Goal: Transaction & Acquisition: Purchase product/service

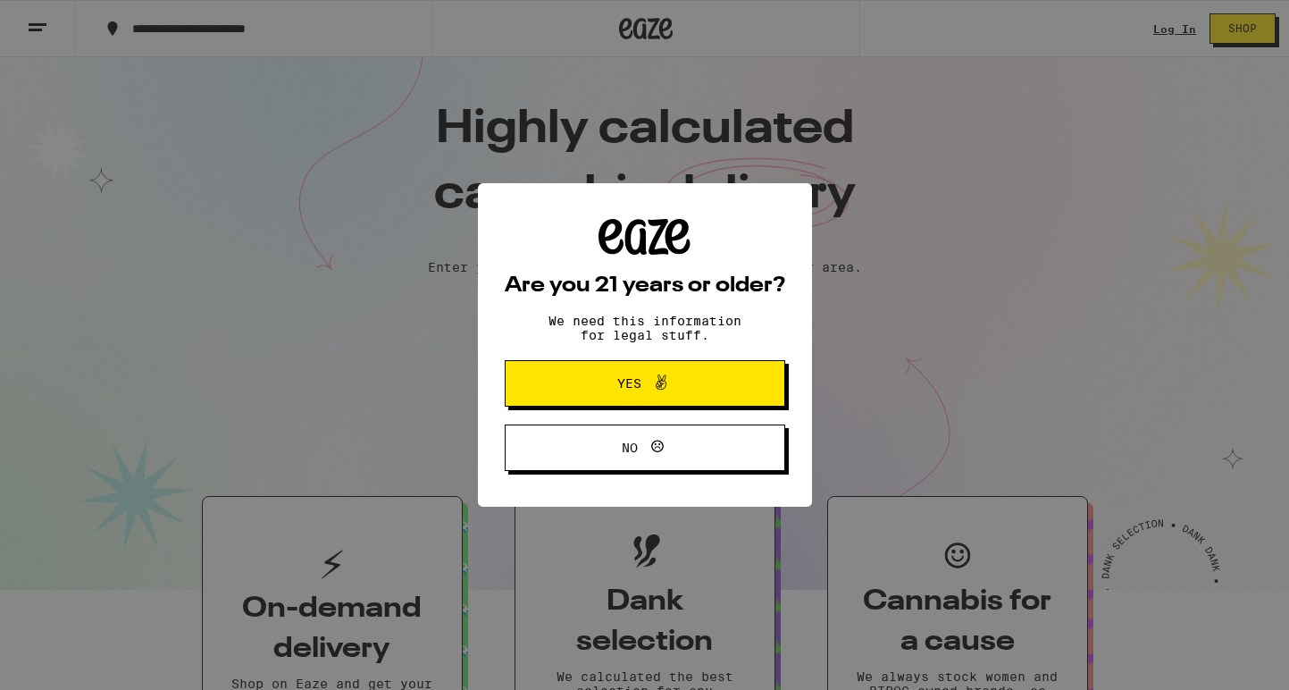
click at [659, 393] on icon at bounding box center [660, 382] width 21 height 21
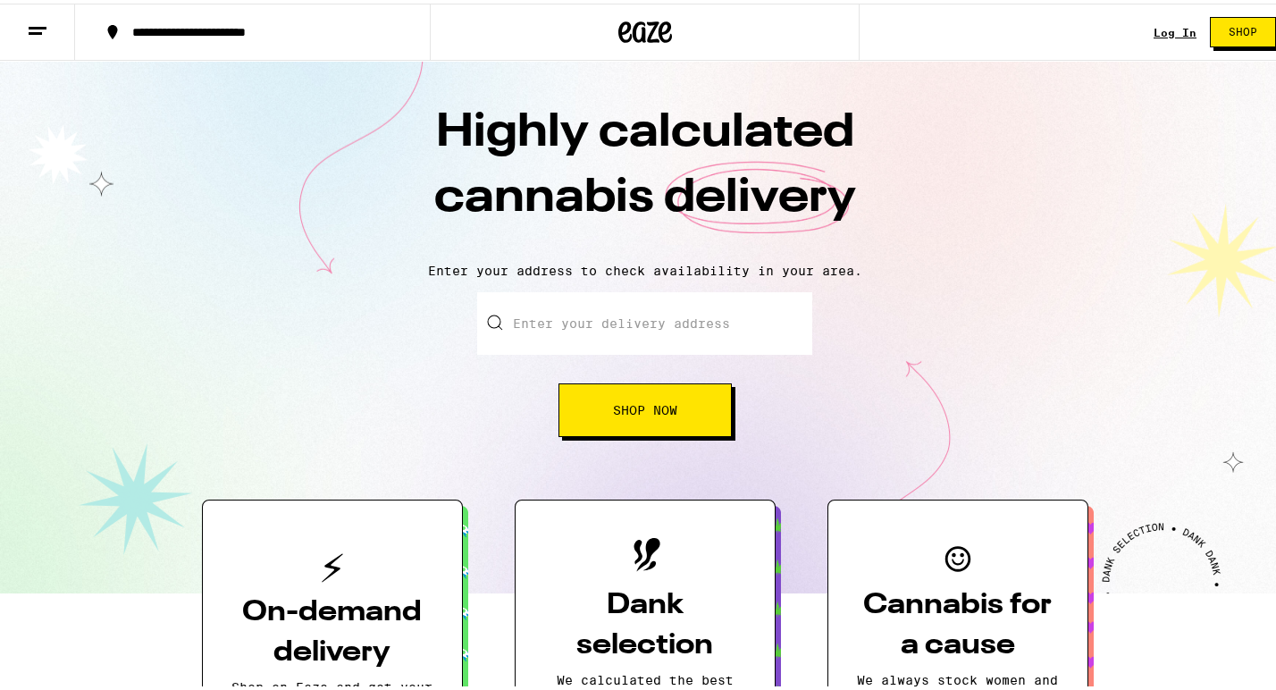
click at [656, 344] on input "Enter your delivery address" at bounding box center [644, 320] width 335 height 63
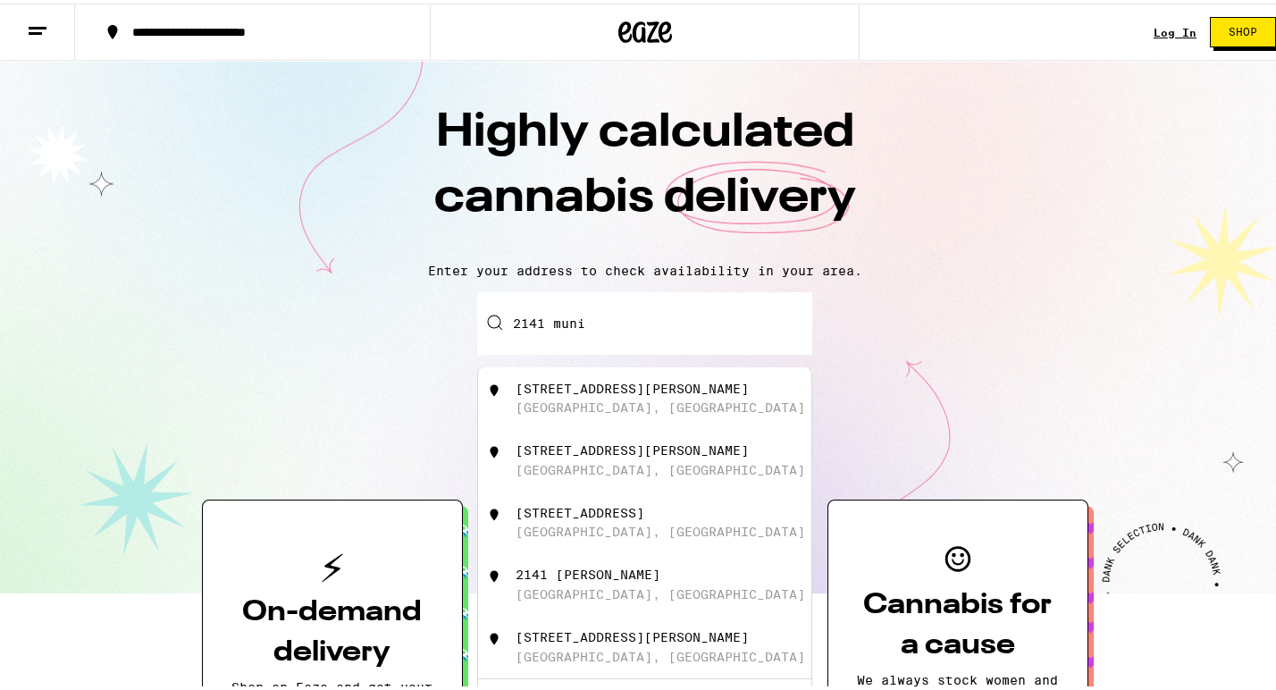
drag, startPoint x: 656, startPoint y: 344, endPoint x: 673, endPoint y: 398, distance: 56.2
click at [673, 398] on div "[STREET_ADDRESS][PERSON_NAME]" at bounding box center [674, 395] width 319 height 34
type input "[STREET_ADDRESS][PERSON_NAME]"
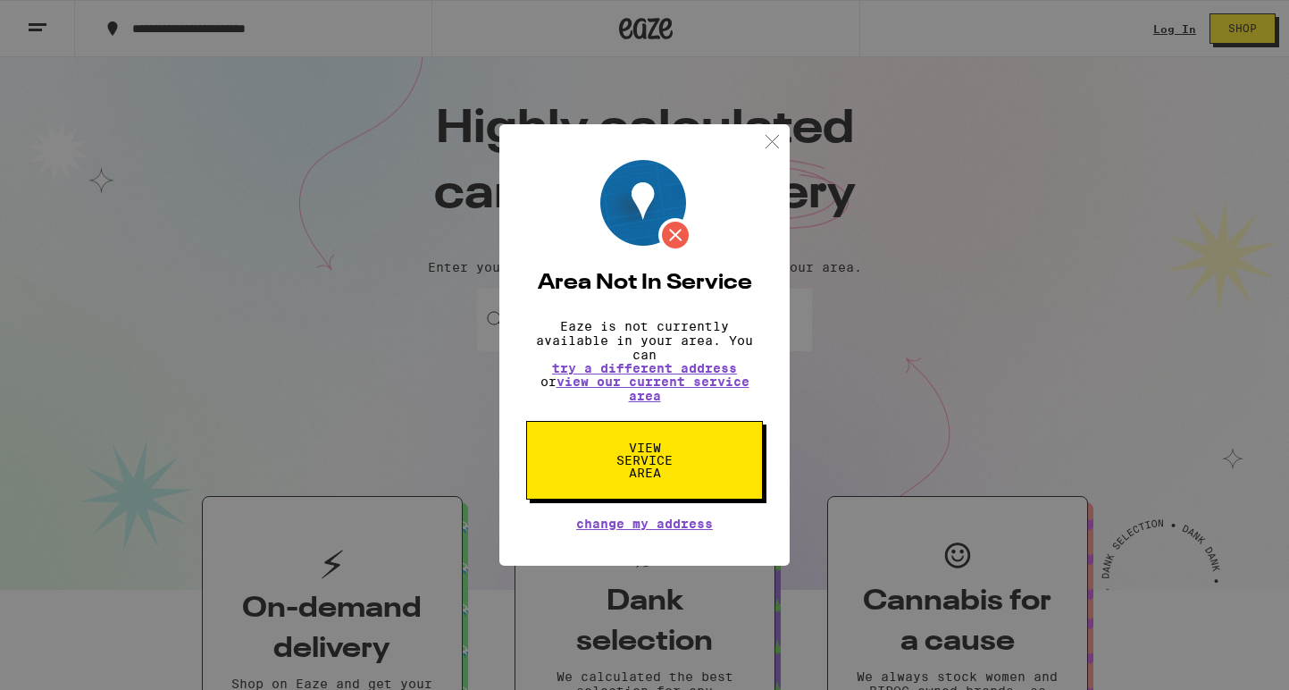
click at [766, 136] on img at bounding box center [772, 141] width 22 height 22
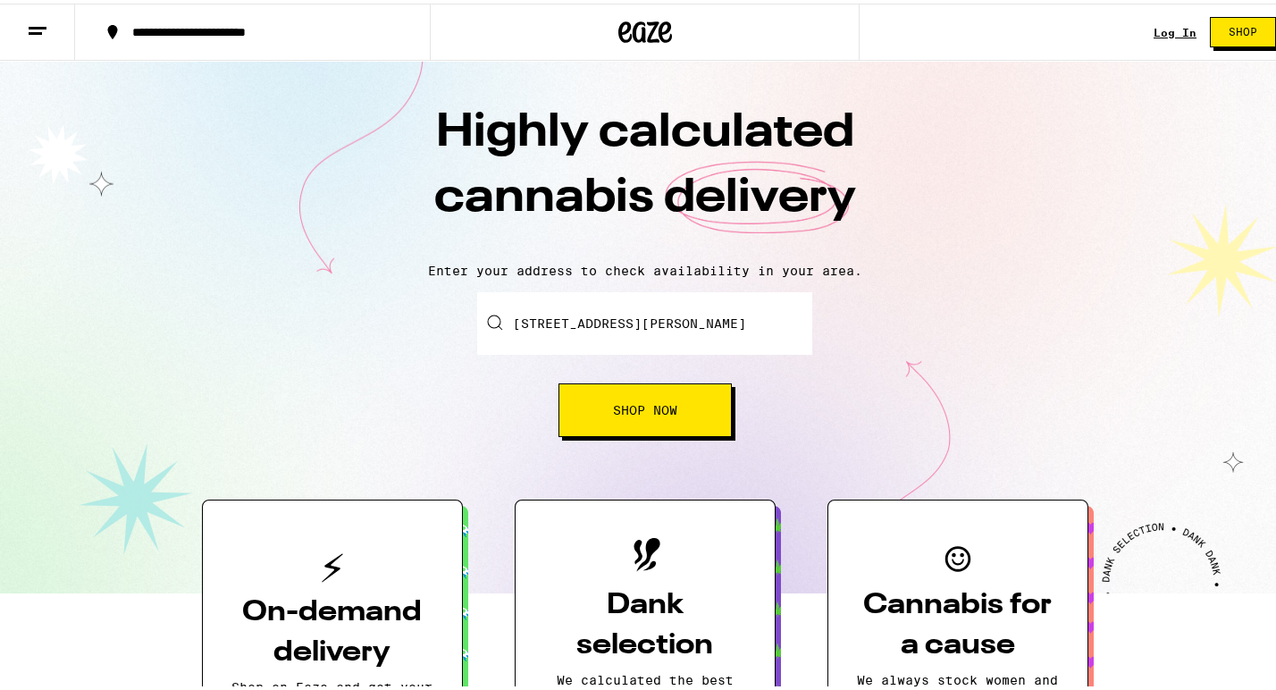
click at [657, 396] on button "Shop Now" at bounding box center [644, 407] width 173 height 54
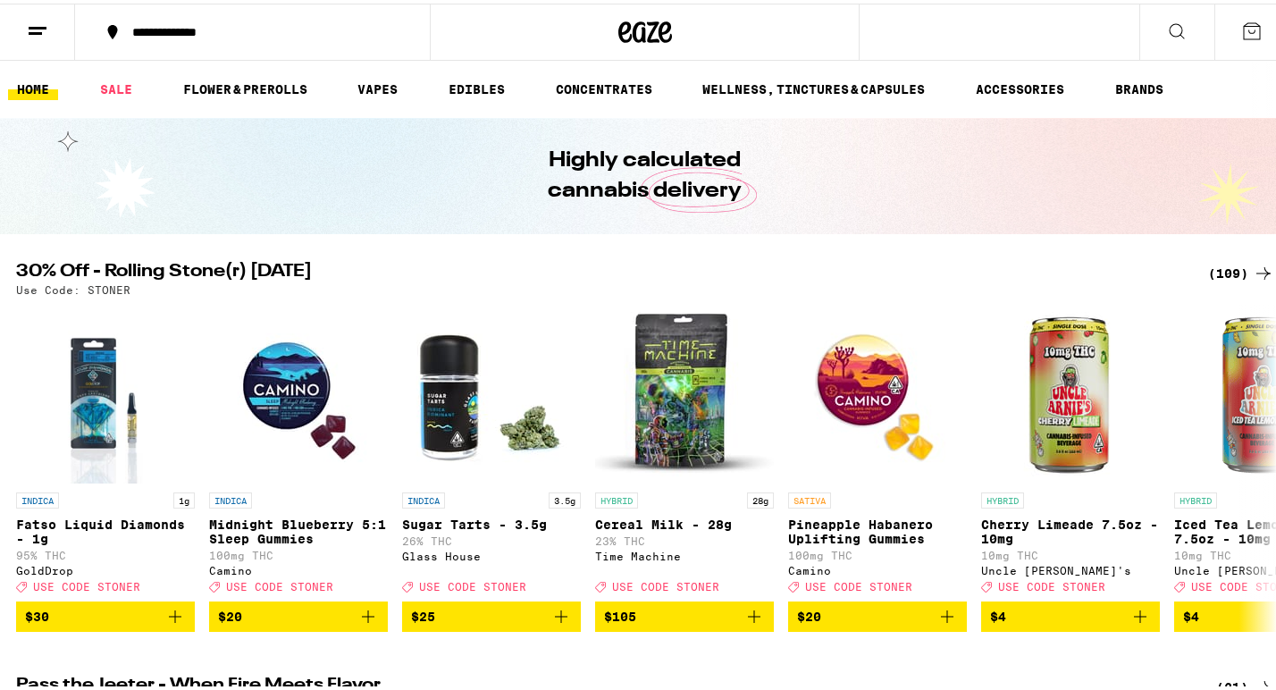
click at [202, 22] on div "**********" at bounding box center [261, 28] width 277 height 13
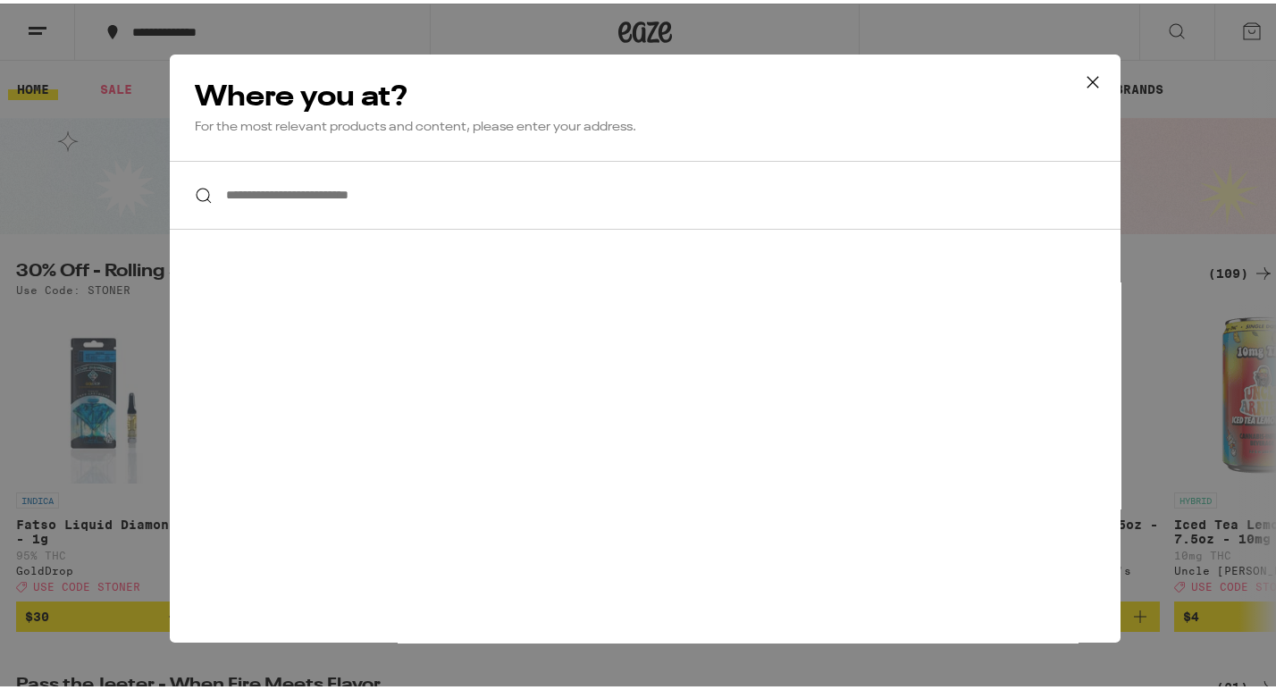
click at [273, 186] on input "**********" at bounding box center [645, 191] width 950 height 69
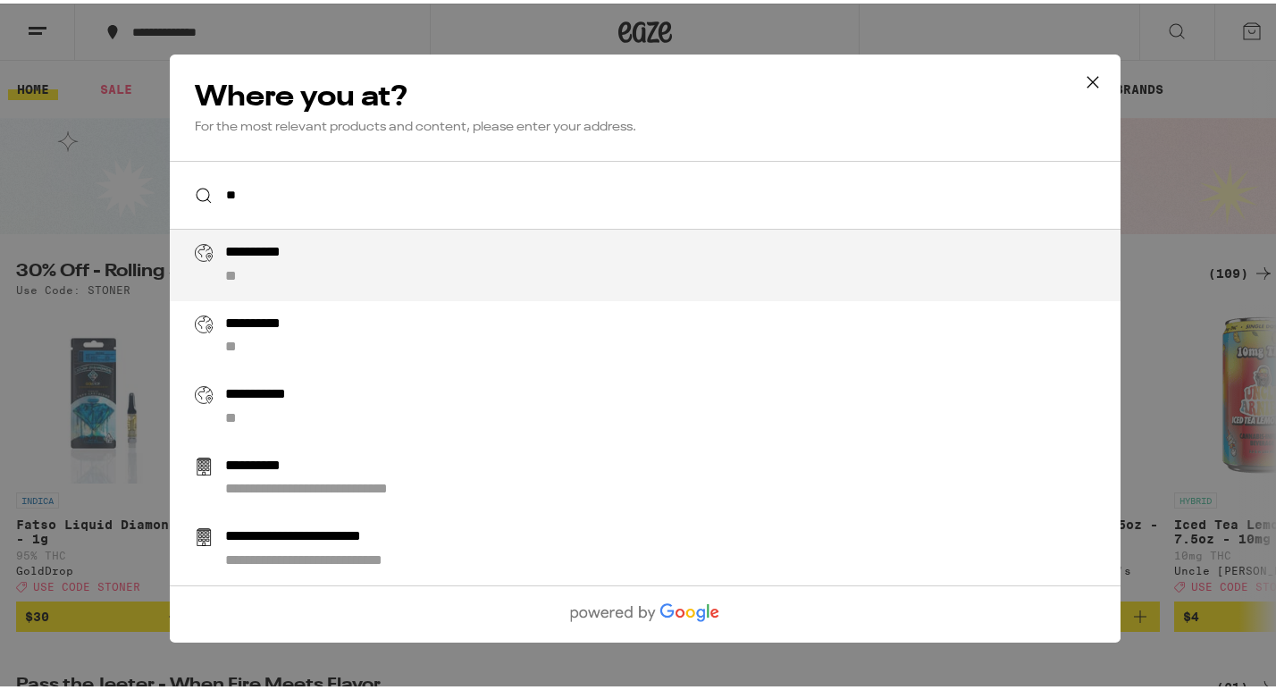
type input "*"
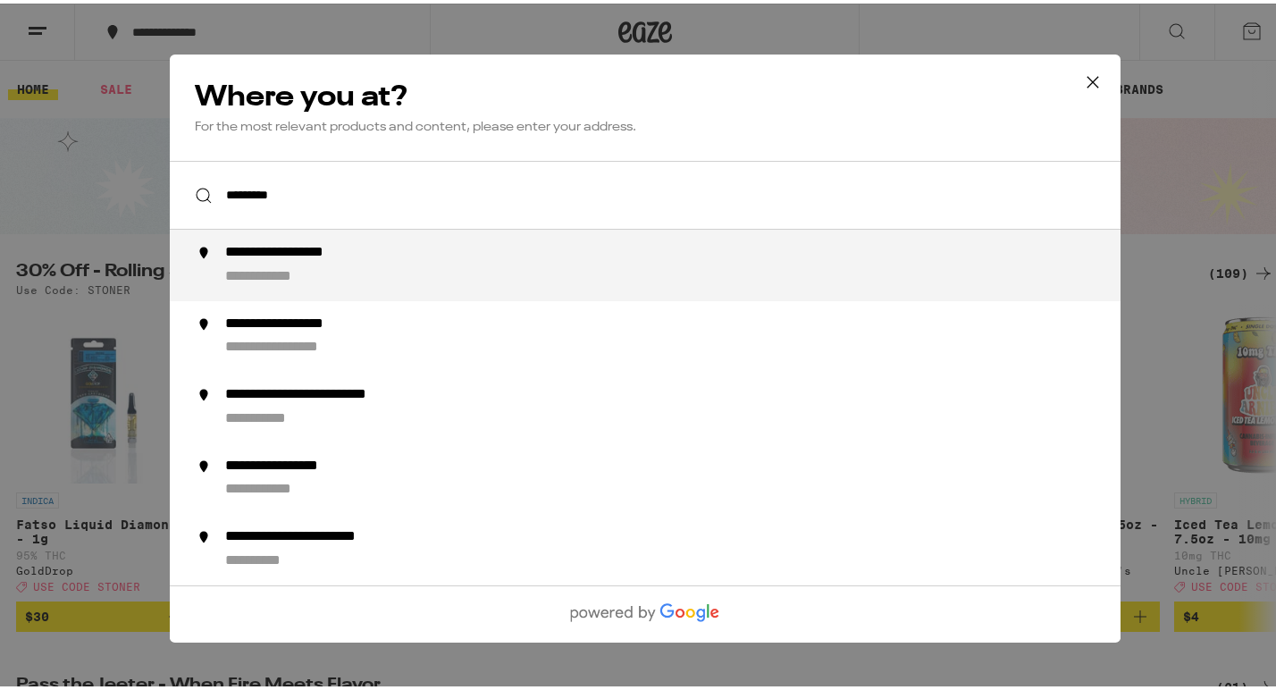
click at [322, 247] on div "**********" at bounding box center [307, 249] width 166 height 19
type input "**********"
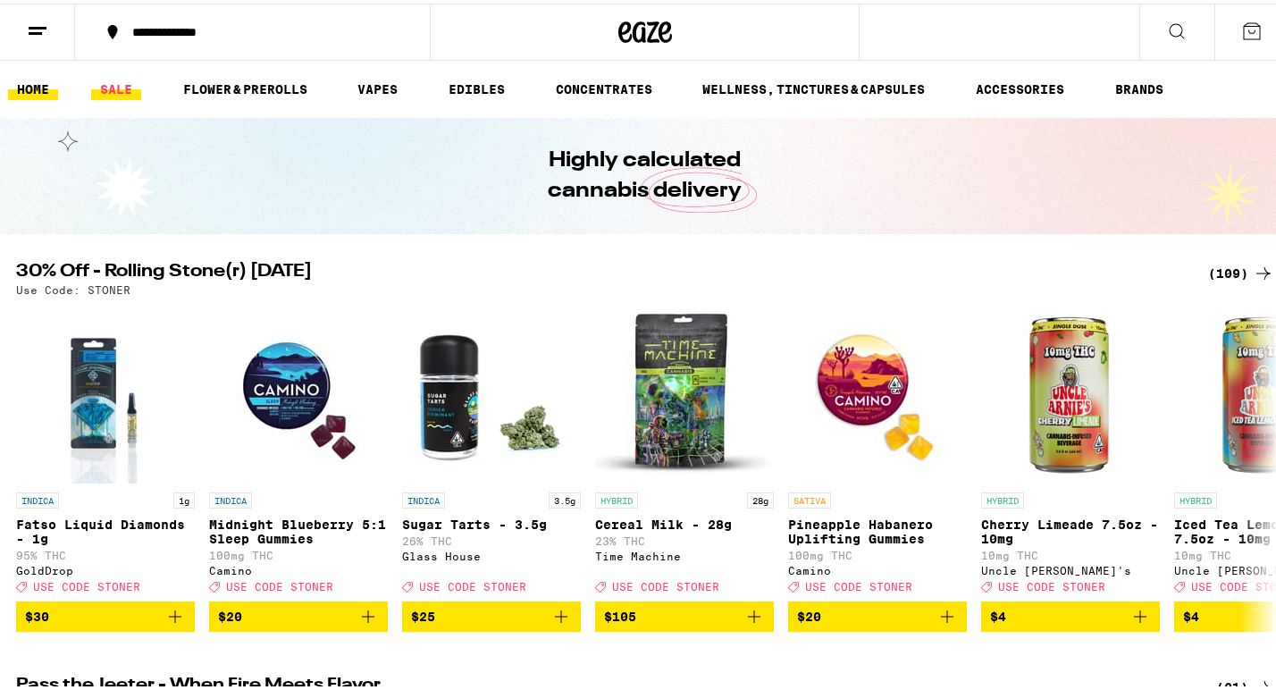
click at [117, 80] on link "SALE" at bounding box center [116, 85] width 50 height 21
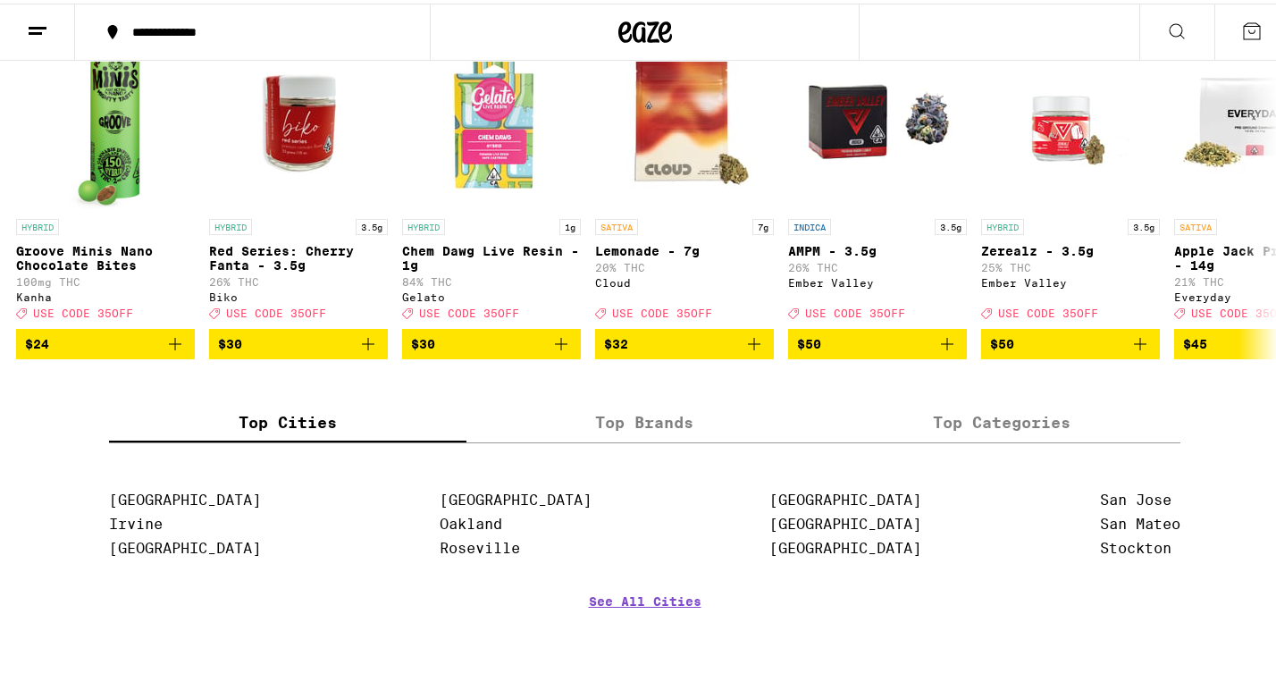
scroll to position [563, 0]
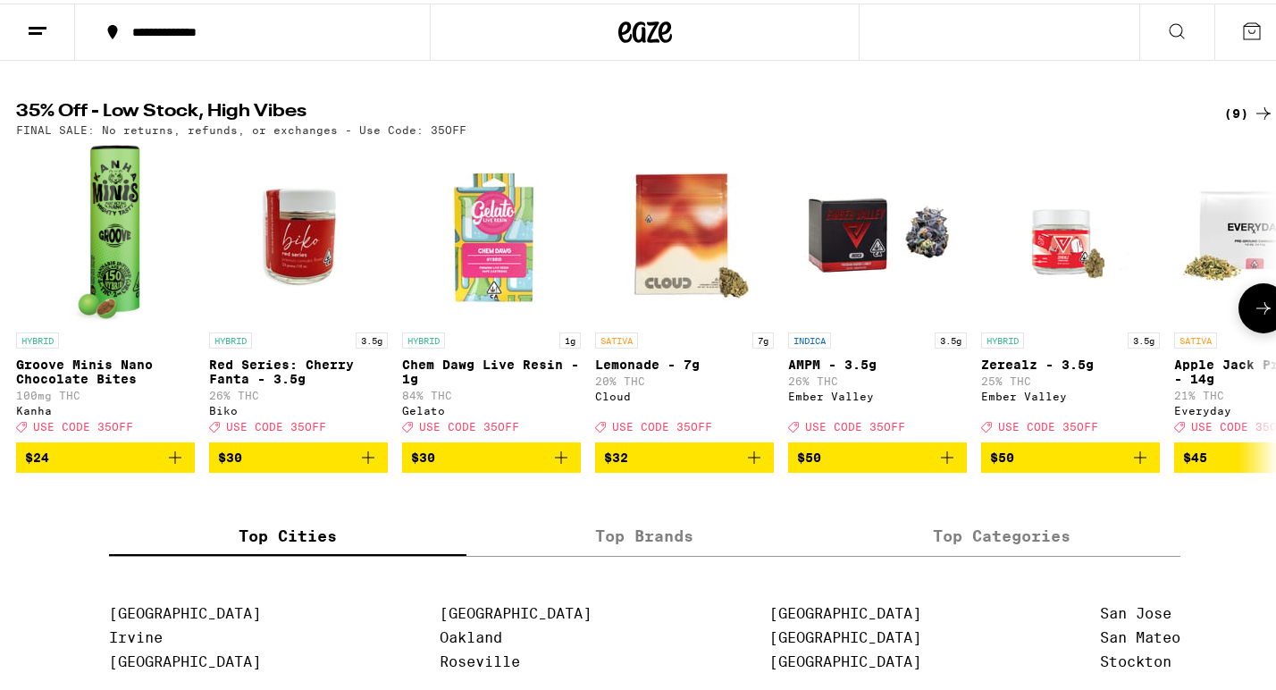
click at [1252, 315] on icon at bounding box center [1262, 304] width 21 height 21
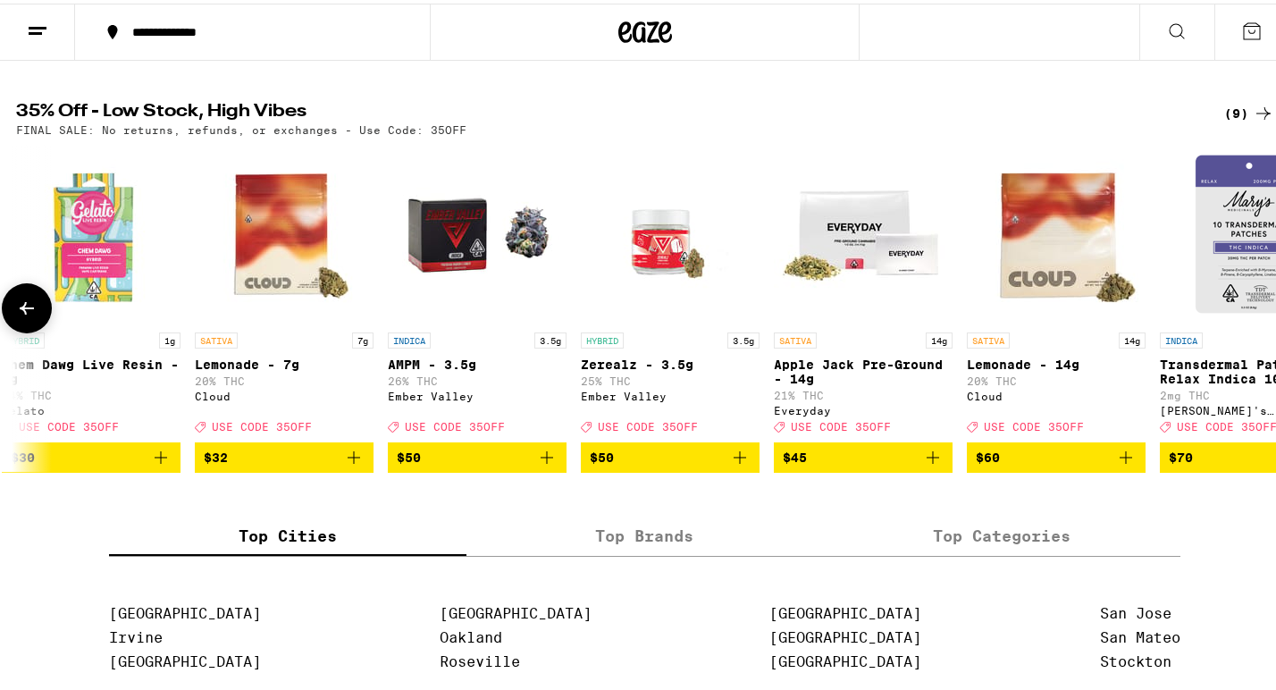
scroll to position [0, 490]
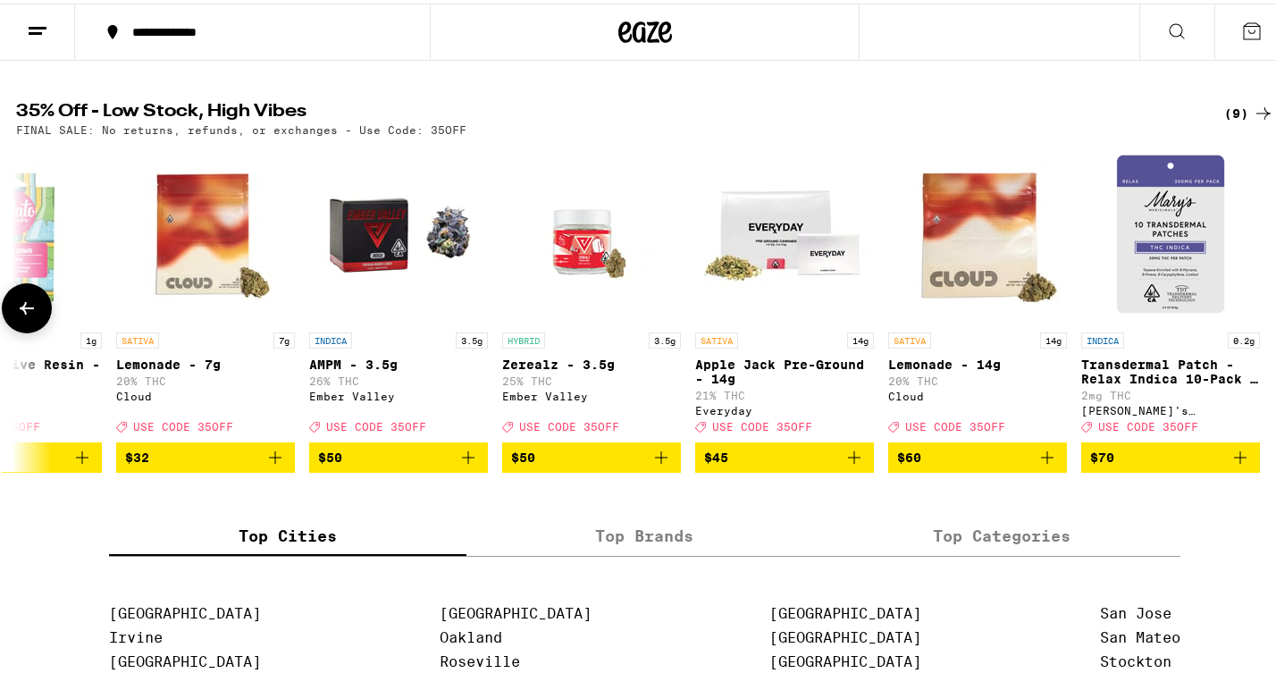
click at [34, 315] on icon at bounding box center [26, 304] width 21 height 21
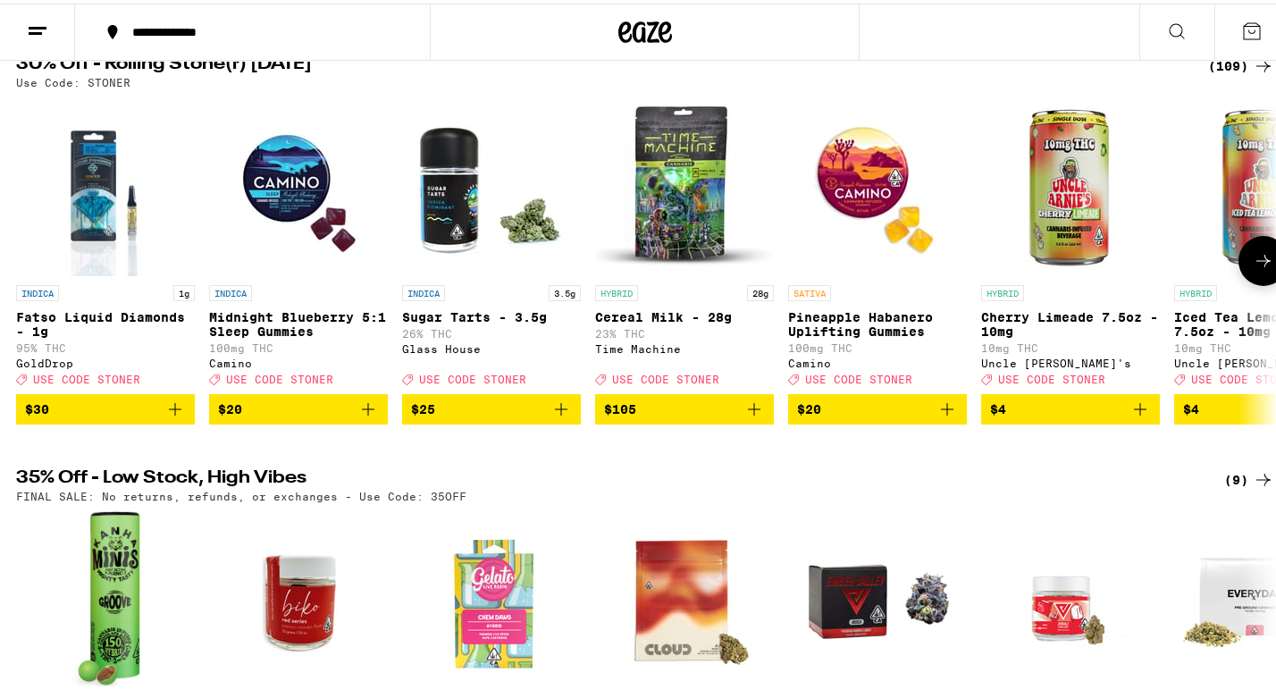
scroll to position [160, 0]
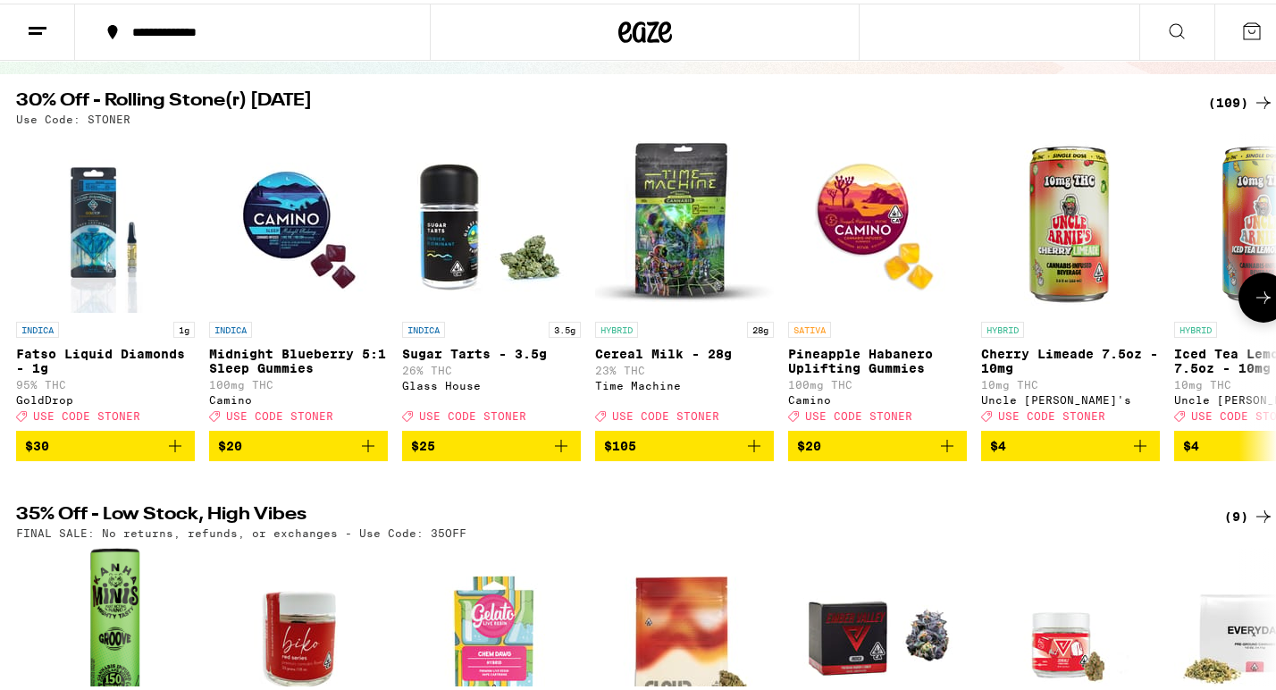
click at [1252, 303] on icon at bounding box center [1262, 293] width 21 height 21
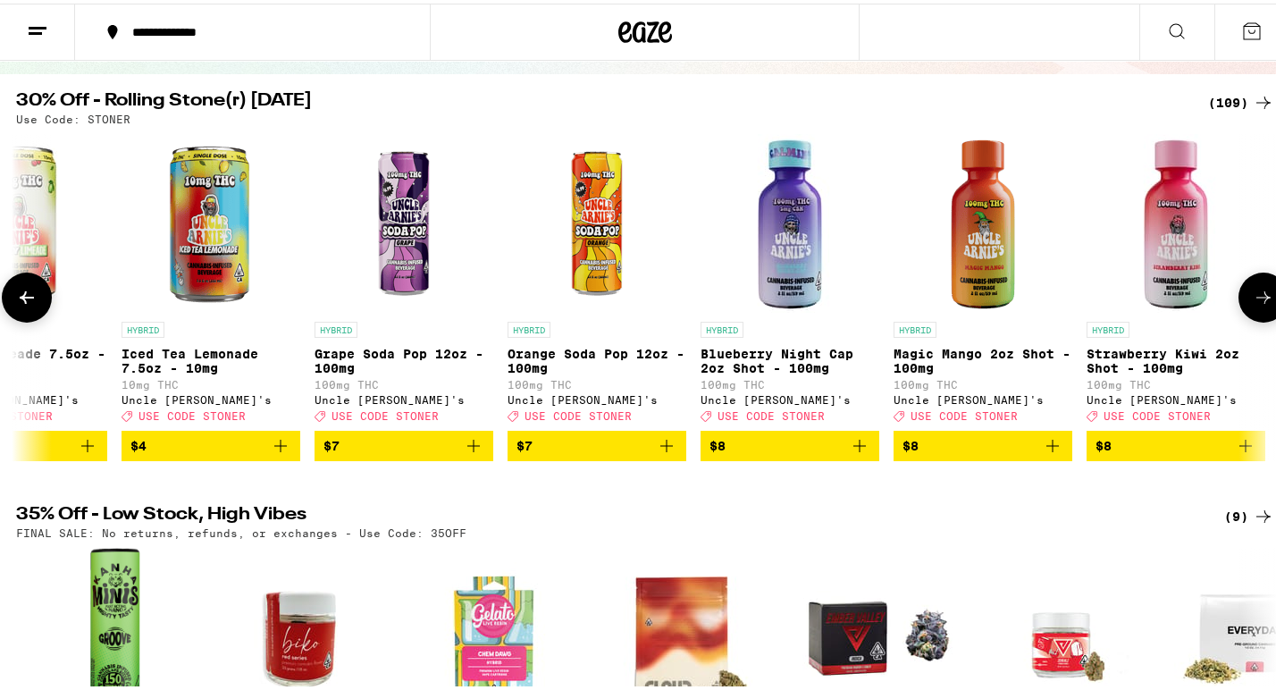
click at [1252, 303] on icon at bounding box center [1262, 293] width 21 height 21
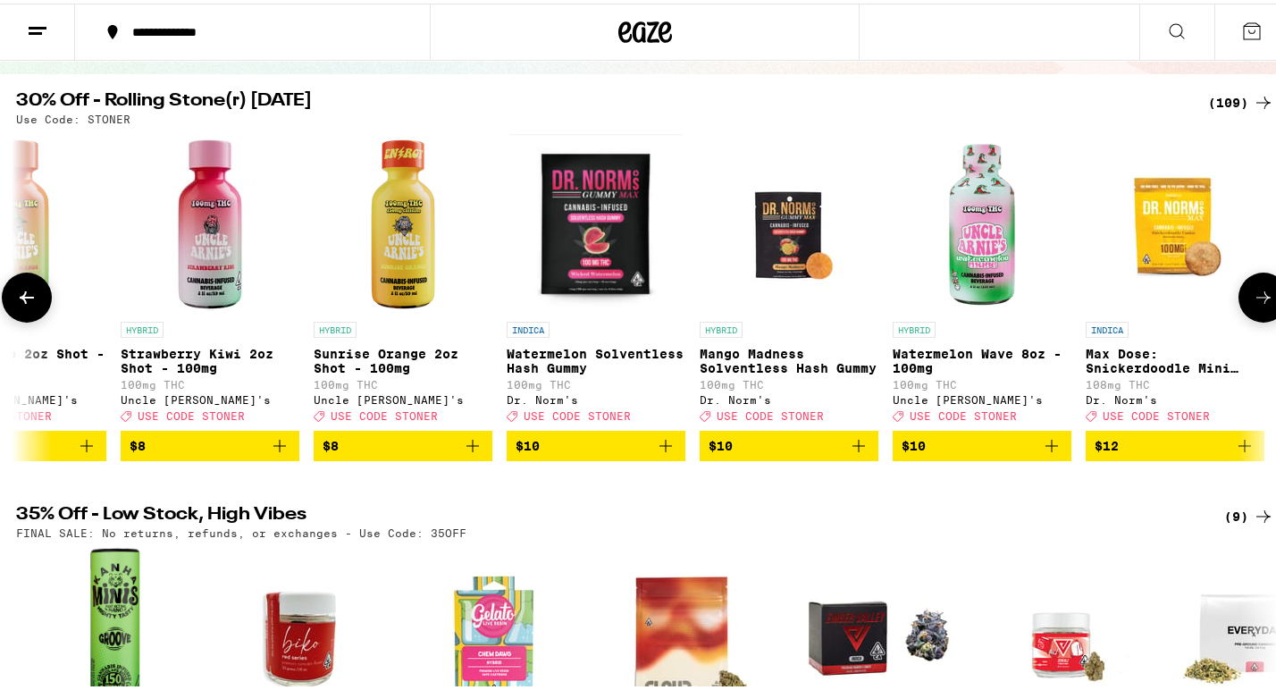
scroll to position [0, 2105]
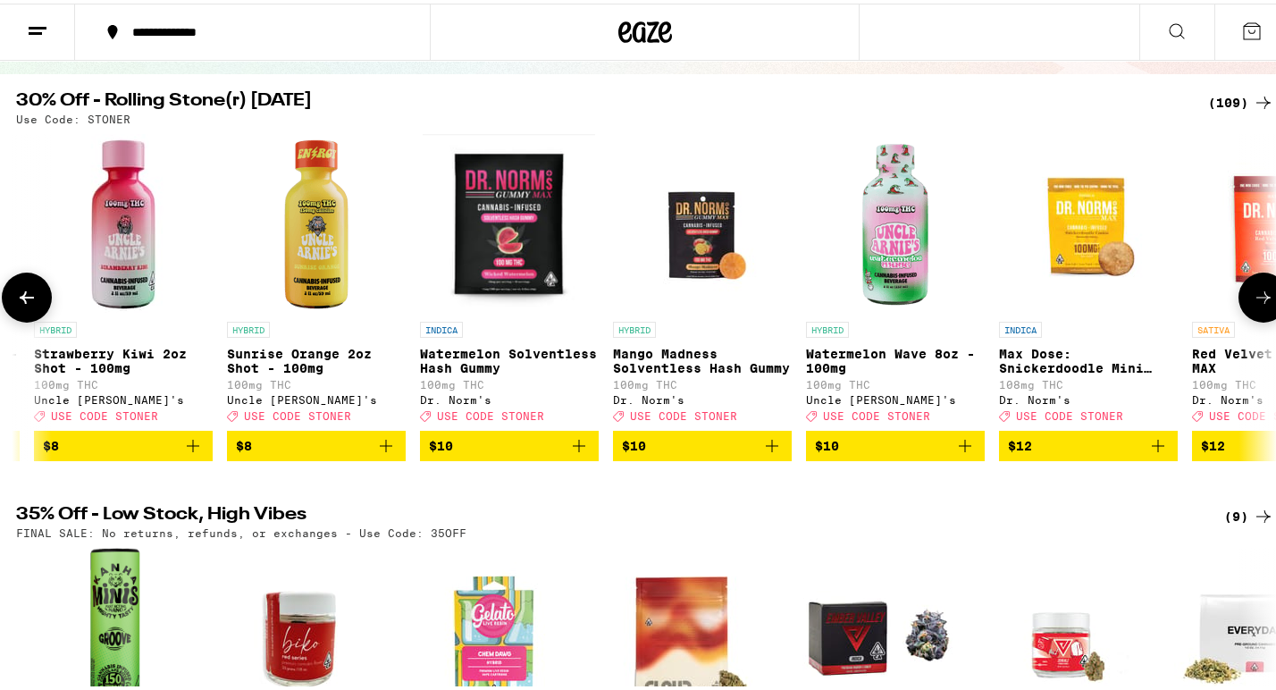
click at [1252, 303] on icon at bounding box center [1262, 293] width 21 height 21
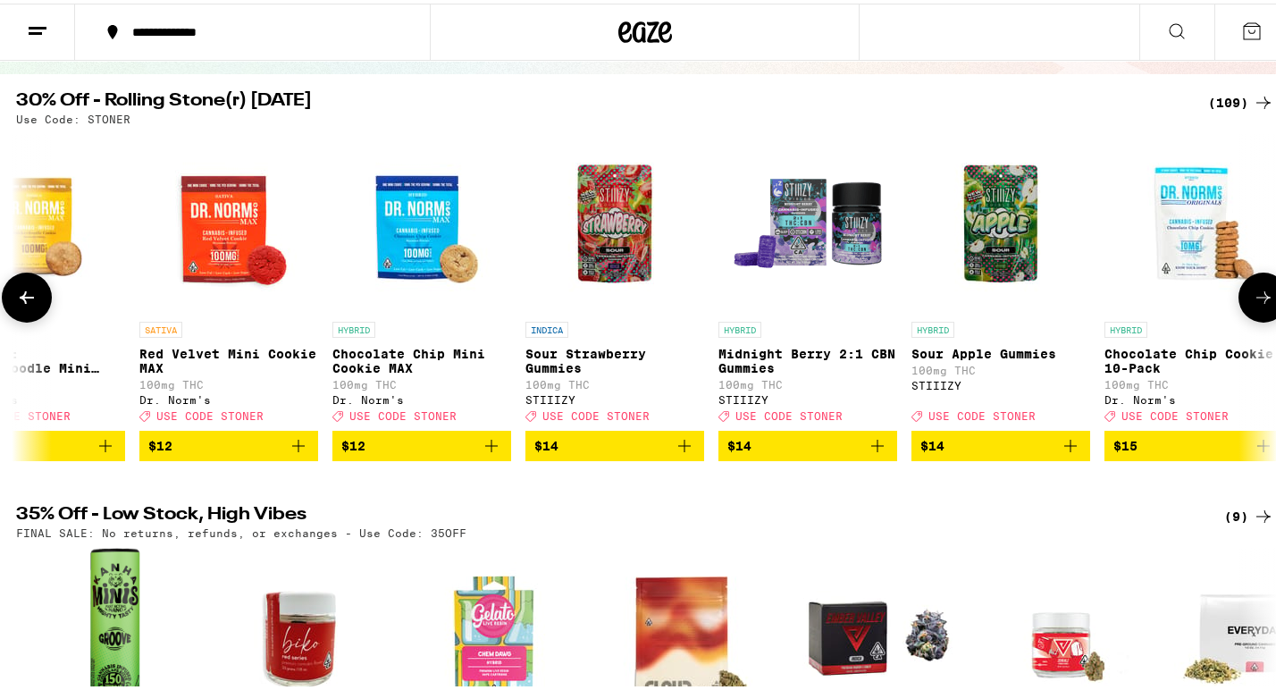
click at [1252, 303] on icon at bounding box center [1262, 293] width 21 height 21
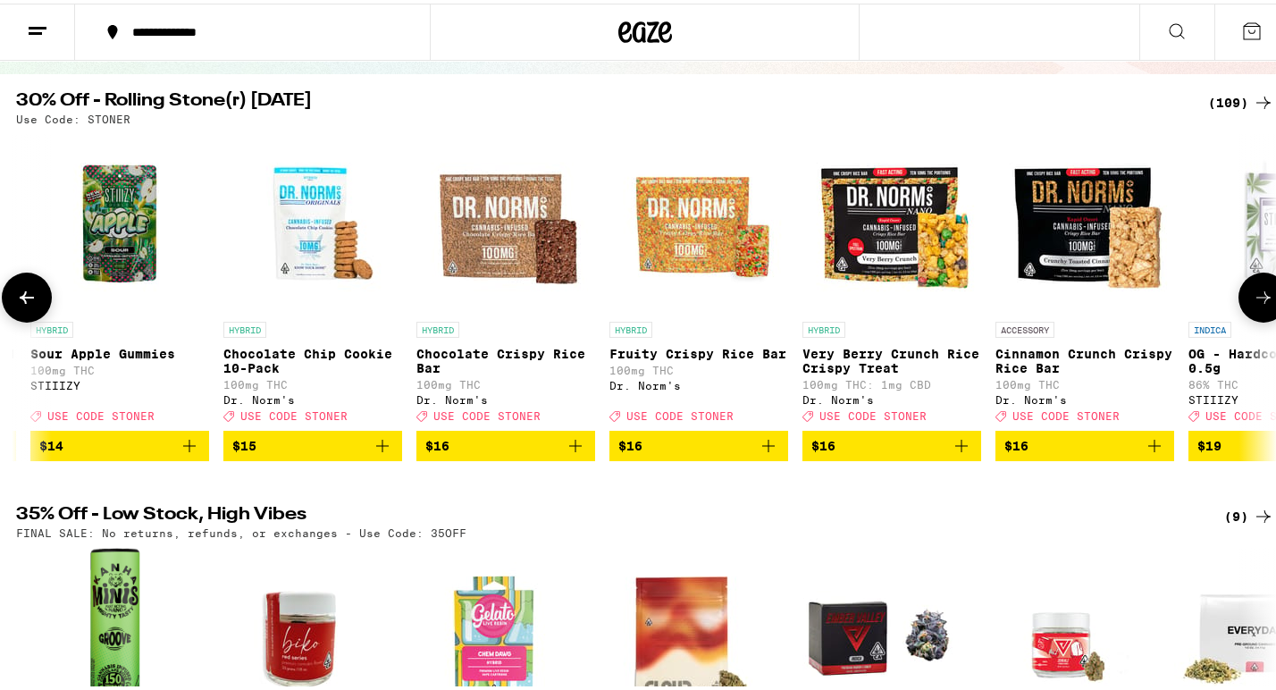
scroll to position [0, 4209]
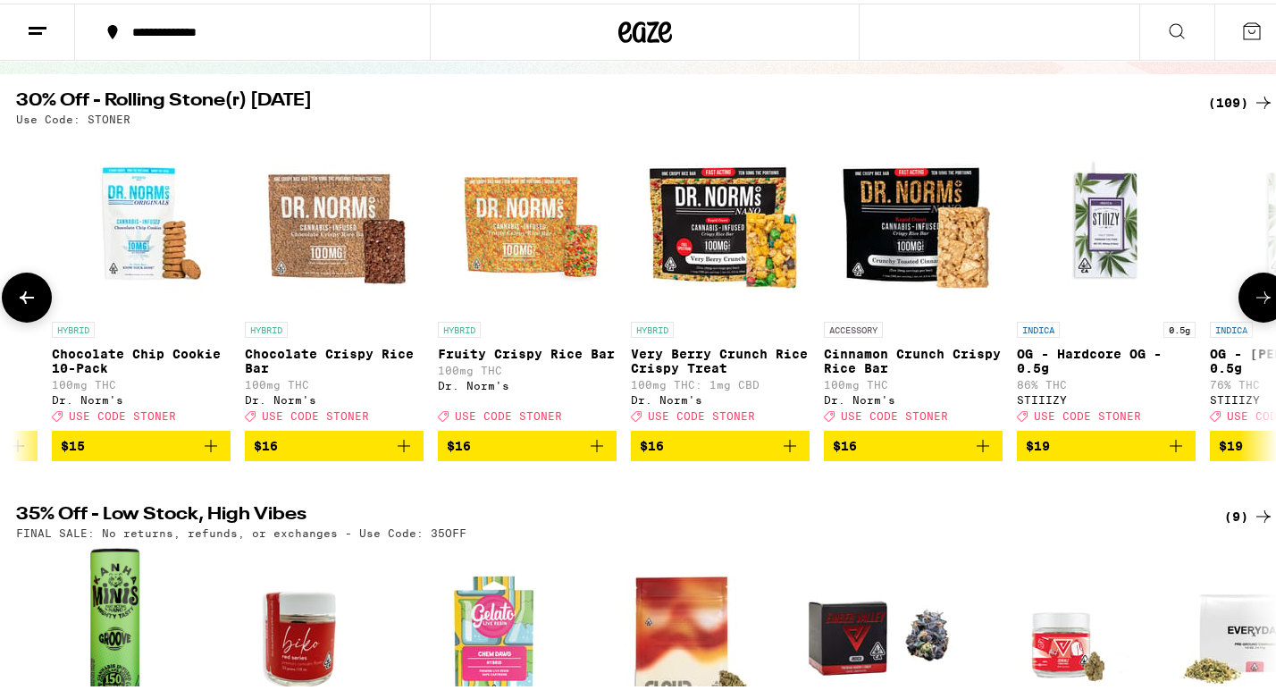
click at [1252, 303] on icon at bounding box center [1262, 293] width 21 height 21
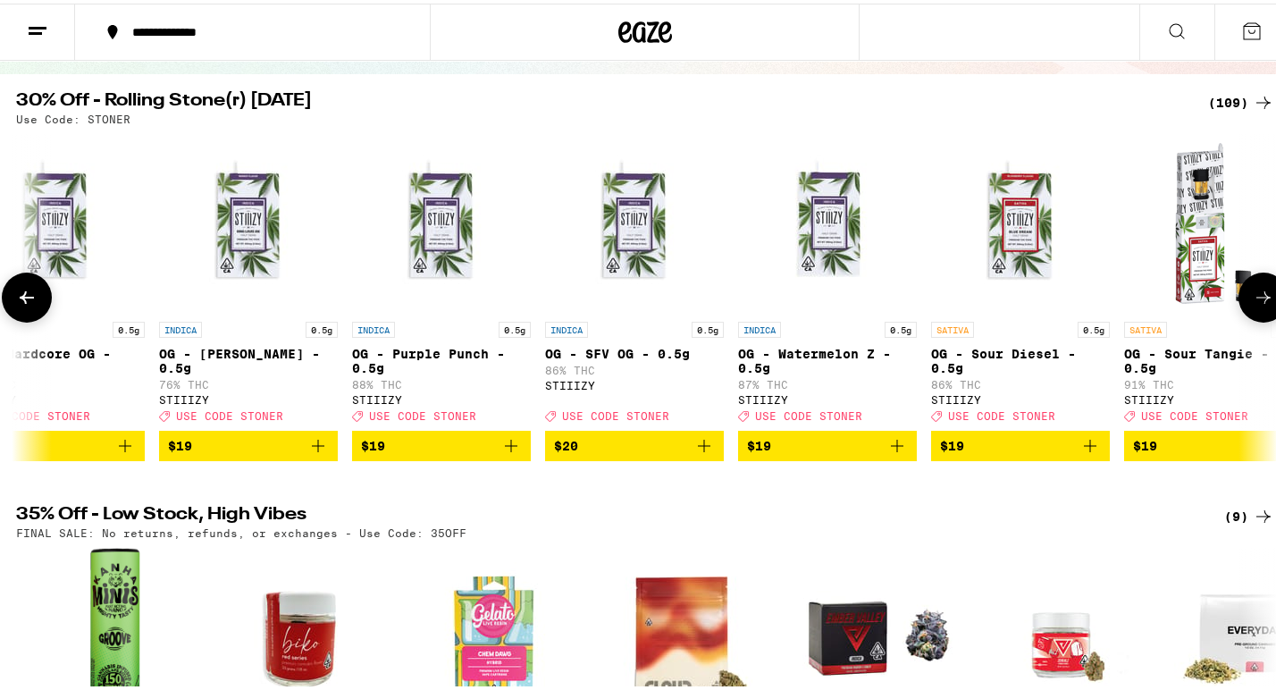
scroll to position [0, 5262]
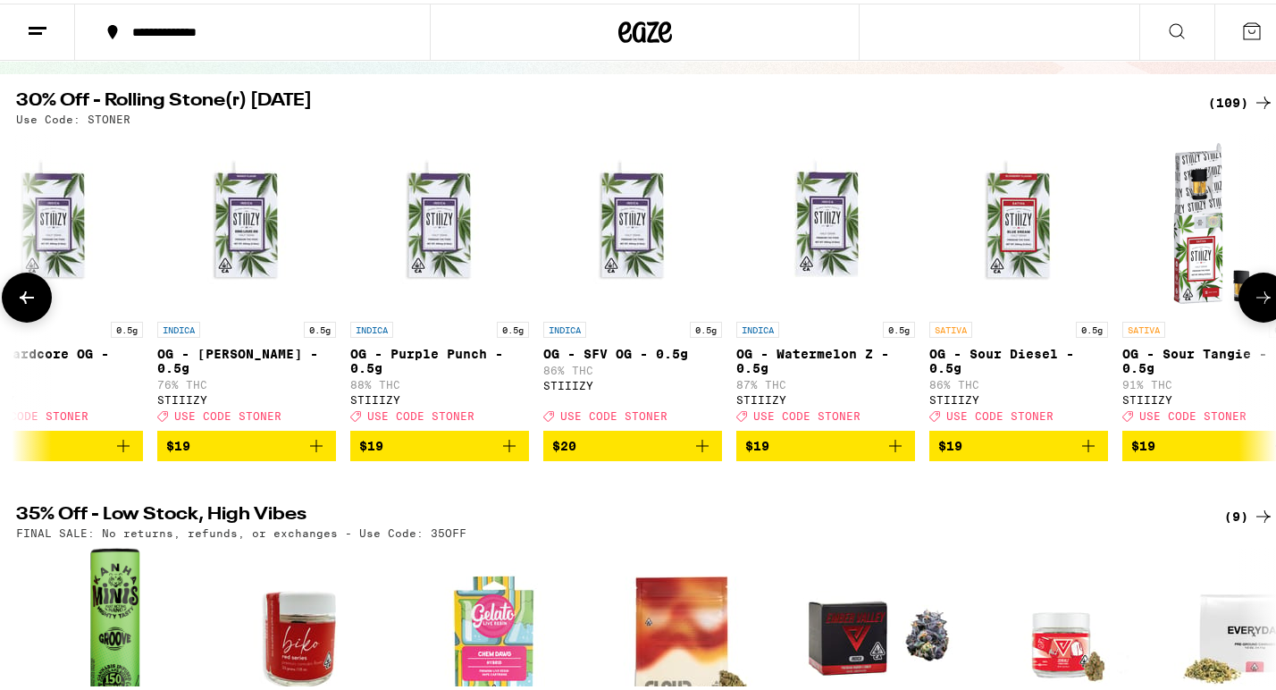
click at [1252, 303] on icon at bounding box center [1262, 293] width 21 height 21
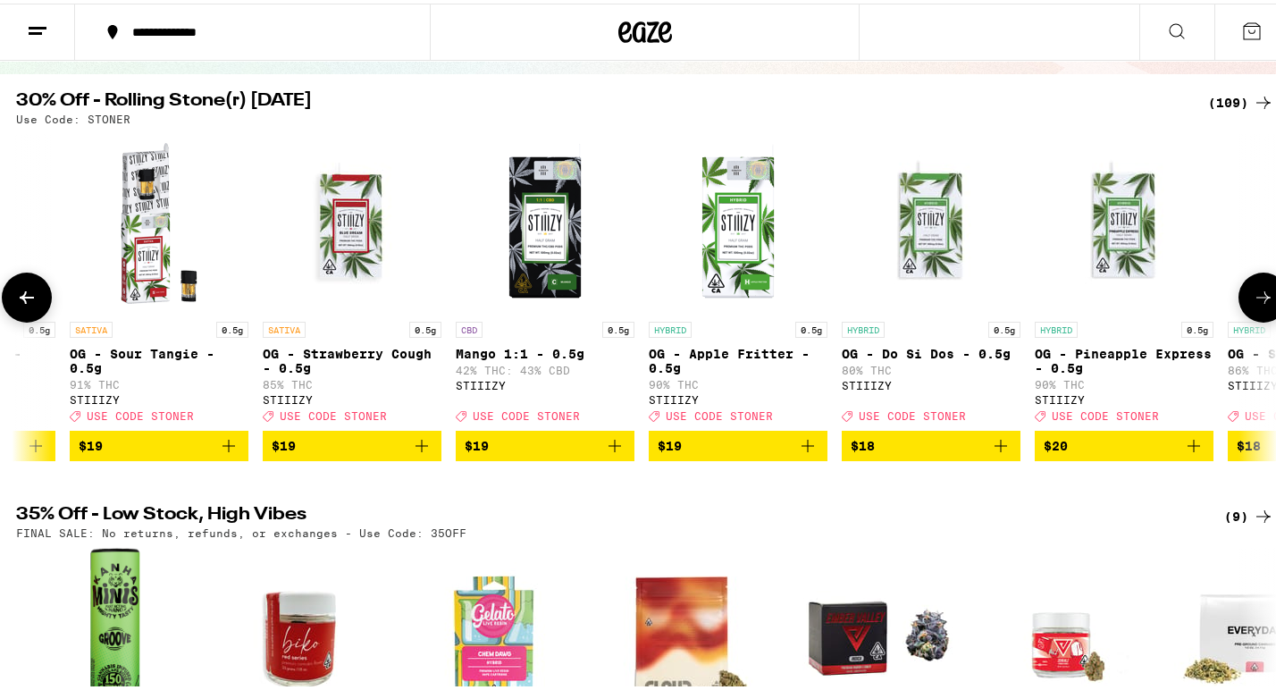
click at [1252, 303] on icon at bounding box center [1262, 293] width 21 height 21
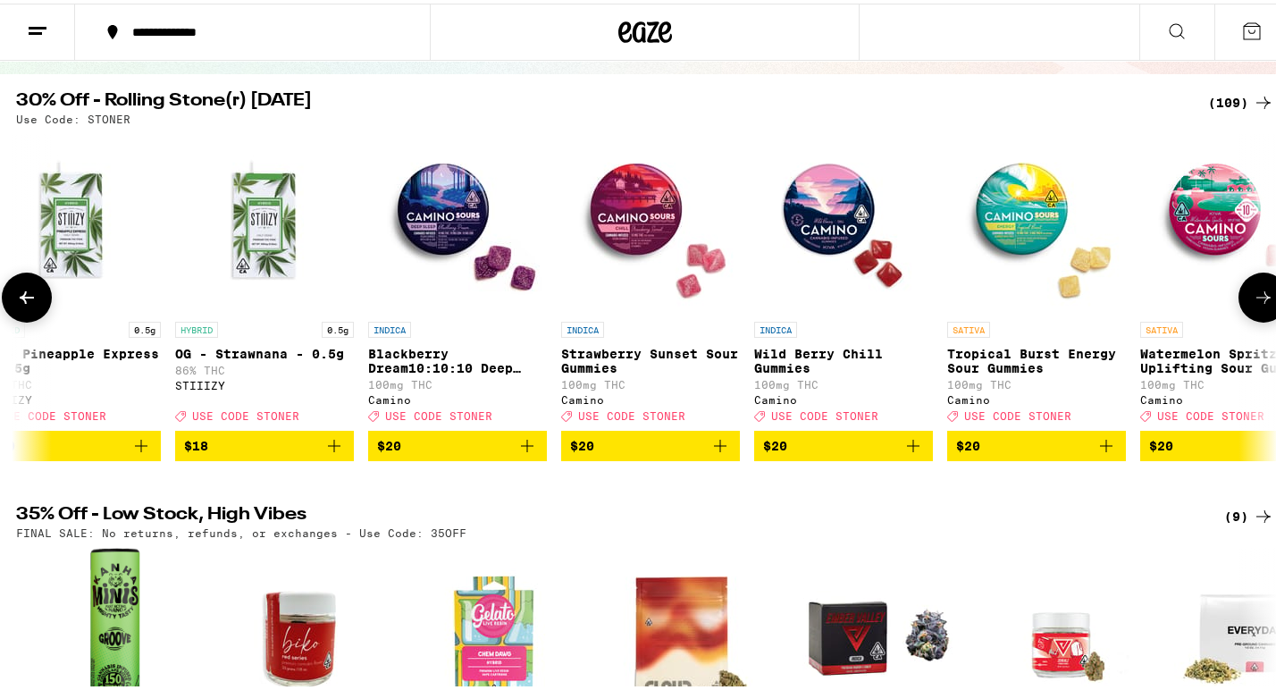
click at [1252, 303] on icon at bounding box center [1262, 293] width 21 height 21
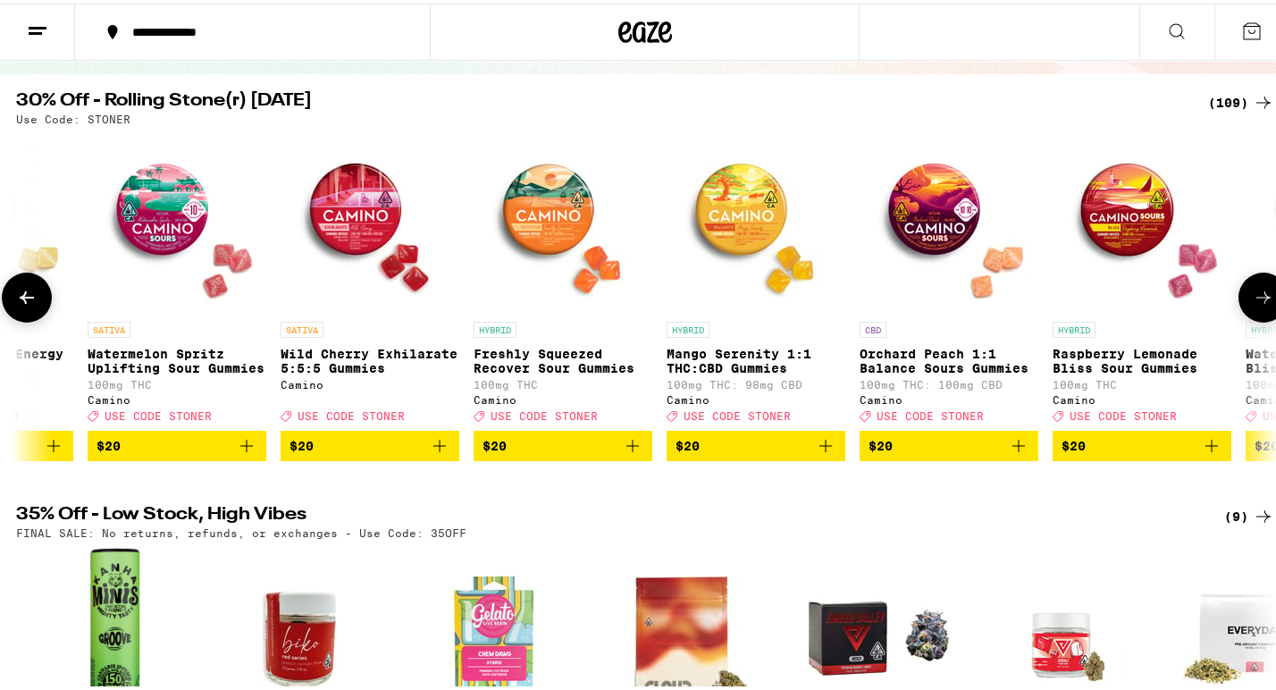
click at [1252, 303] on icon at bounding box center [1262, 293] width 21 height 21
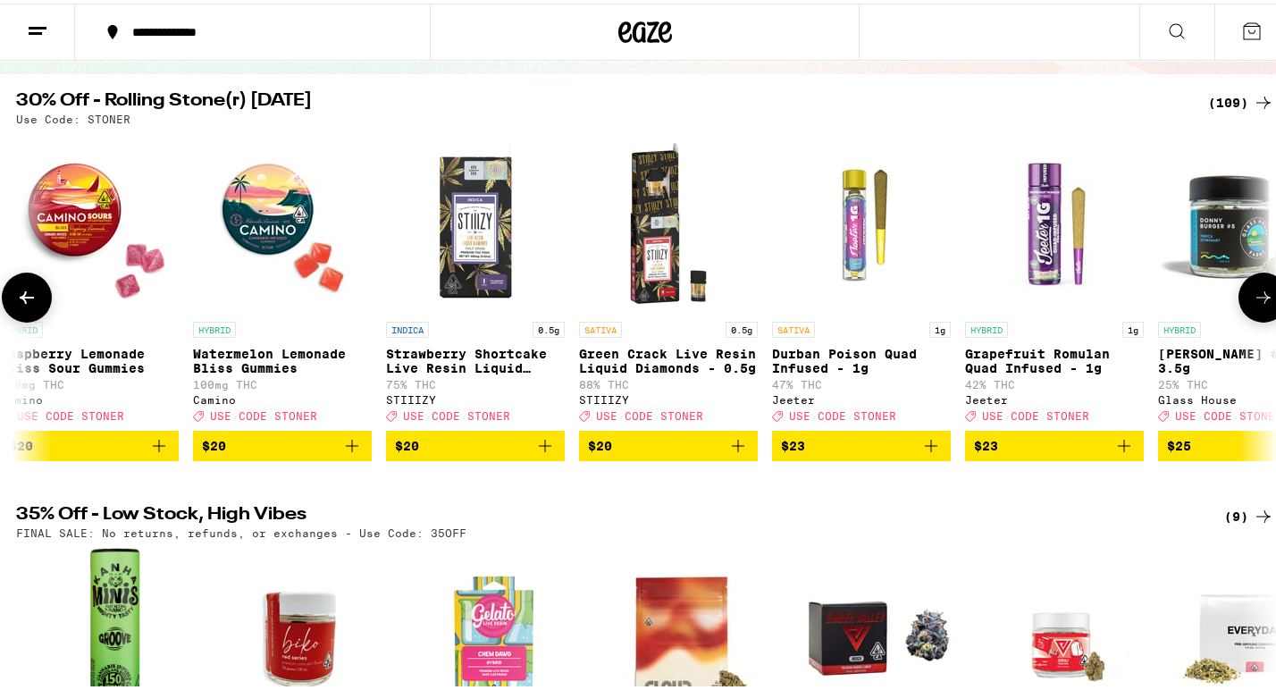
click at [1252, 303] on icon at bounding box center [1262, 293] width 21 height 21
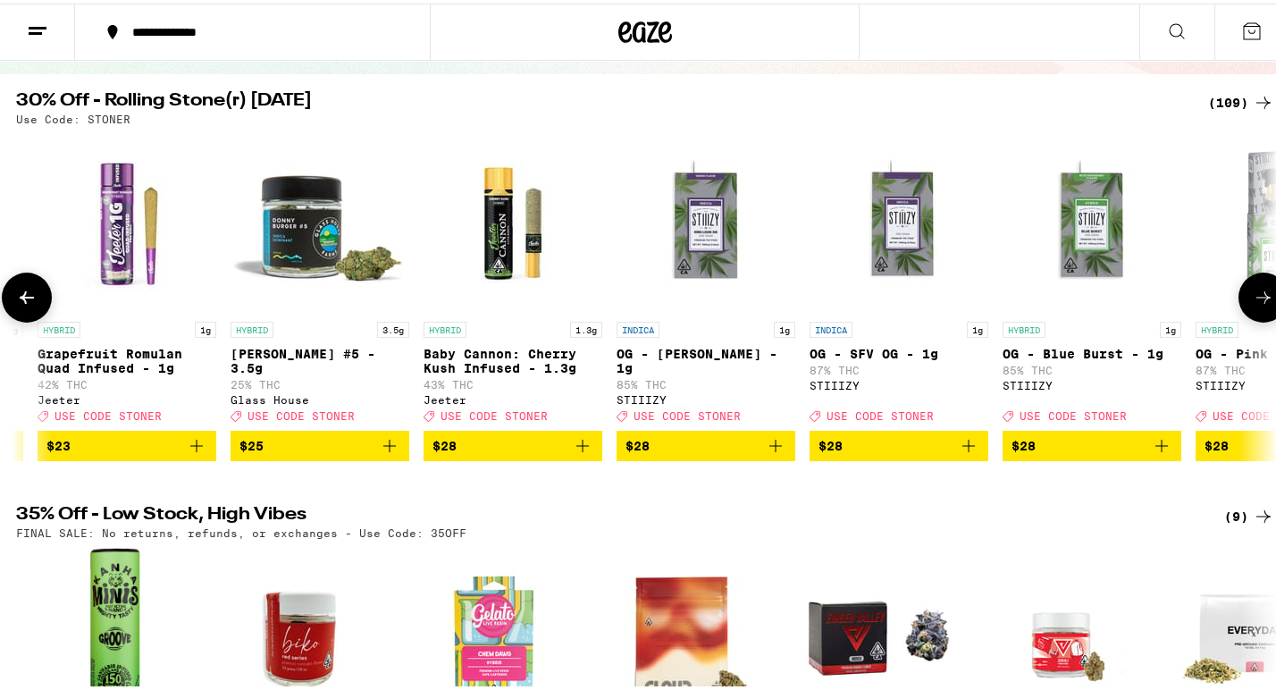
scroll to position [0, 10523]
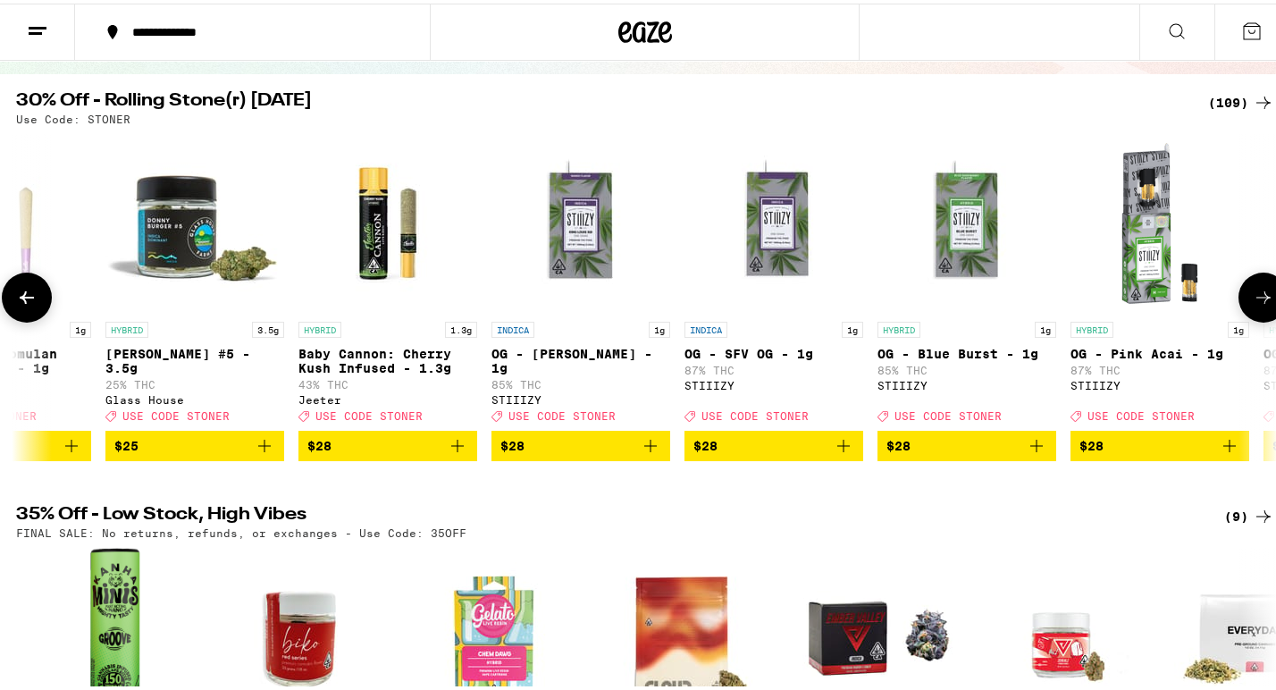
click at [32, 305] on icon at bounding box center [26, 293] width 21 height 21
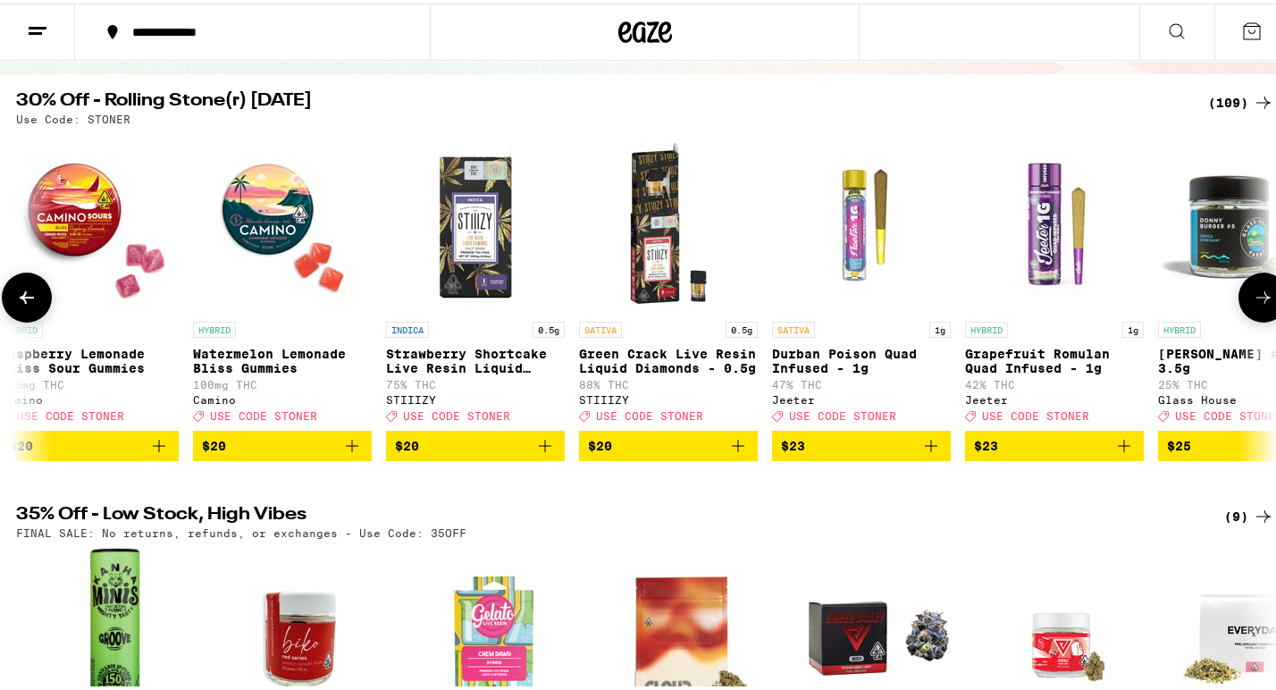
click at [1238, 307] on button at bounding box center [1263, 294] width 50 height 50
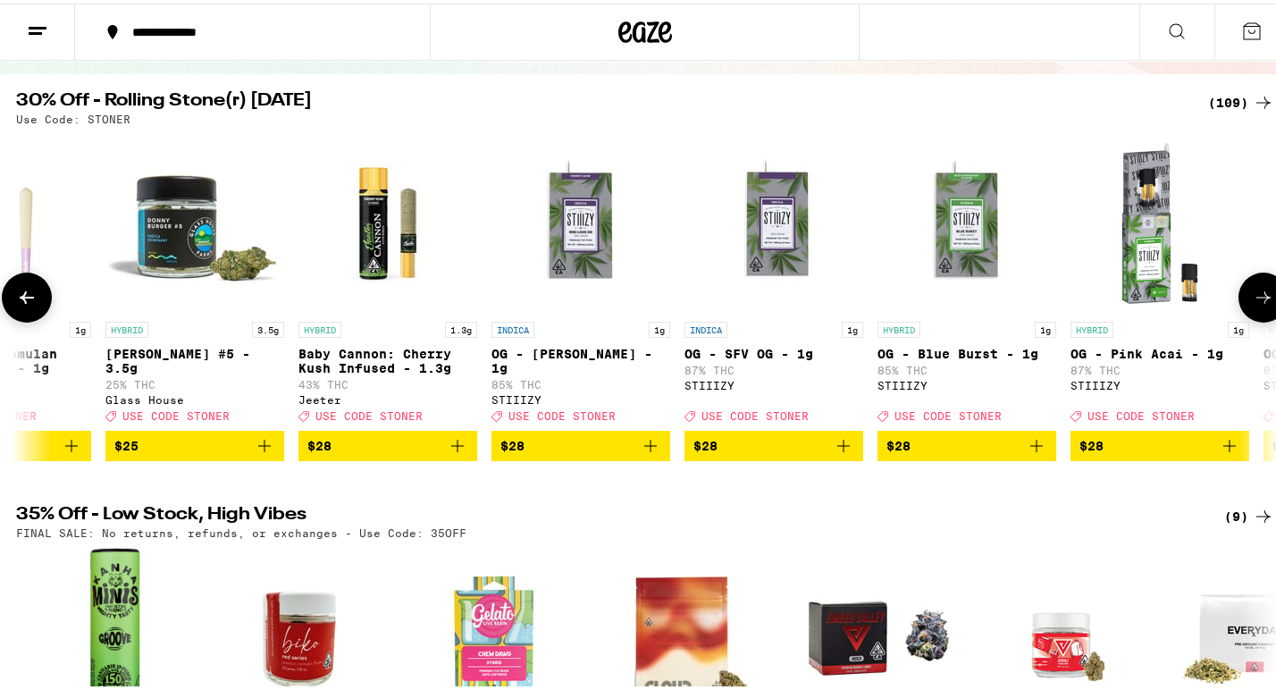
click at [1238, 307] on button at bounding box center [1263, 294] width 50 height 50
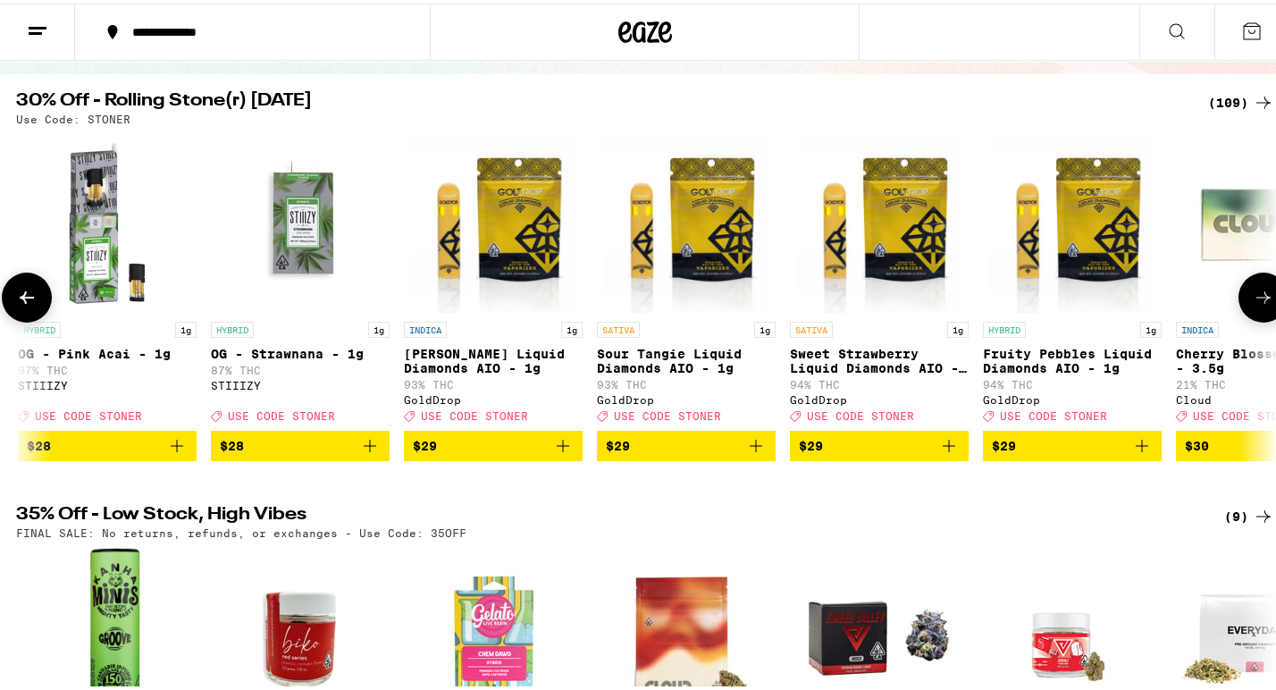
click at [1238, 307] on button at bounding box center [1263, 294] width 50 height 50
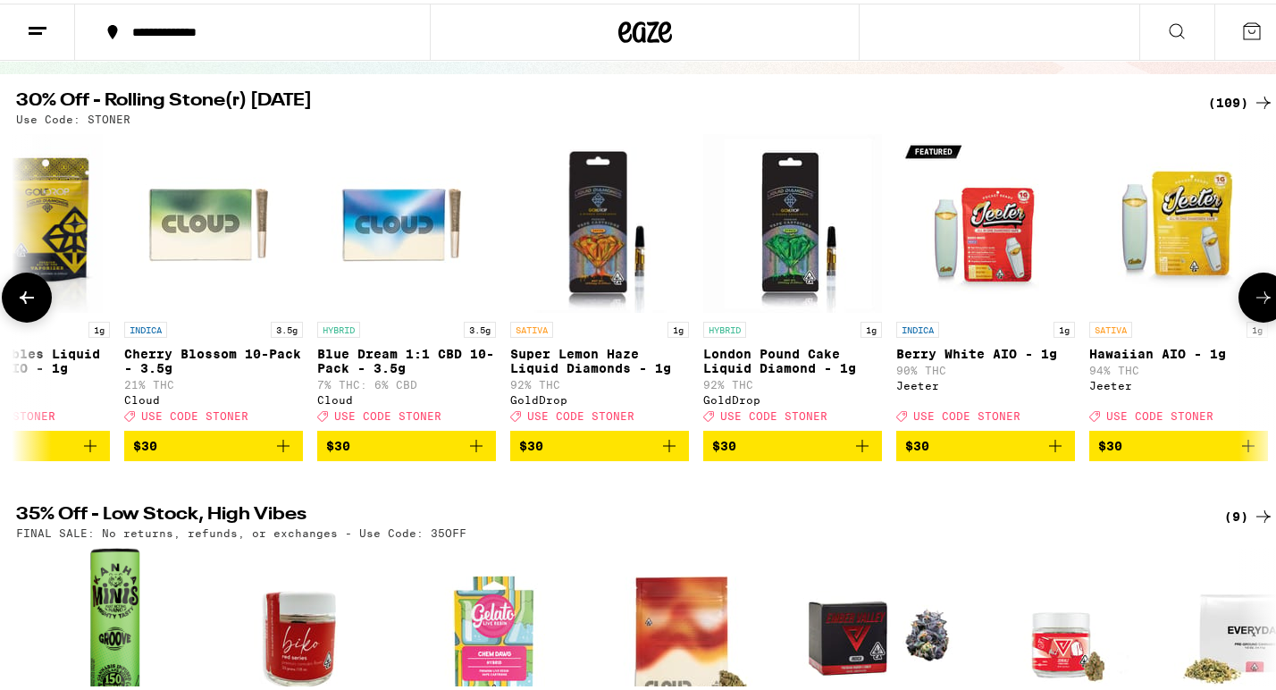
scroll to position [0, 12628]
click at [1238, 307] on button at bounding box center [1263, 294] width 50 height 50
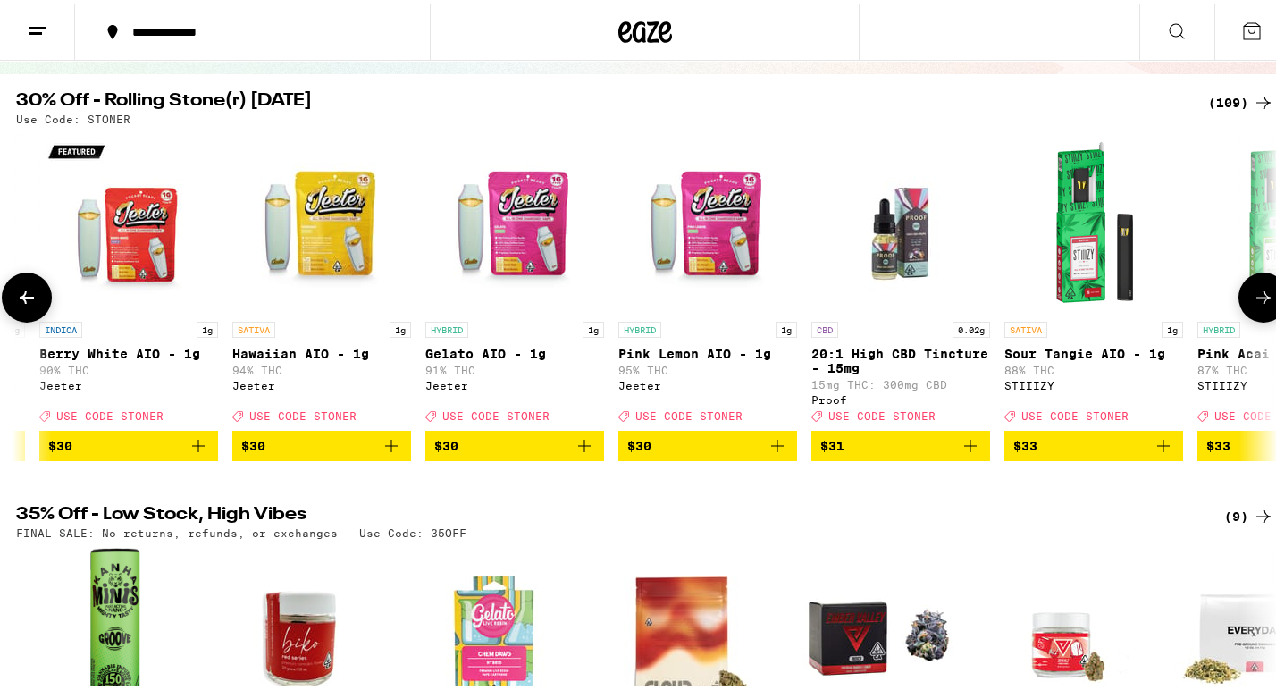
scroll to position [0, 13680]
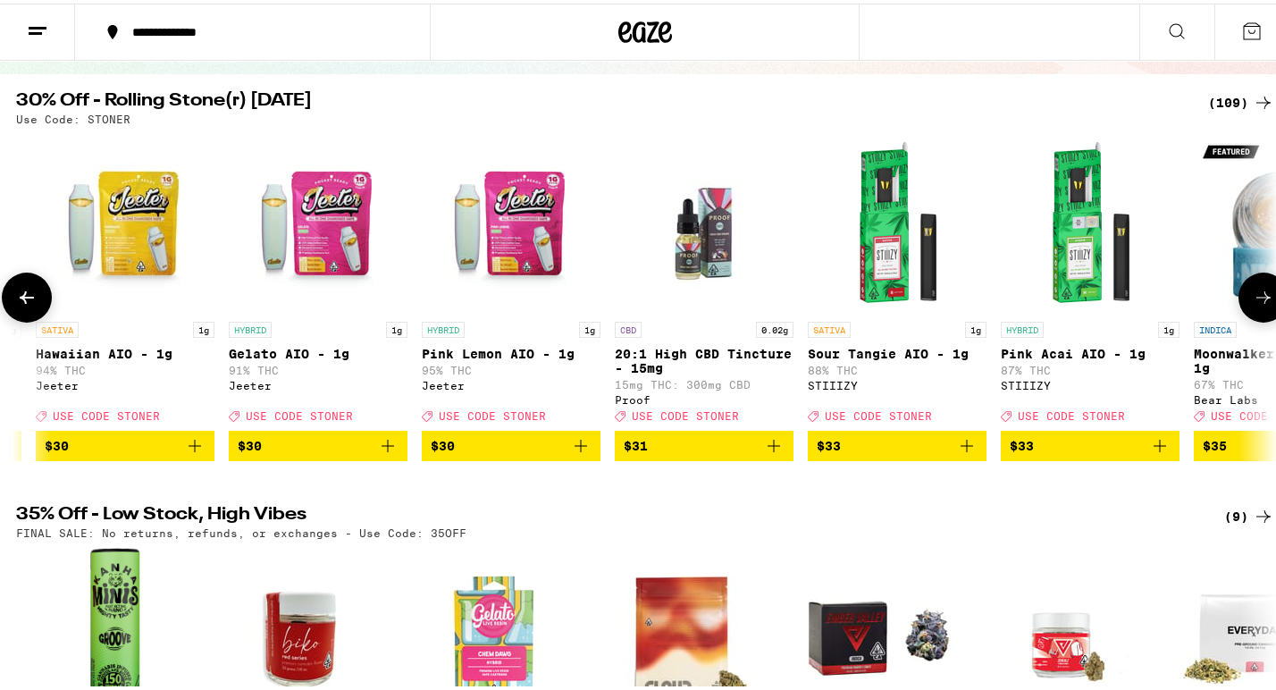
click at [1252, 305] on icon at bounding box center [1262, 293] width 21 height 21
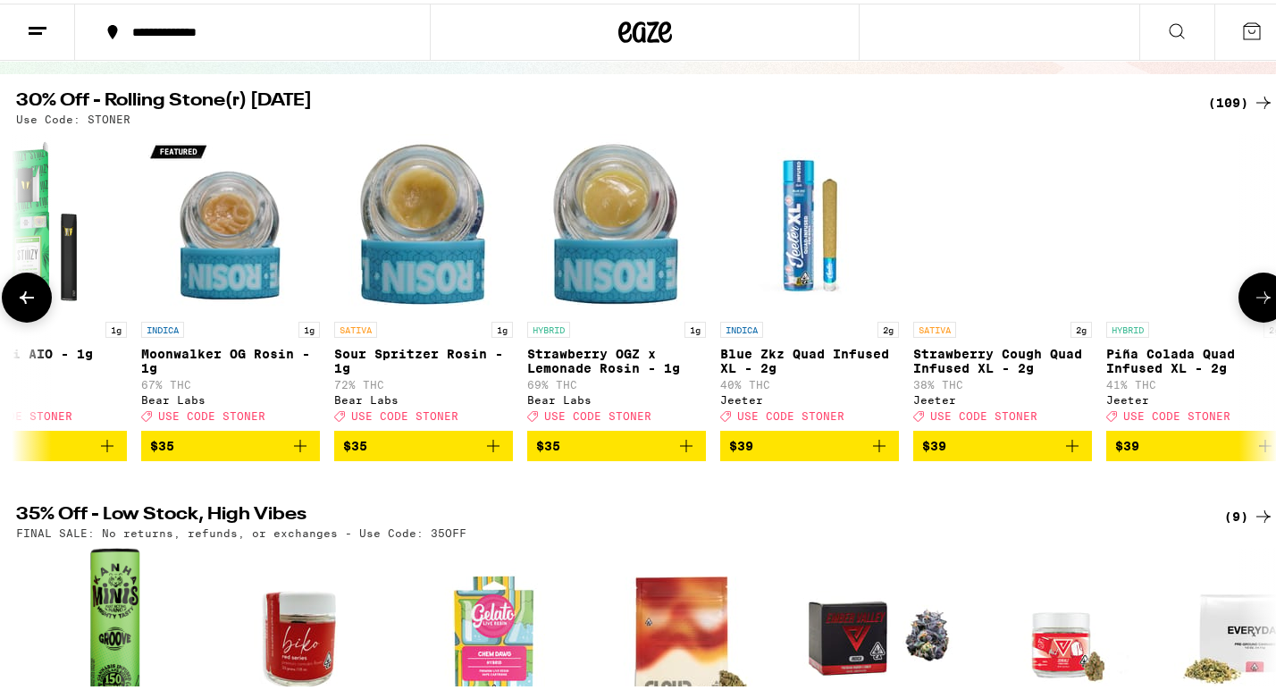
click at [1252, 305] on icon at bounding box center [1262, 293] width 21 height 21
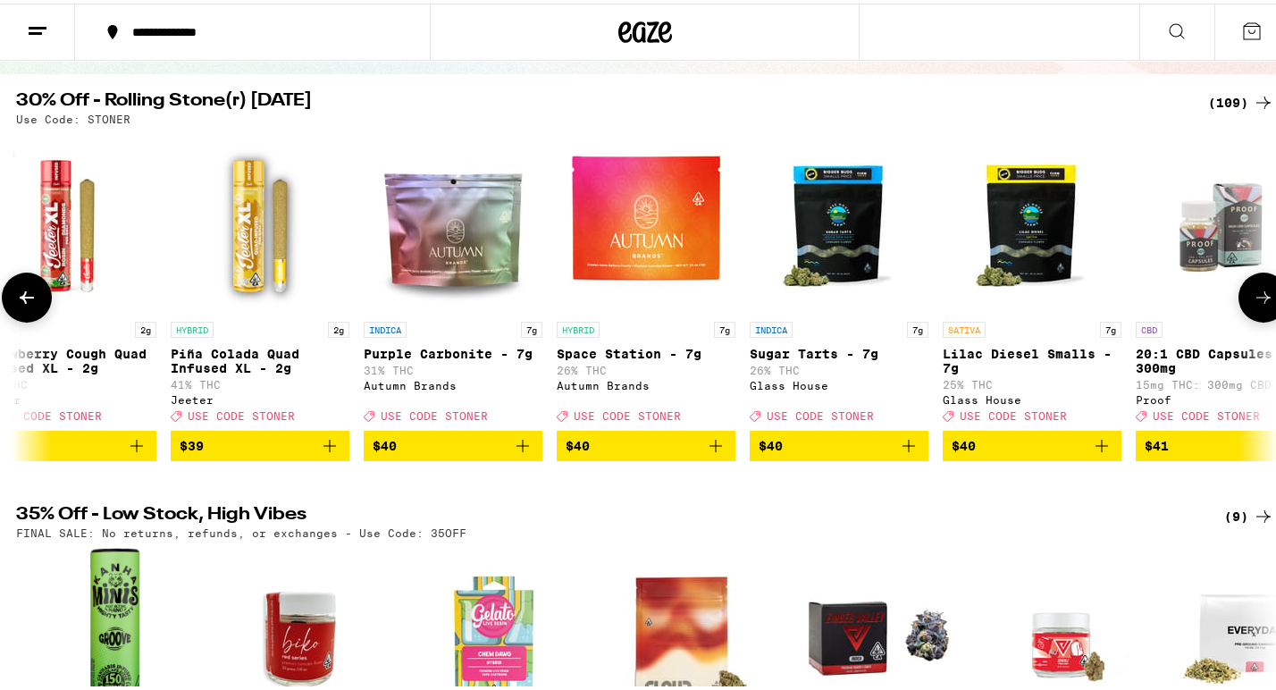
scroll to position [0, 15785]
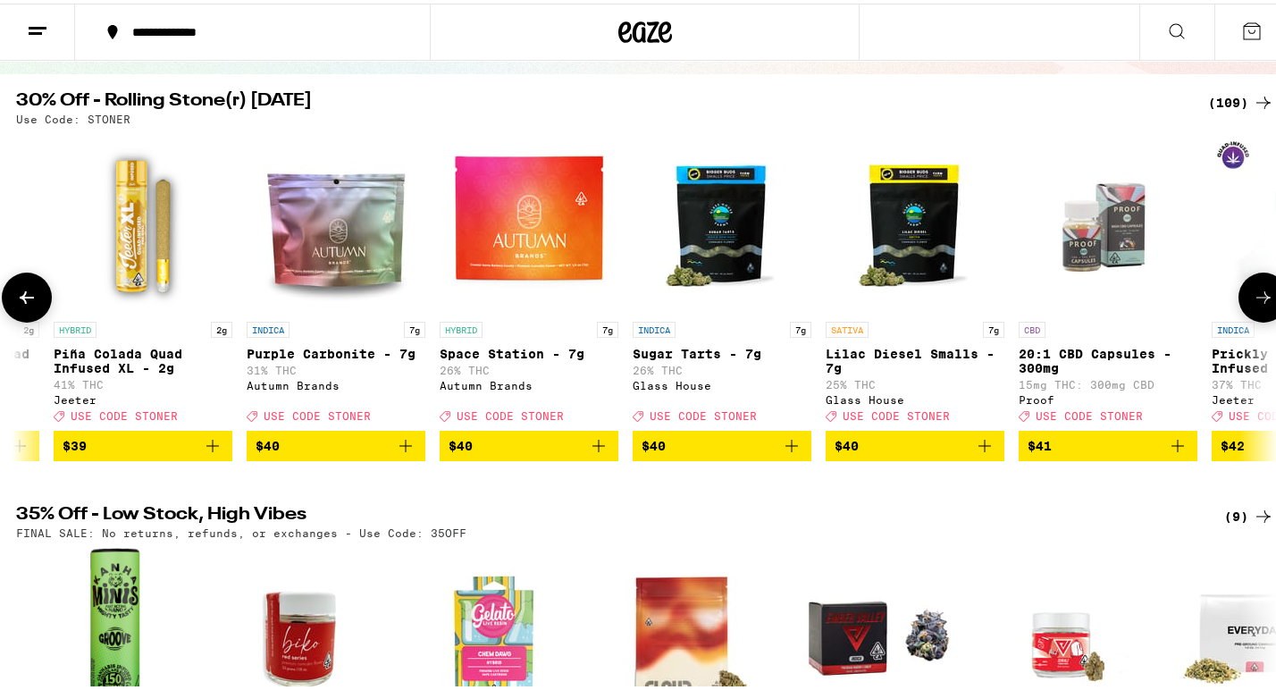
click at [1252, 301] on icon at bounding box center [1262, 293] width 21 height 21
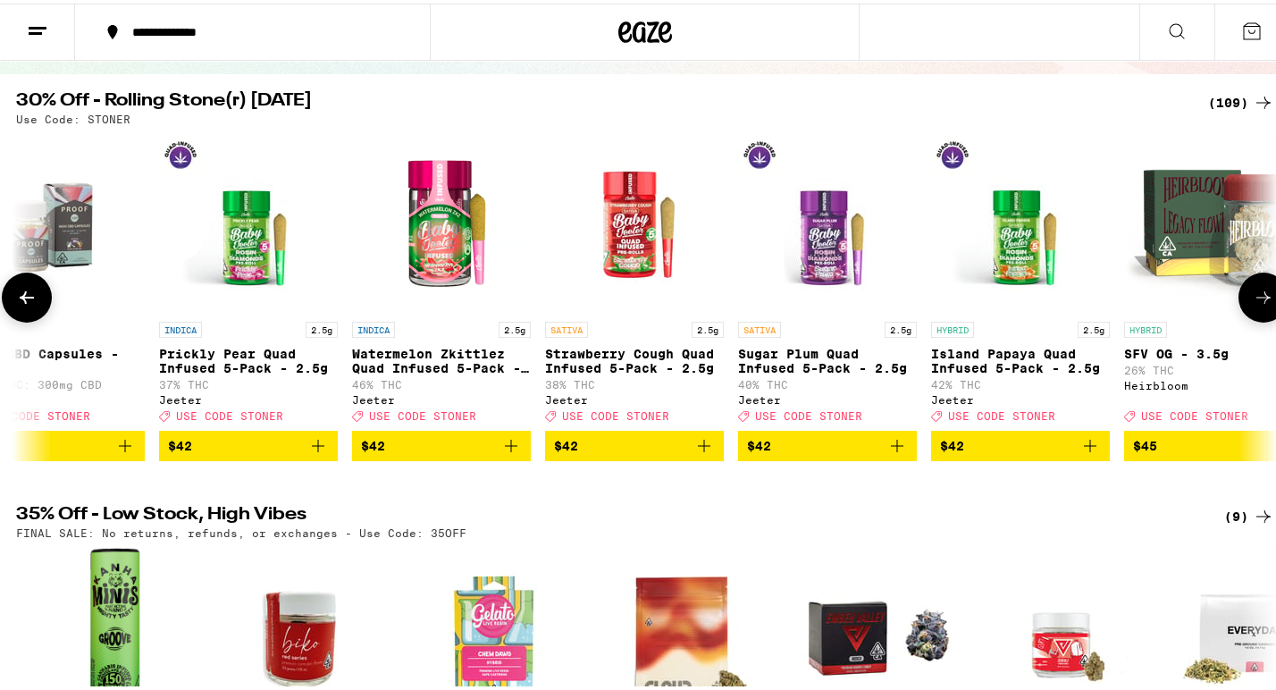
click at [1252, 301] on icon at bounding box center [1262, 293] width 21 height 21
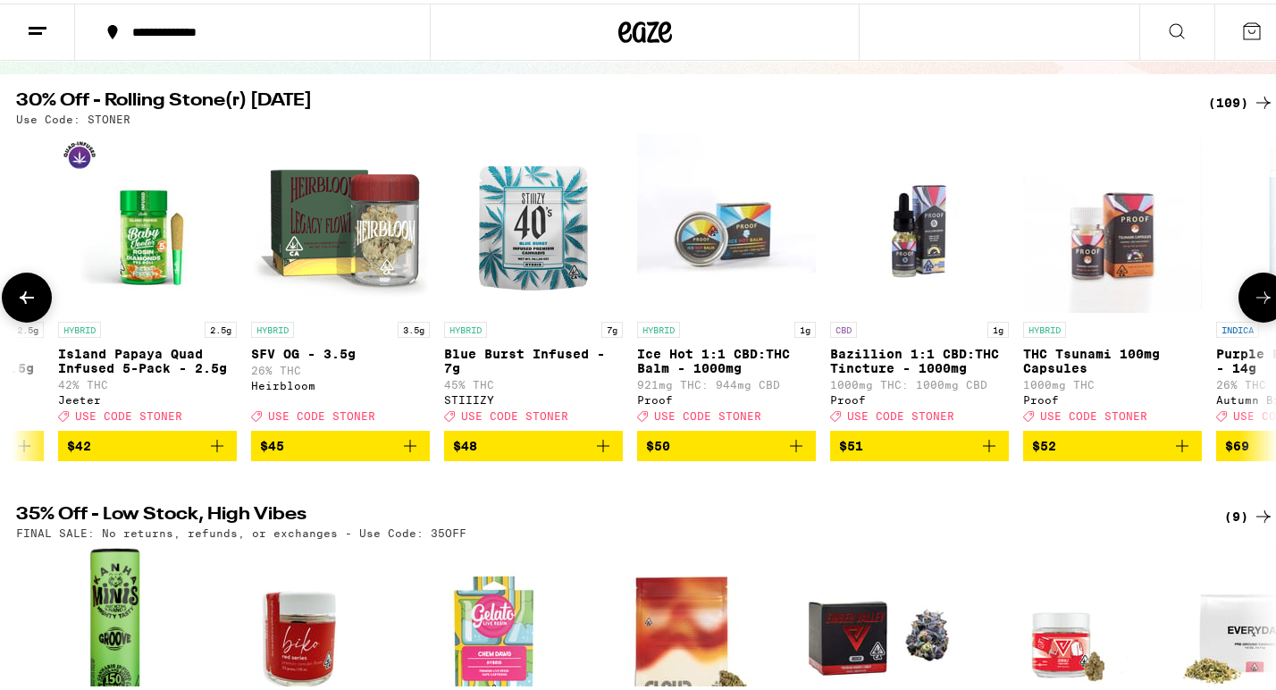
scroll to position [0, 17890]
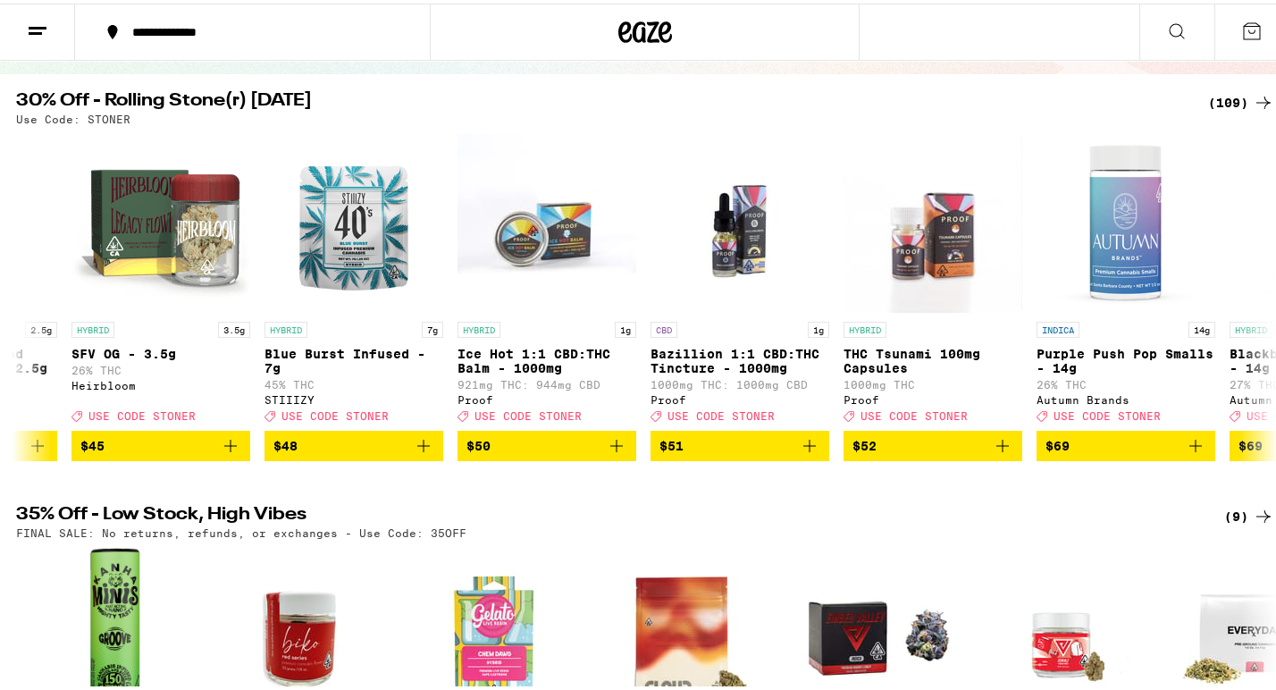
click at [1235, 85] on div "**********" at bounding box center [644, 665] width 1289 height 1650
click at [1235, 91] on div "(109)" at bounding box center [1241, 98] width 66 height 21
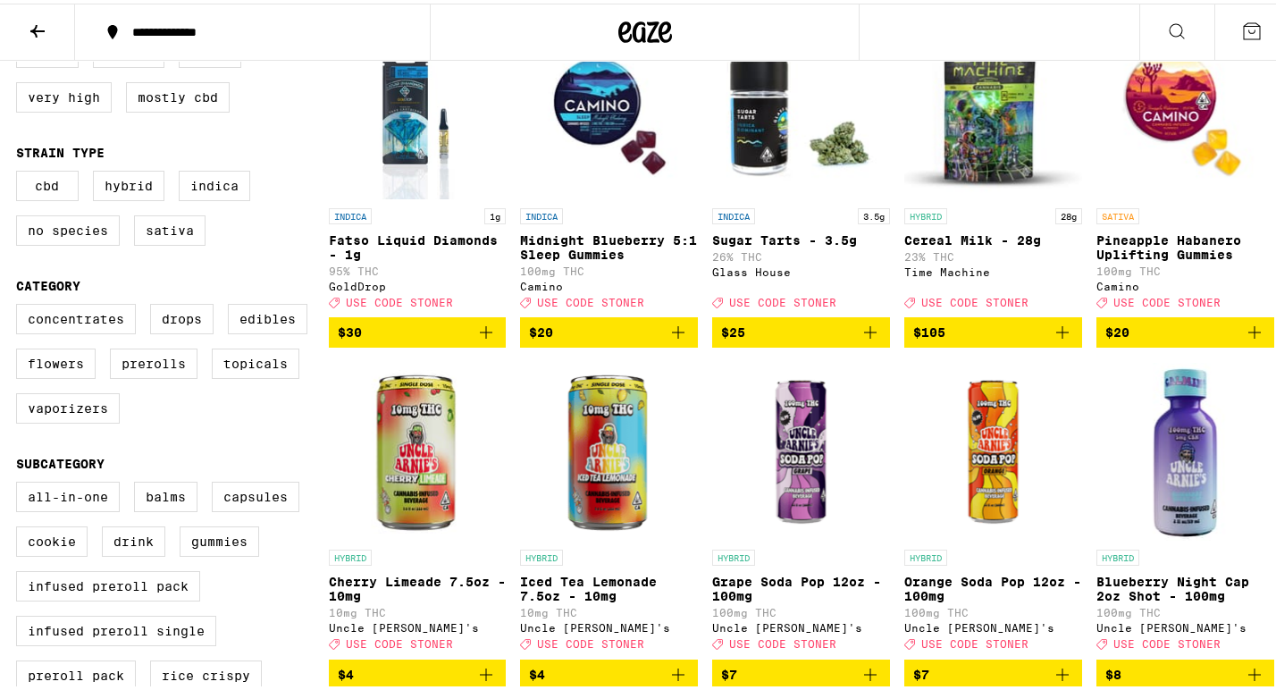
scroll to position [243, 0]
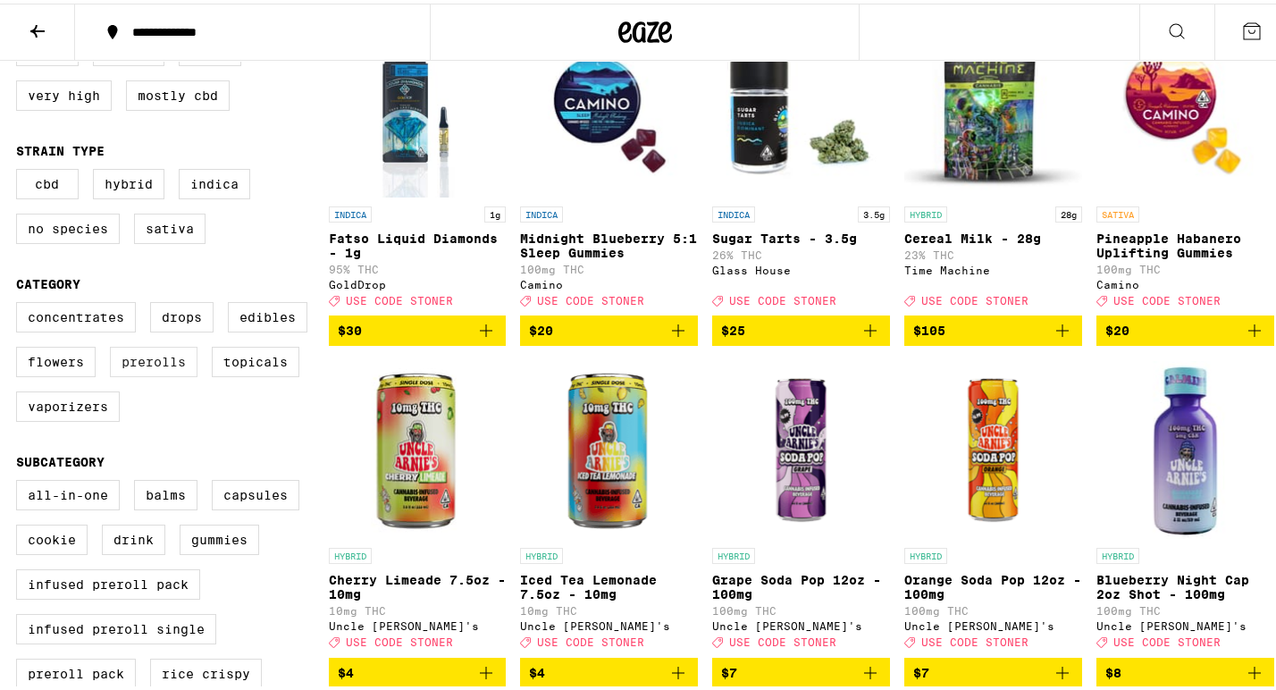
click at [172, 373] on label "Prerolls" at bounding box center [154, 358] width 88 height 30
click at [21, 302] on input "Prerolls" at bounding box center [20, 301] width 1 height 1
checkbox input "true"
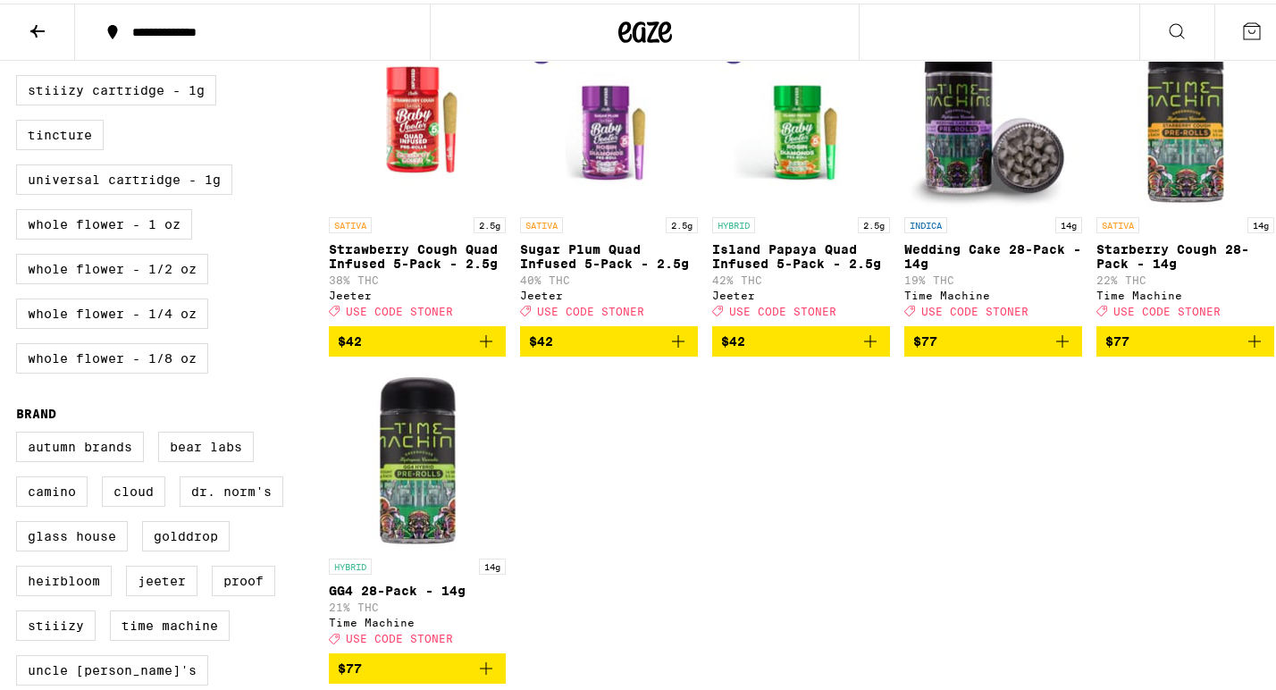
scroll to position [1003, 0]
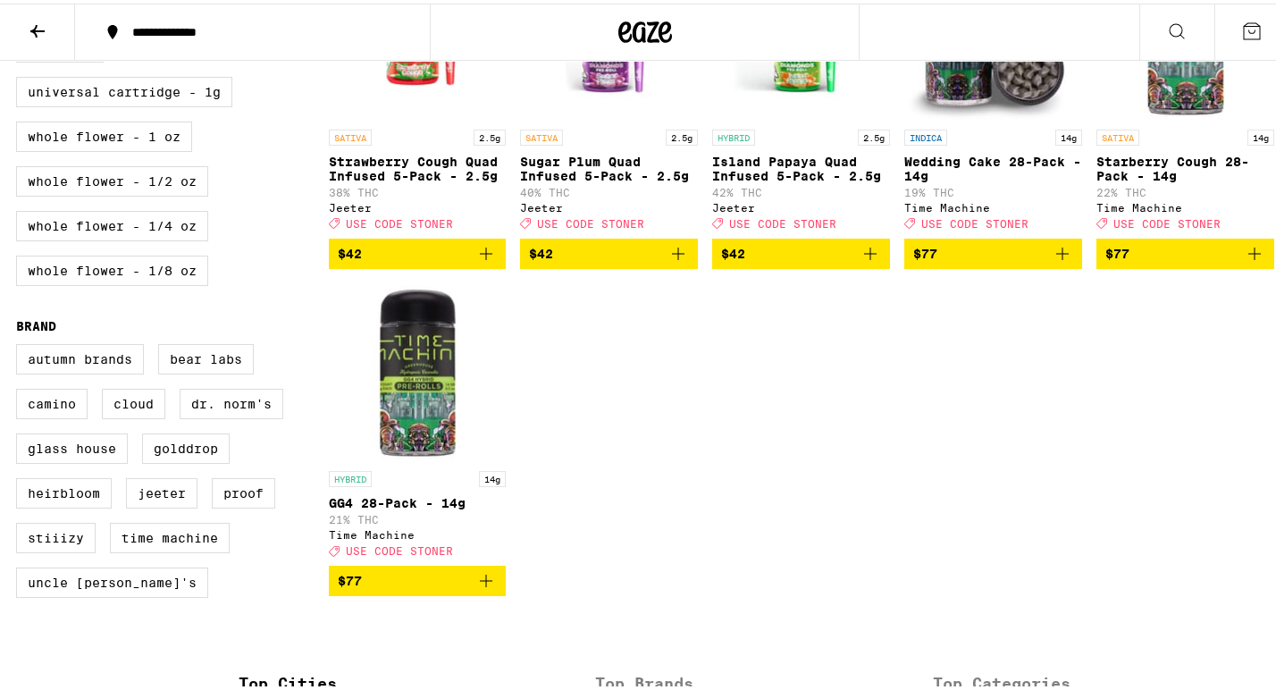
click at [913, 261] on span "$77" at bounding box center [993, 249] width 160 height 21
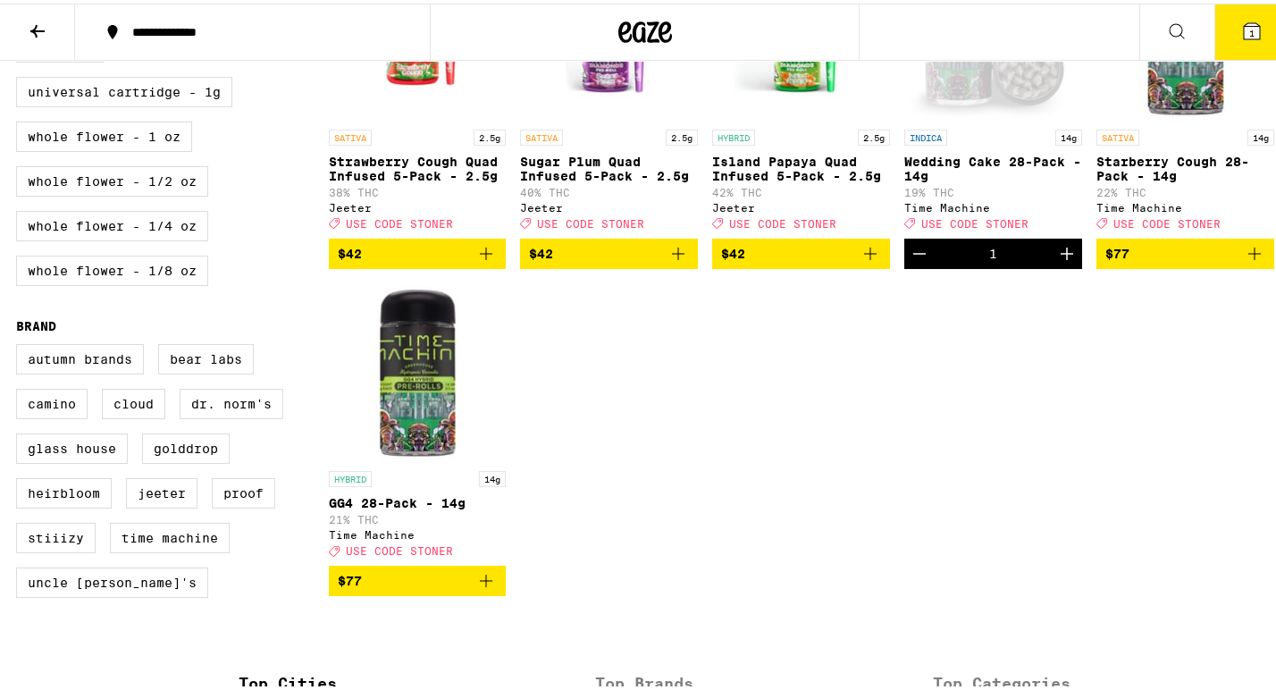
click at [1218, 24] on button "1" at bounding box center [1251, 28] width 75 height 55
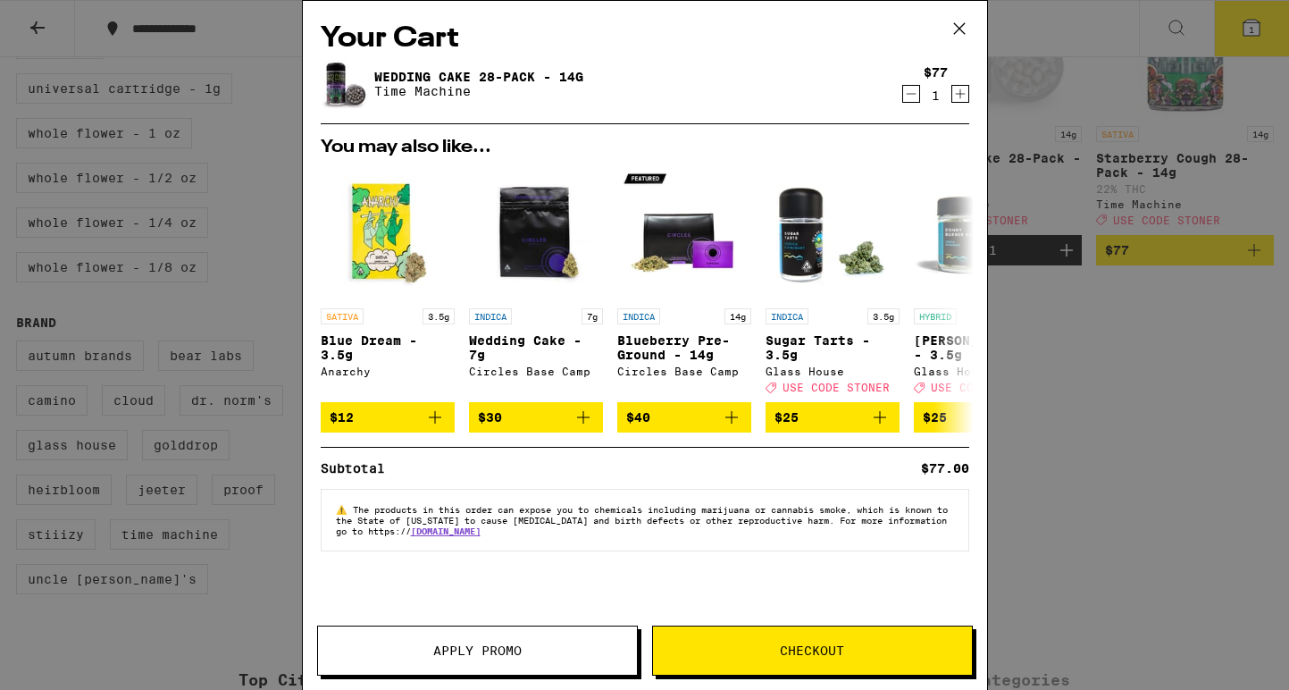
click at [470, 647] on span "Apply Promo" at bounding box center [477, 650] width 88 height 13
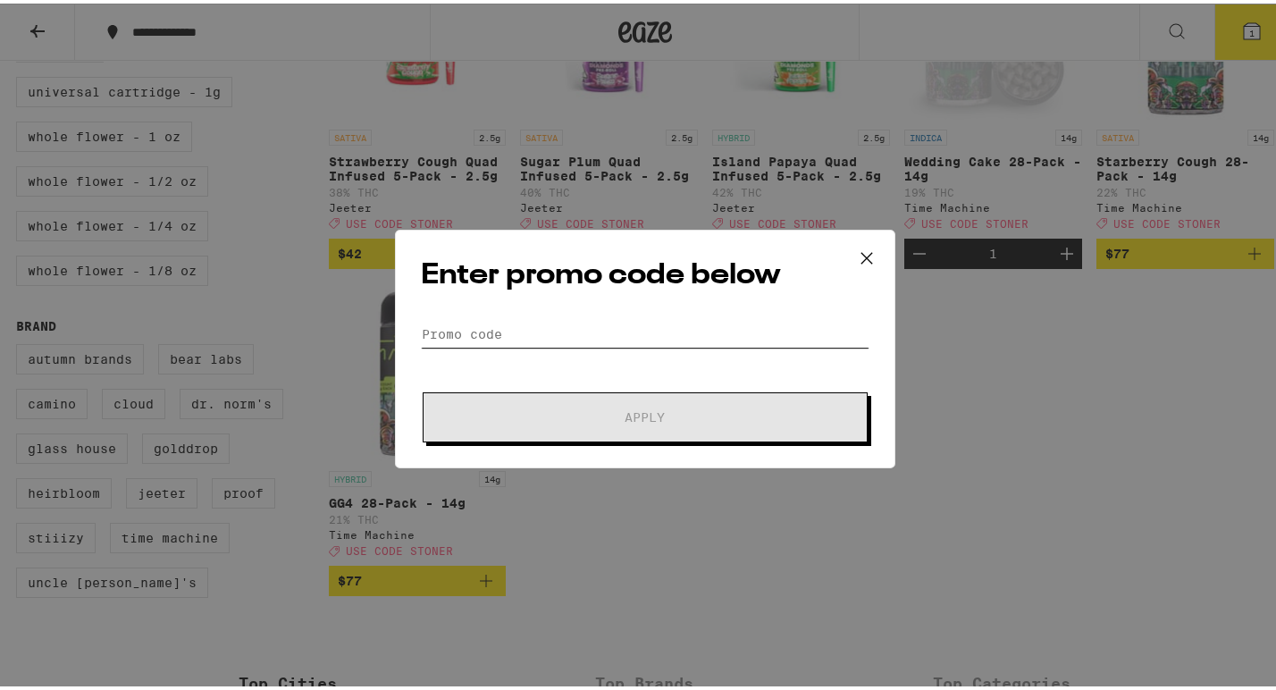
click at [517, 330] on input "Promo Code" at bounding box center [645, 330] width 448 height 27
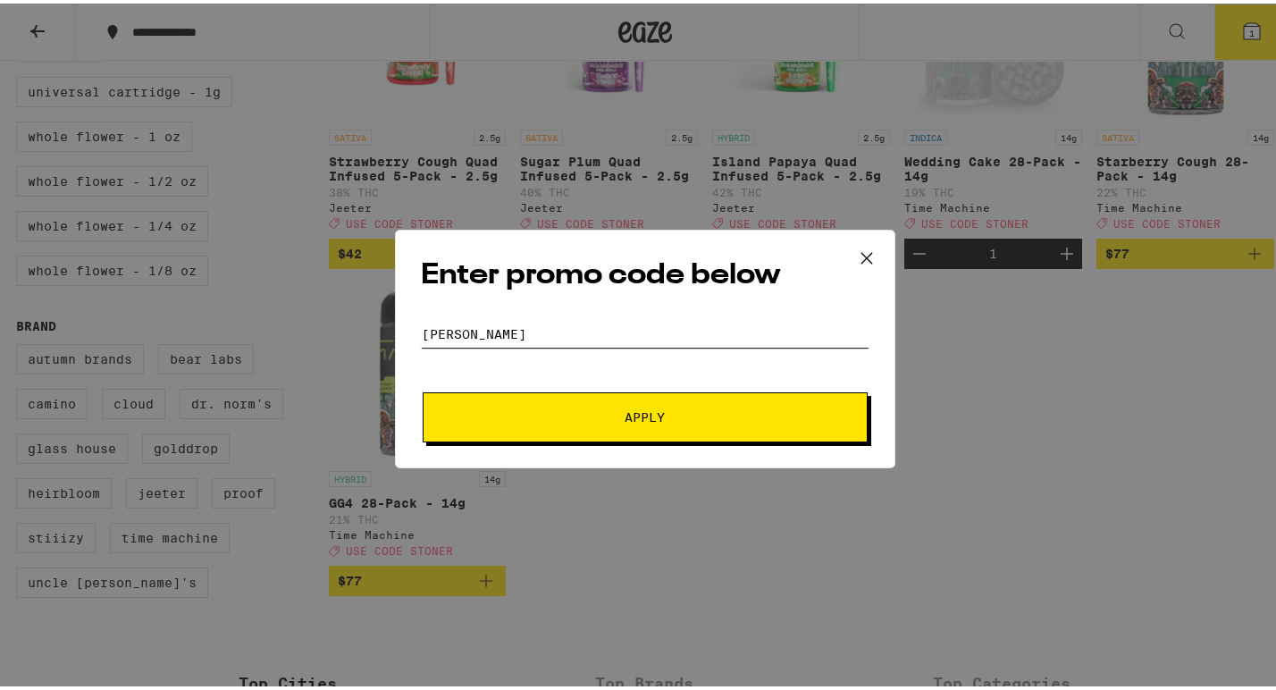
type input "stoner"
click at [556, 406] on button "Apply" at bounding box center [645, 414] width 445 height 50
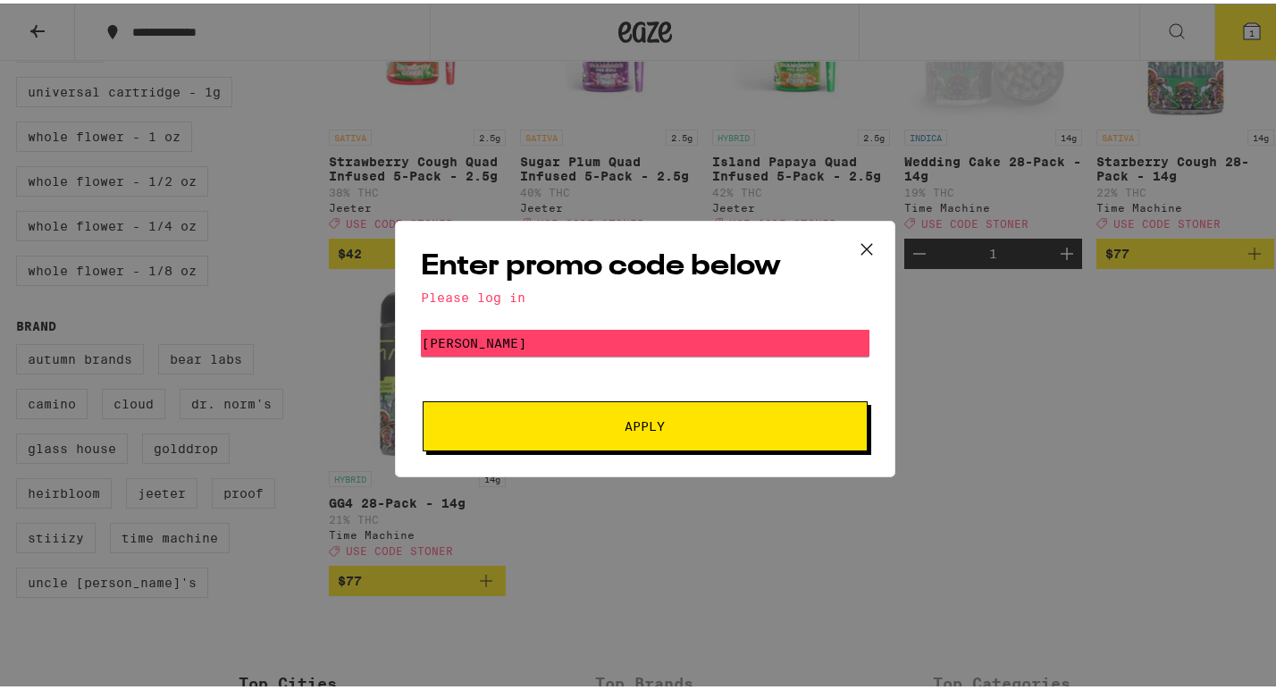
click at [578, 420] on span "Apply" at bounding box center [645, 422] width 322 height 13
click at [858, 239] on icon at bounding box center [866, 245] width 27 height 27
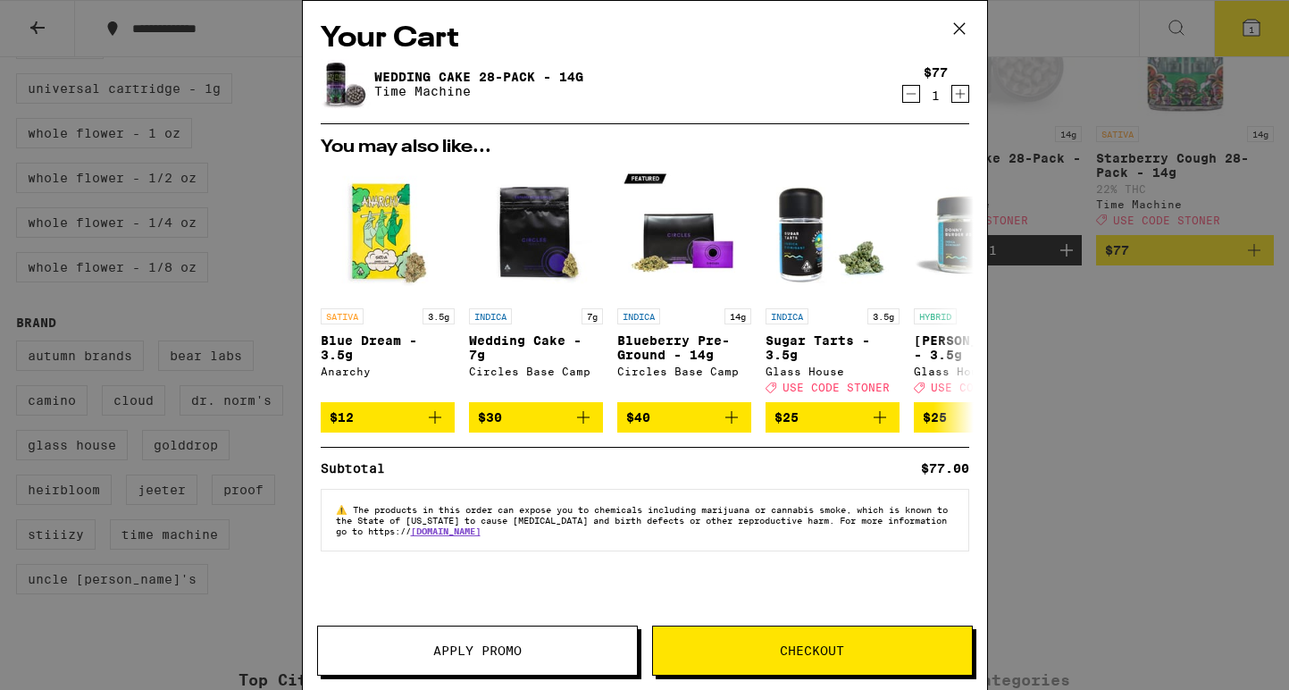
click at [952, 34] on icon at bounding box center [959, 28] width 27 height 27
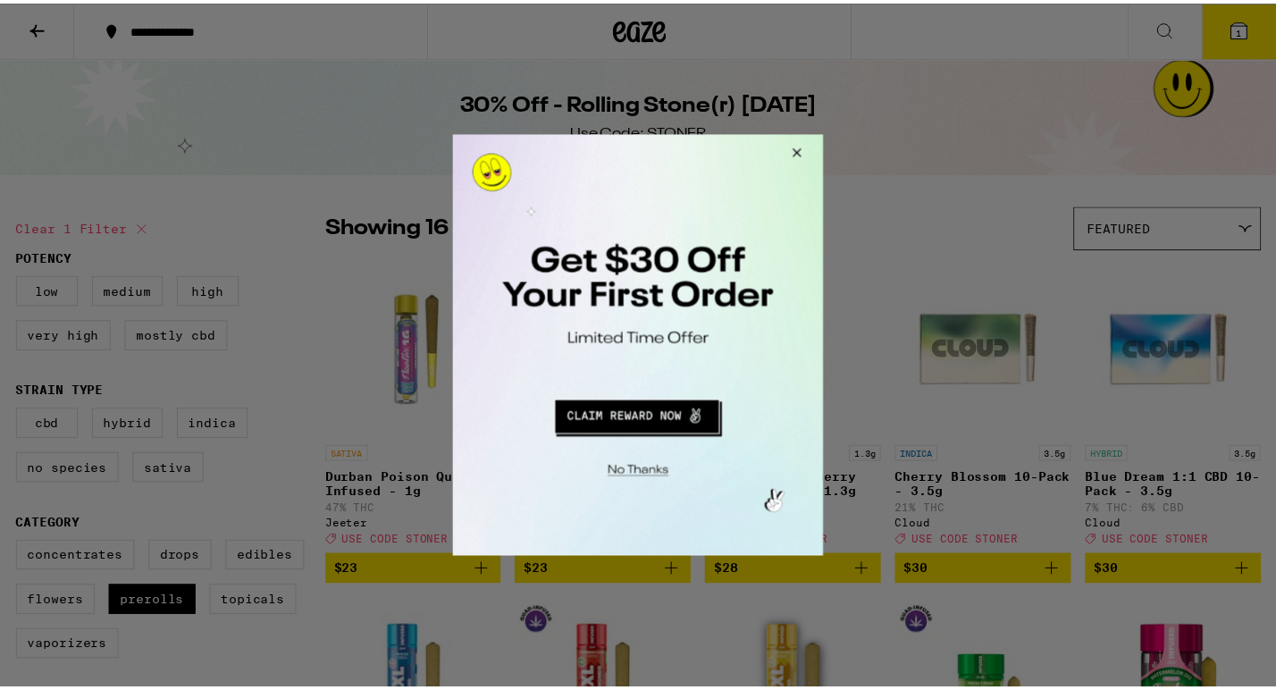
click at [800, 147] on button "Close Modal" at bounding box center [797, 155] width 48 height 43
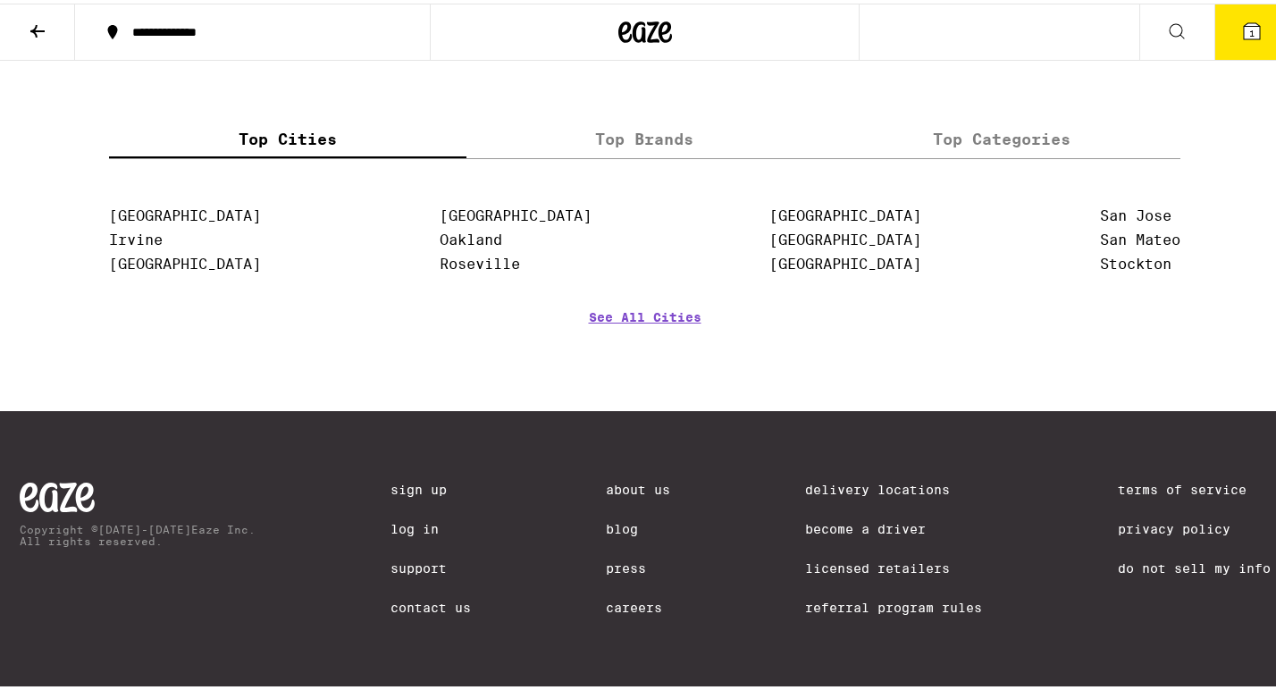
scroll to position [1614, 0]
click at [405, 526] on link "Log In" at bounding box center [430, 525] width 80 height 14
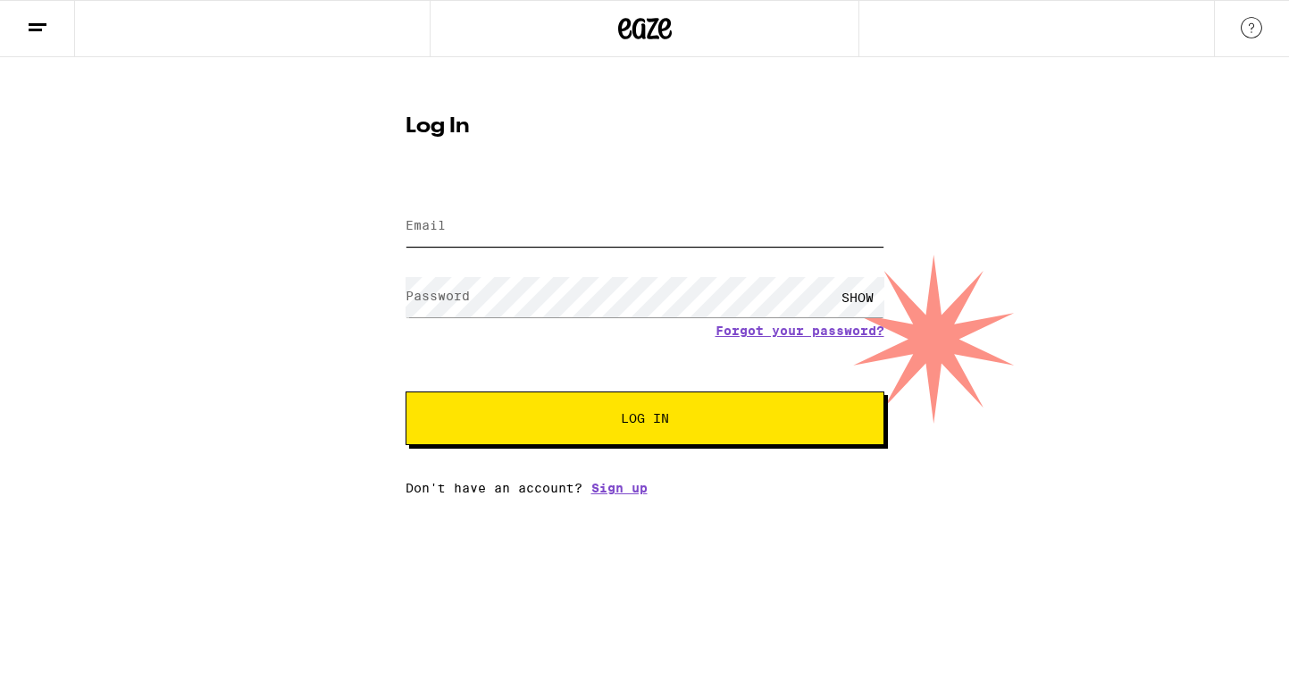
type input "amberreylovejoy@gmail.com"
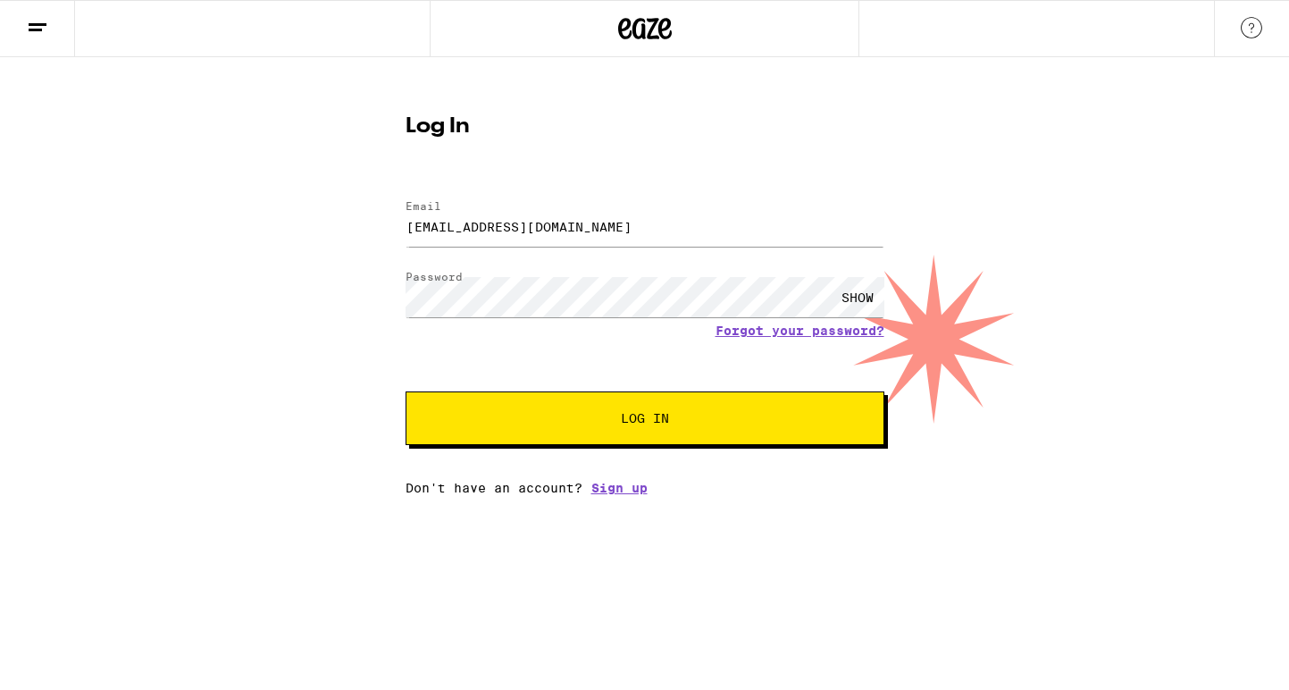
click at [545, 398] on button "Log In" at bounding box center [645, 418] width 479 height 54
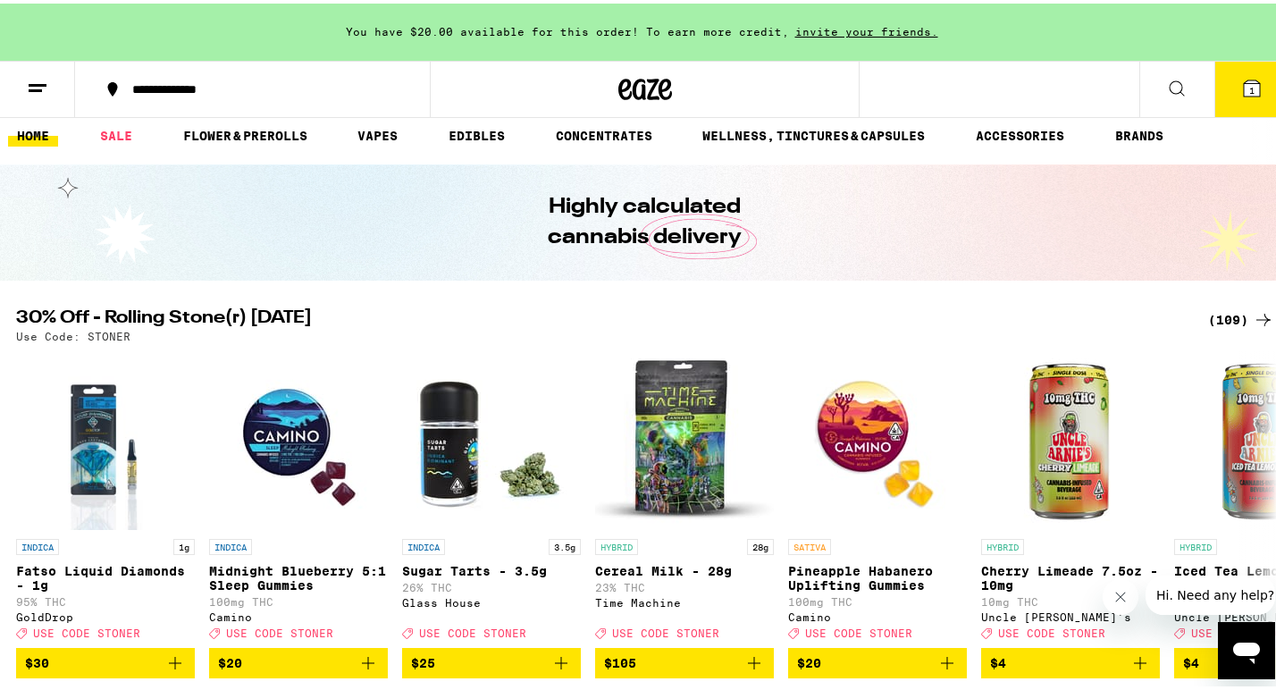
scroll to position [19, 0]
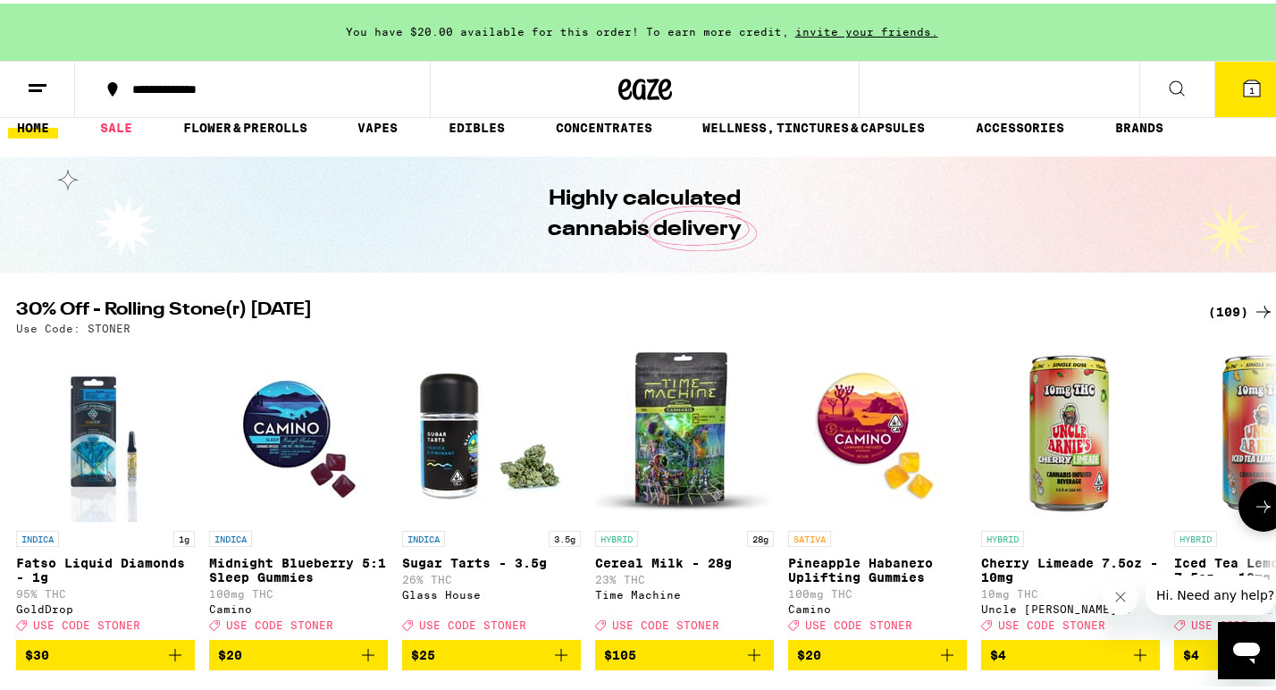
click at [694, 657] on span "$105" at bounding box center [684, 651] width 161 height 21
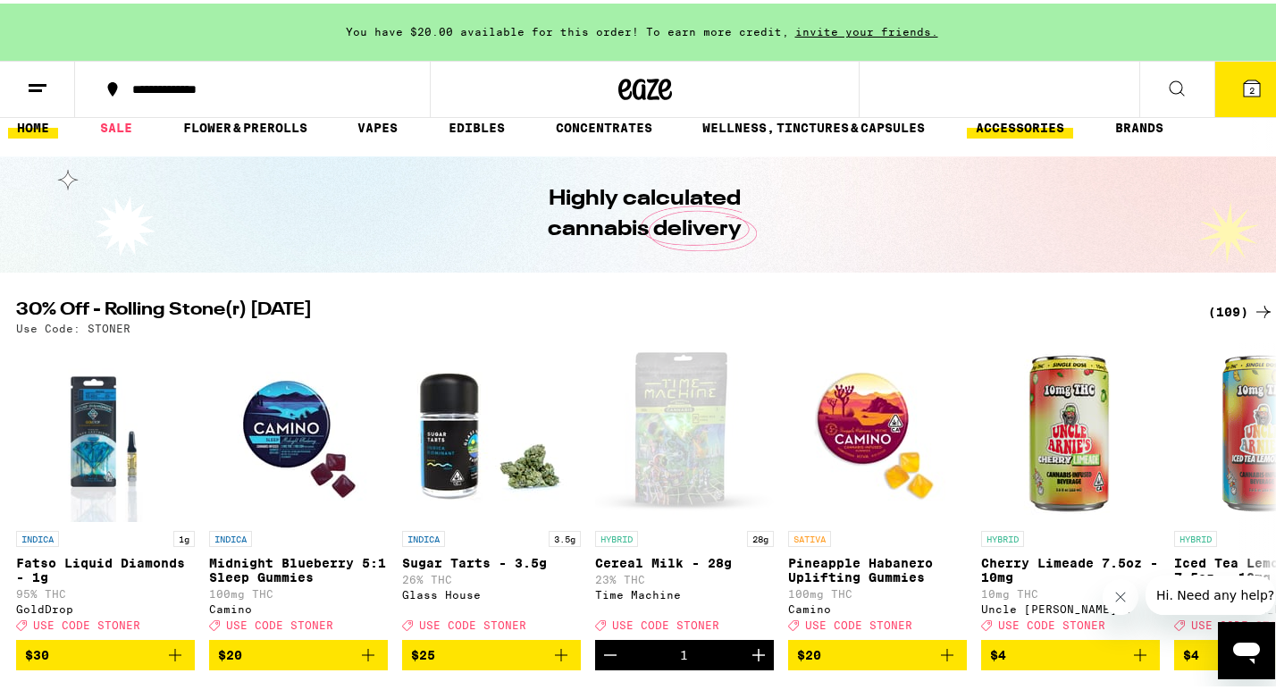
click at [1016, 130] on link "ACCESSORIES" at bounding box center [1020, 123] width 106 height 21
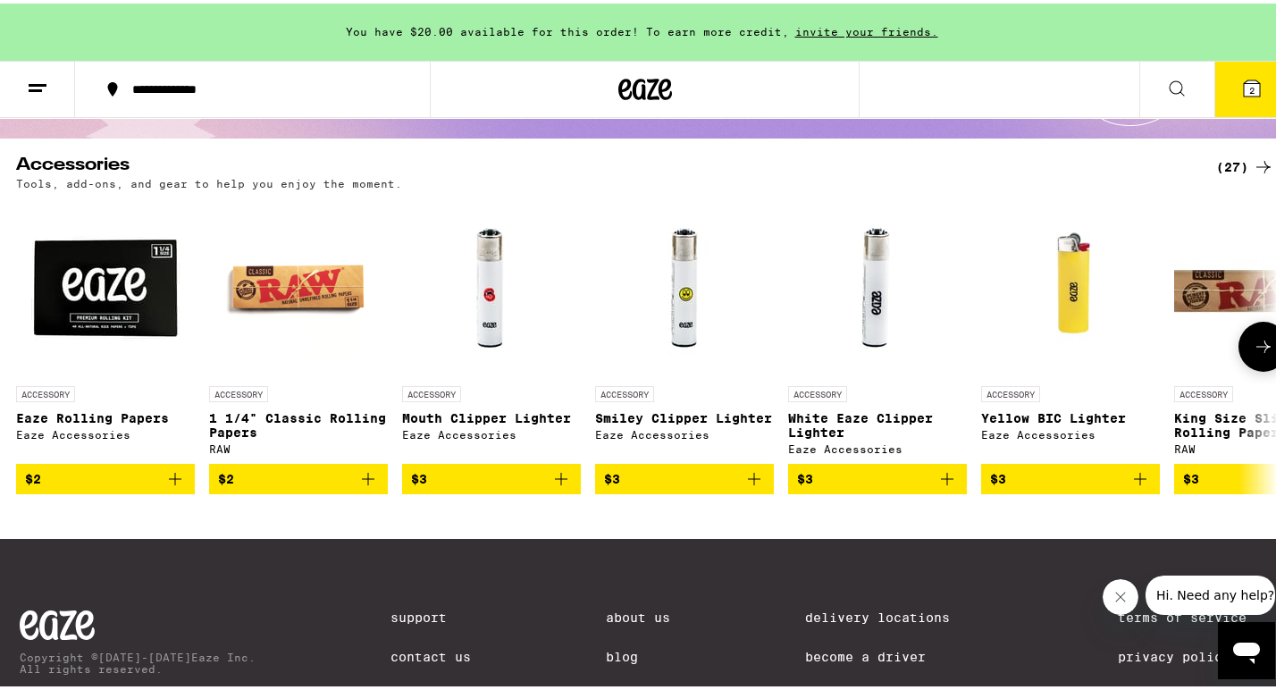
scroll to position [152, 0]
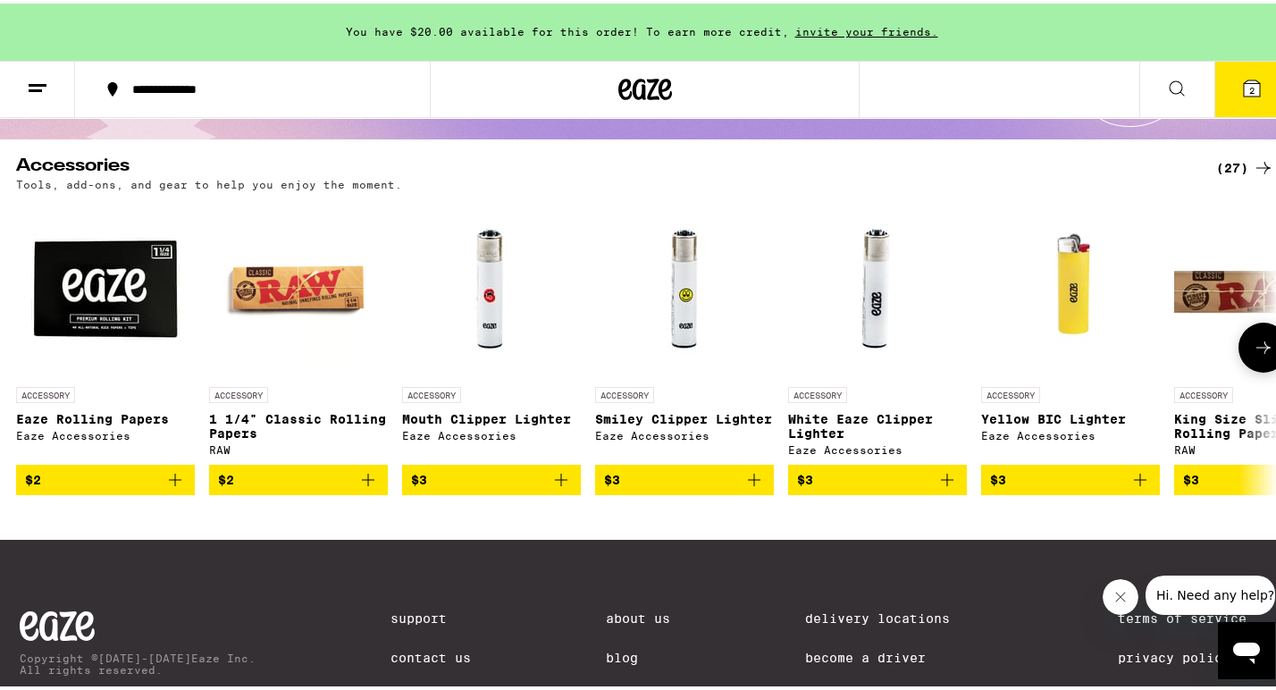
click at [1256, 349] on icon at bounding box center [1263, 344] width 14 height 13
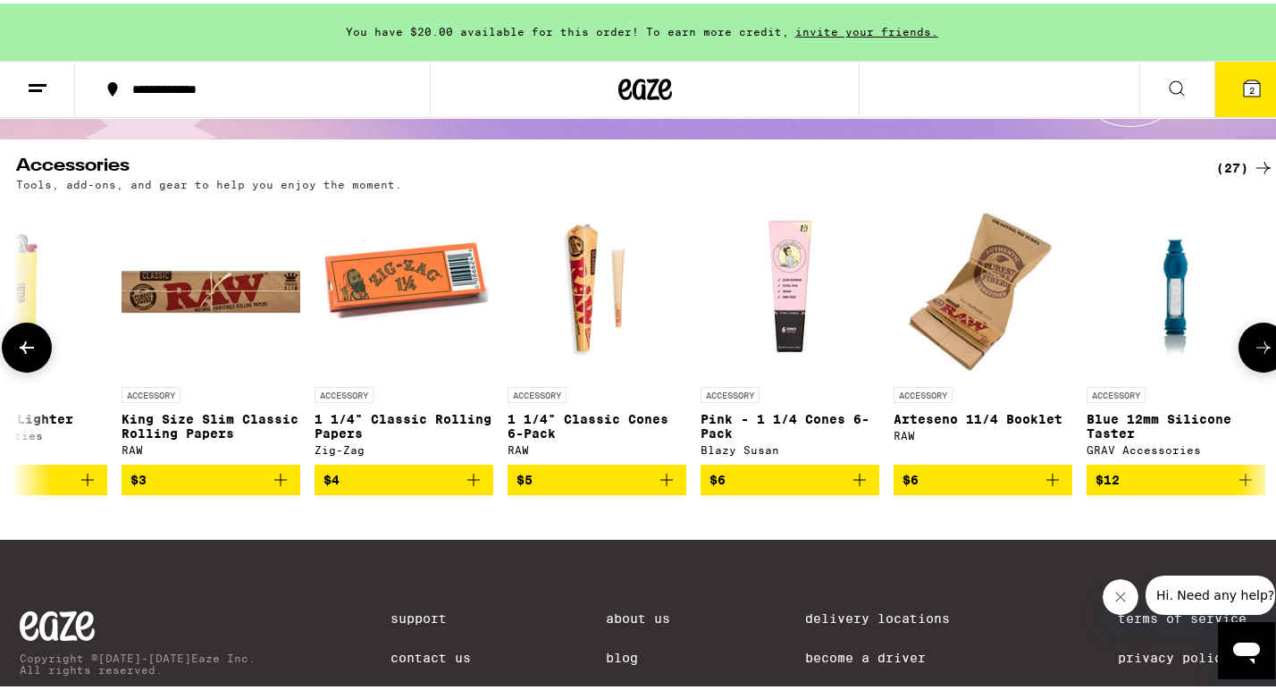
click at [624, 320] on img at bounding box center [596, 285] width 179 height 179
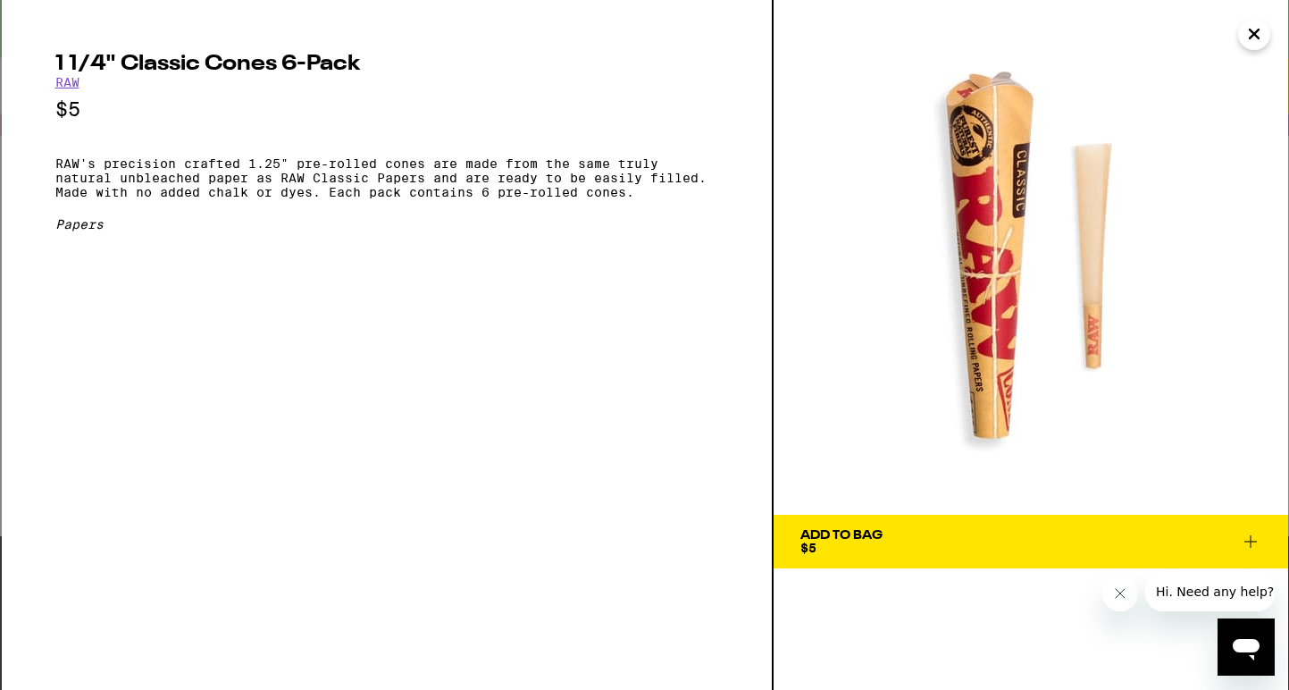
click at [978, 529] on span "Add To Bag $5" at bounding box center [1030, 541] width 461 height 25
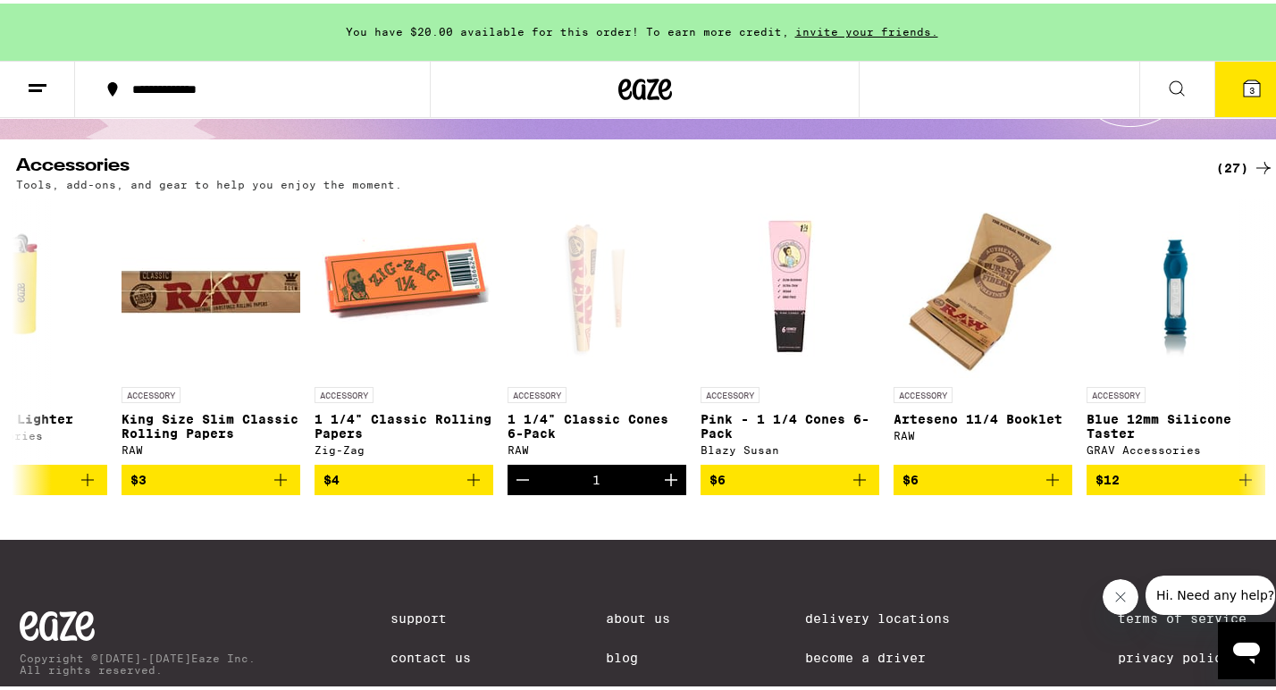
click at [1244, 64] on button "3" at bounding box center [1251, 85] width 75 height 55
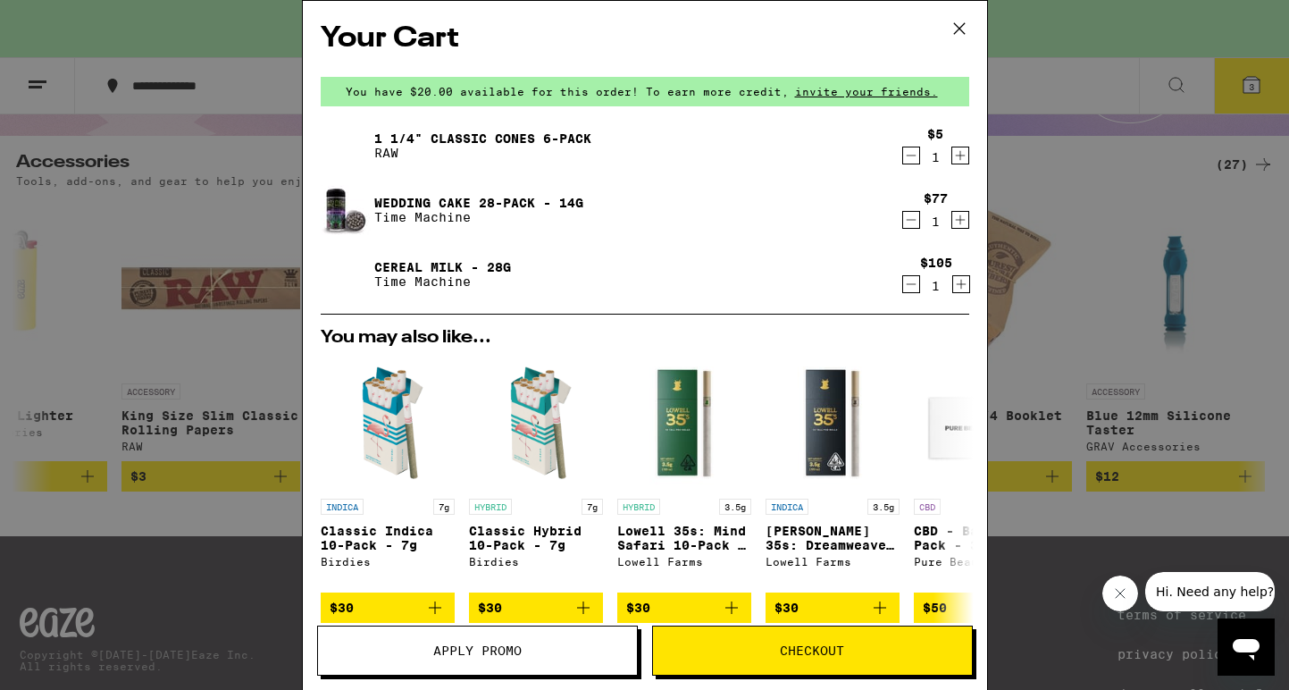
click at [903, 221] on icon "Decrement" at bounding box center [911, 219] width 16 height 21
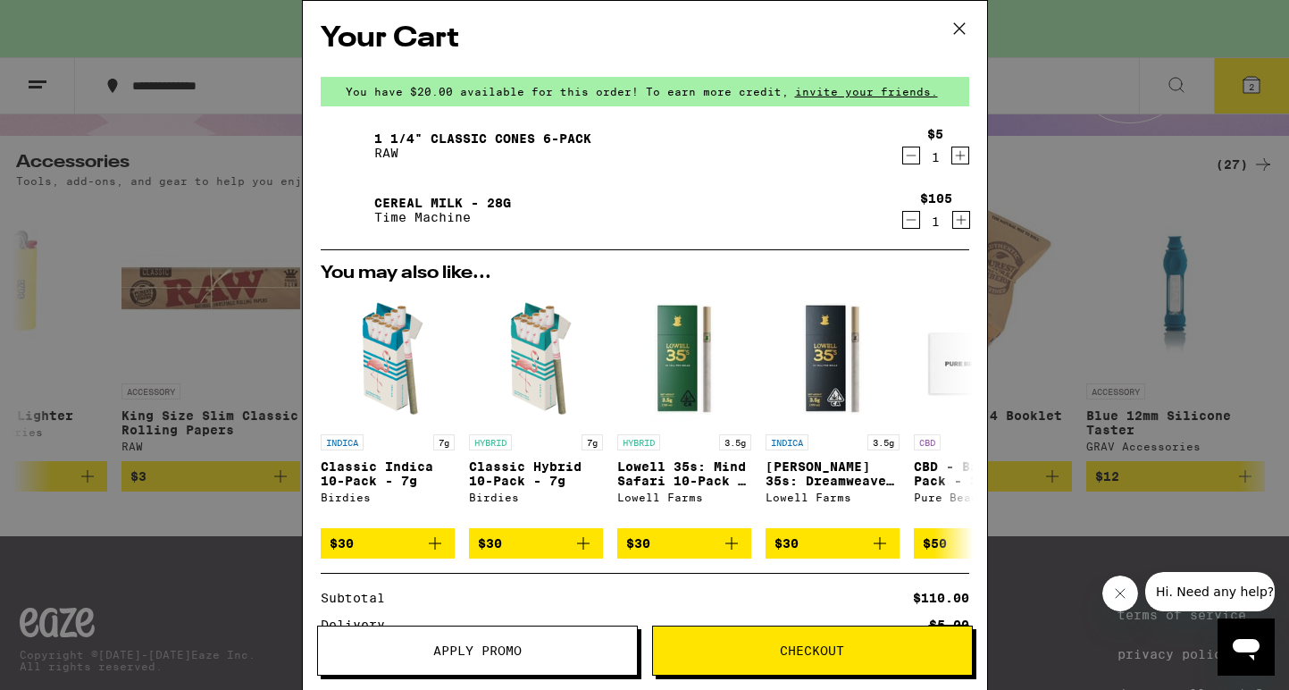
click at [1042, 119] on div "Your Cart You have $20.00 available for this order! To earn more credit, invite…" at bounding box center [644, 345] width 1289 height 690
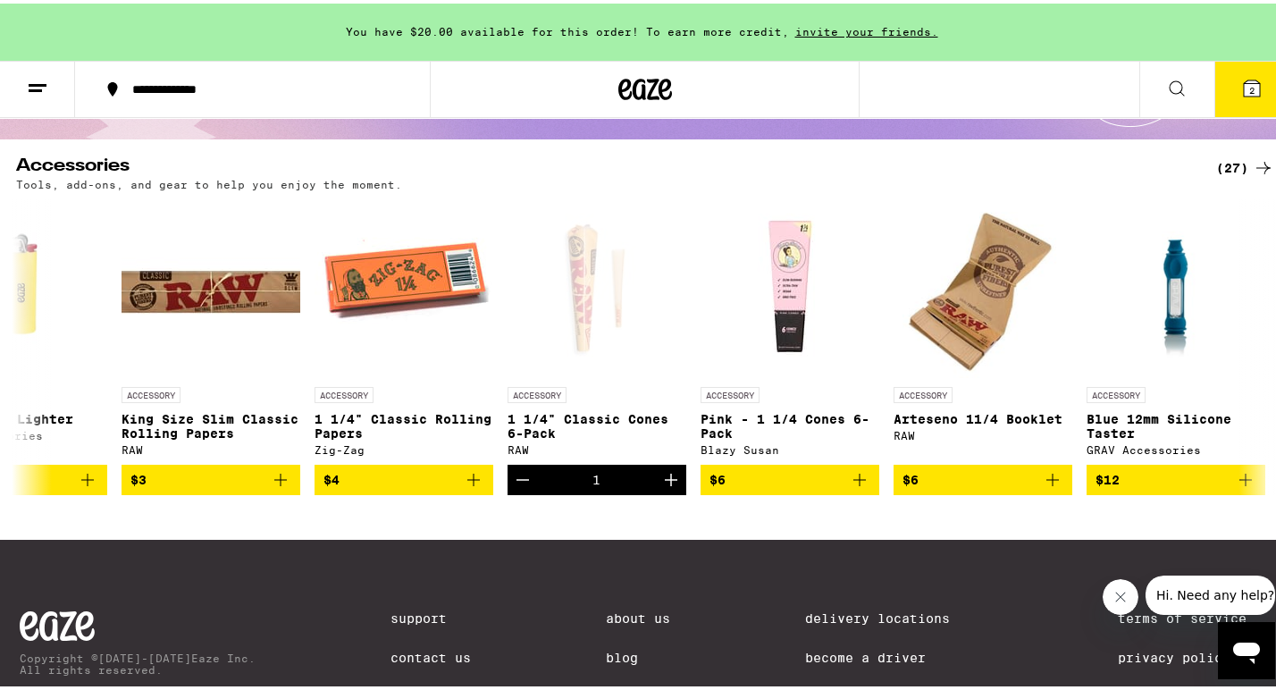
click at [1166, 86] on icon at bounding box center [1176, 84] width 21 height 21
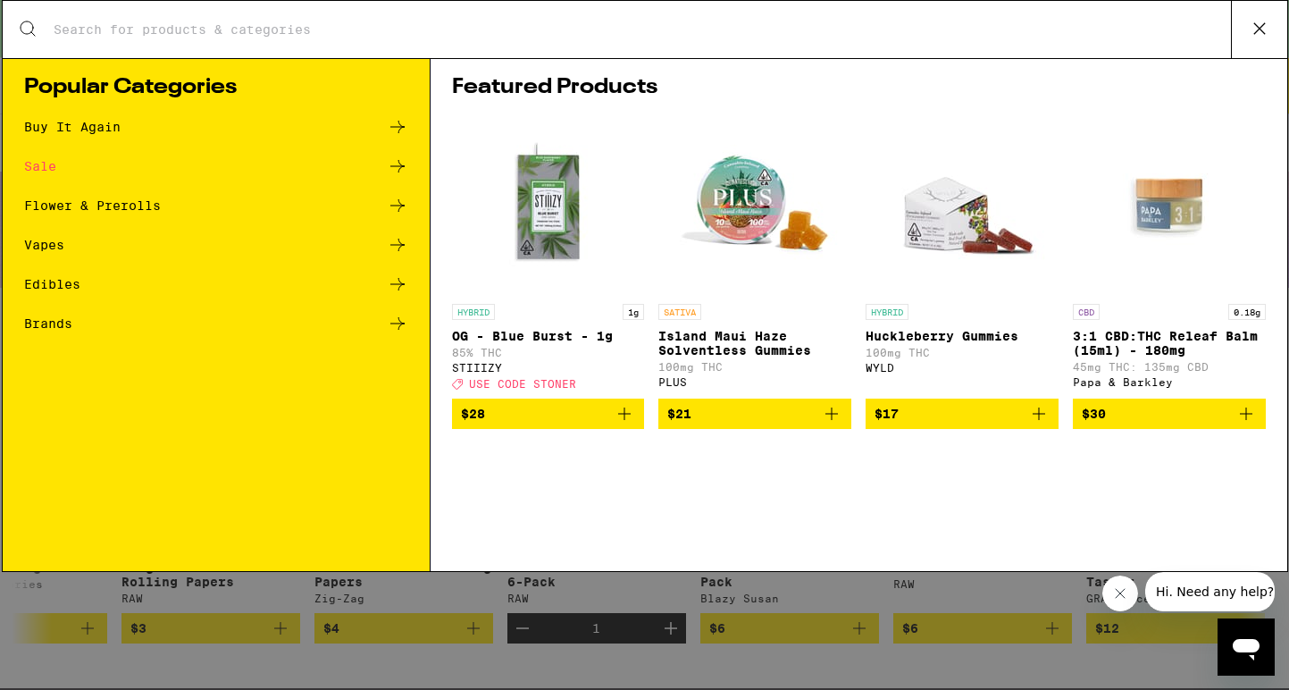
click at [959, 61] on div "Featured Products HYBRID 1g OG - Blue Burst - 1g 85% THC STIIIZY Deal Created w…" at bounding box center [859, 314] width 857 height 513
click at [950, 38] on div "Search for Products" at bounding box center [645, 29] width 1285 height 57
click at [1257, 28] on icon at bounding box center [1259, 28] width 27 height 27
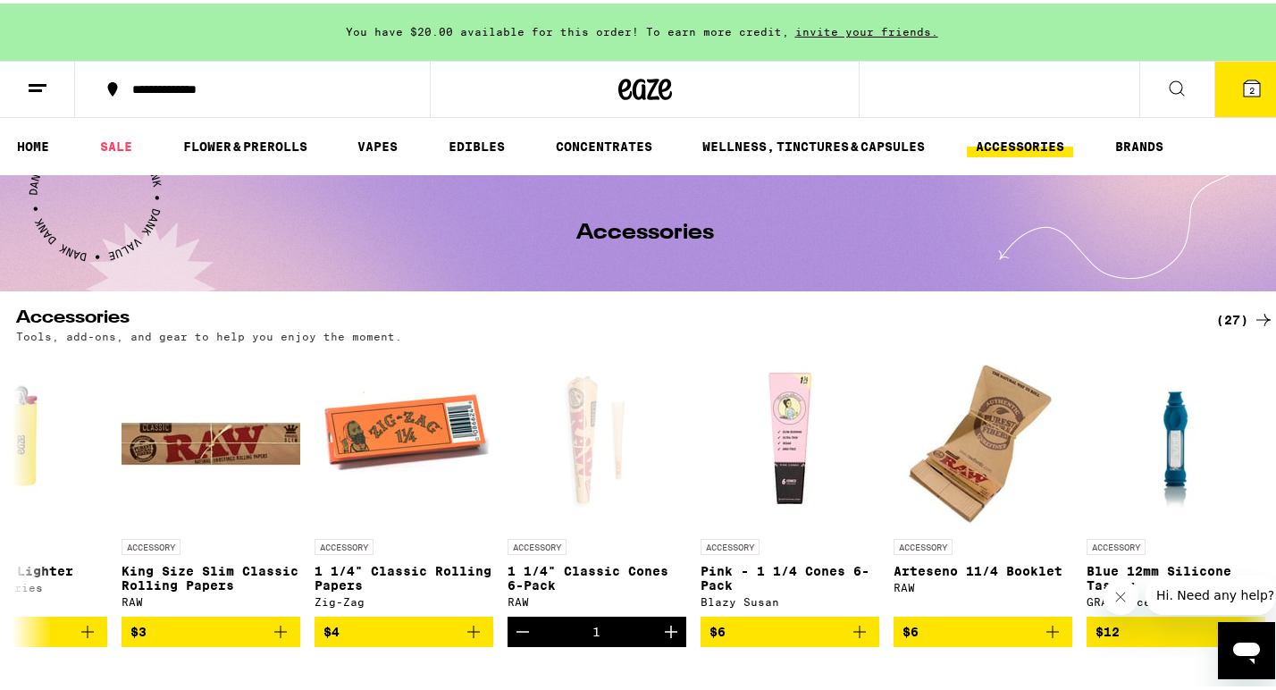
click at [1263, 69] on button "2" at bounding box center [1251, 85] width 75 height 55
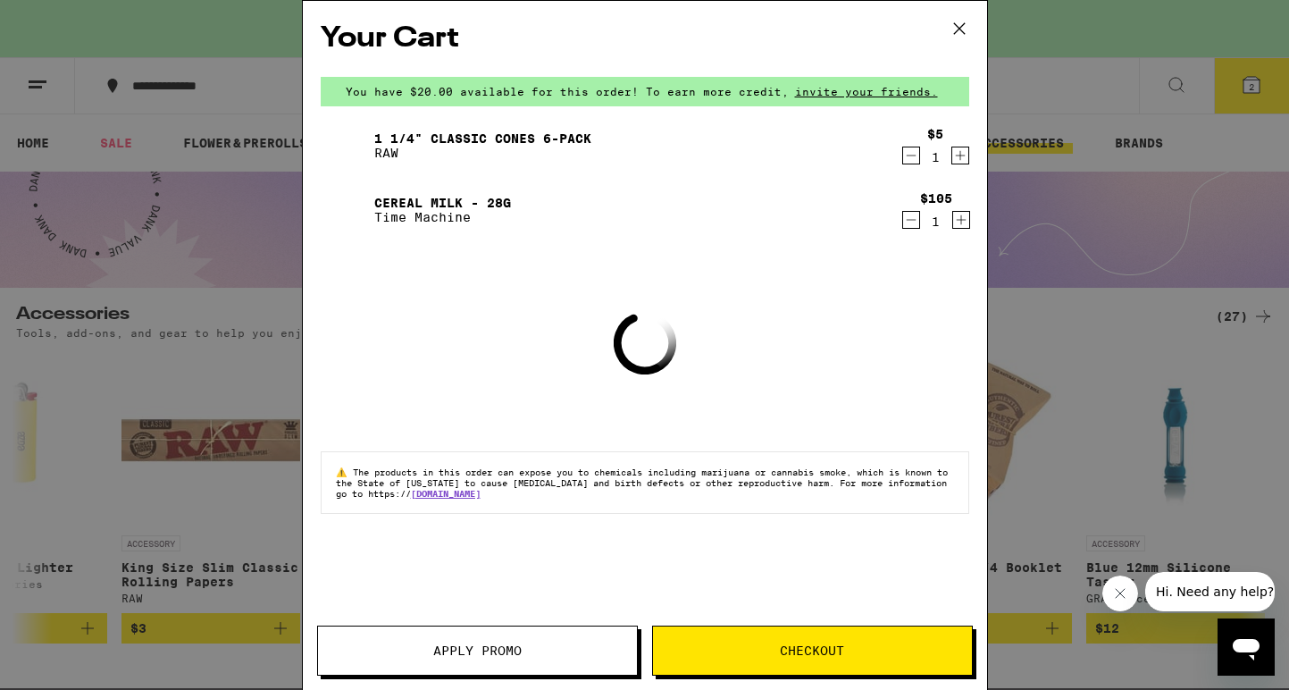
click at [482, 638] on button "Apply Promo" at bounding box center [477, 650] width 321 height 50
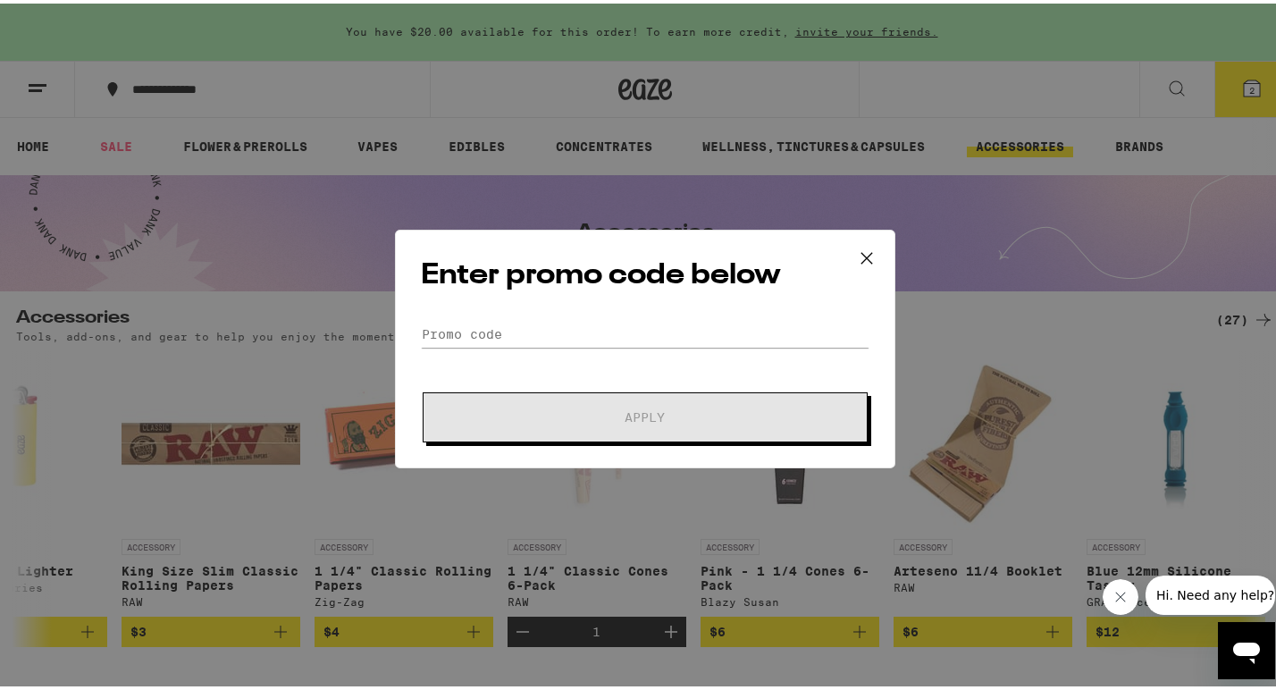
click at [519, 313] on div "Enter promo code below Promo Code Apply" at bounding box center [645, 345] width 500 height 239
click at [518, 336] on input "Promo Code" at bounding box center [645, 330] width 448 height 27
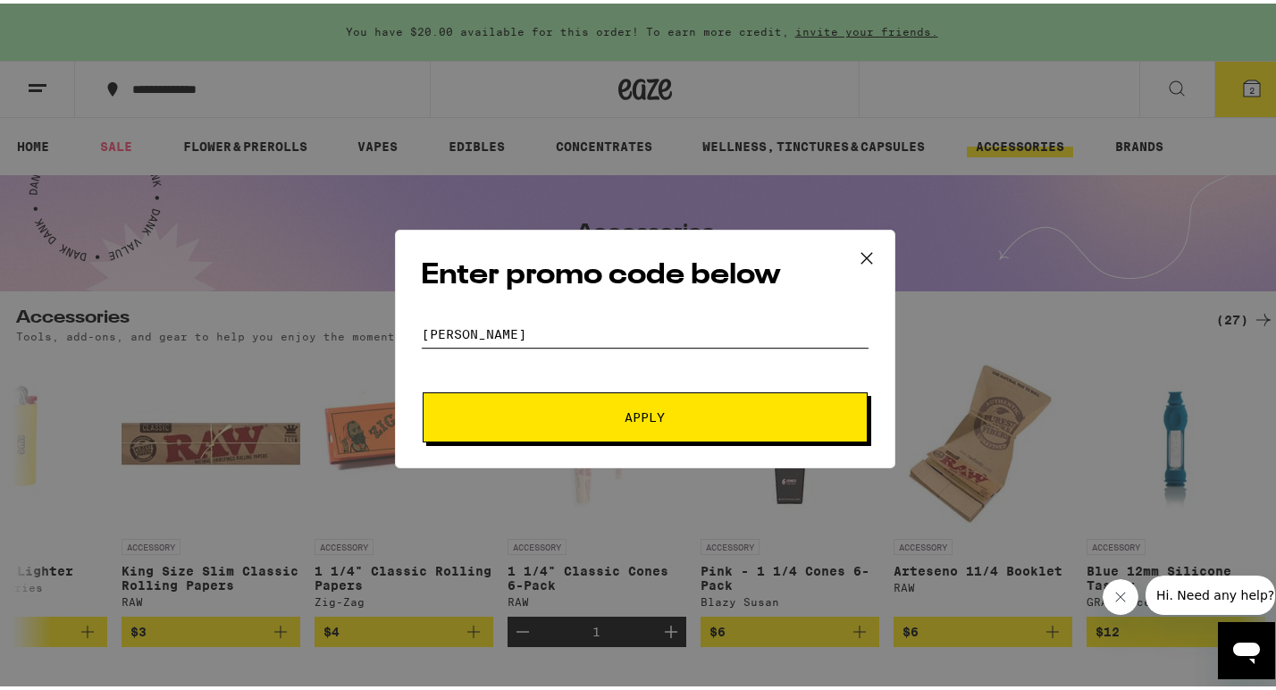
type input "stoner"
click at [525, 408] on span "Apply" at bounding box center [645, 413] width 322 height 13
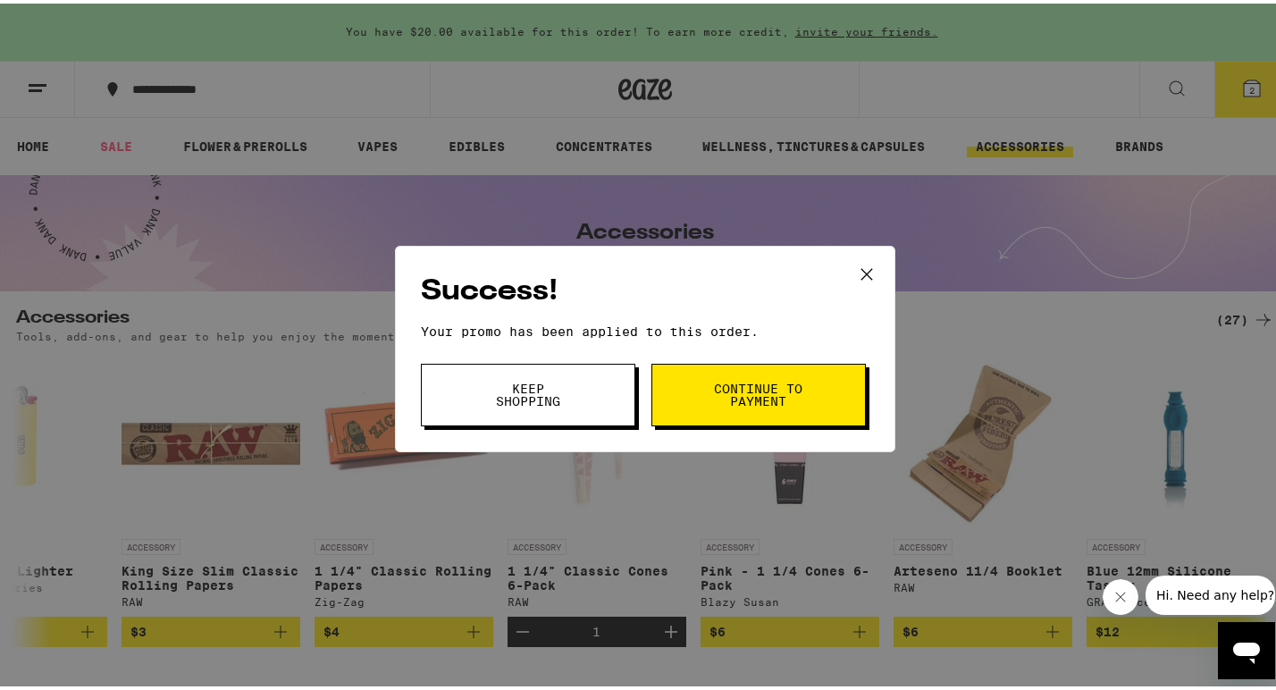
click at [543, 381] on span "Keep Shopping" at bounding box center [527, 391] width 91 height 25
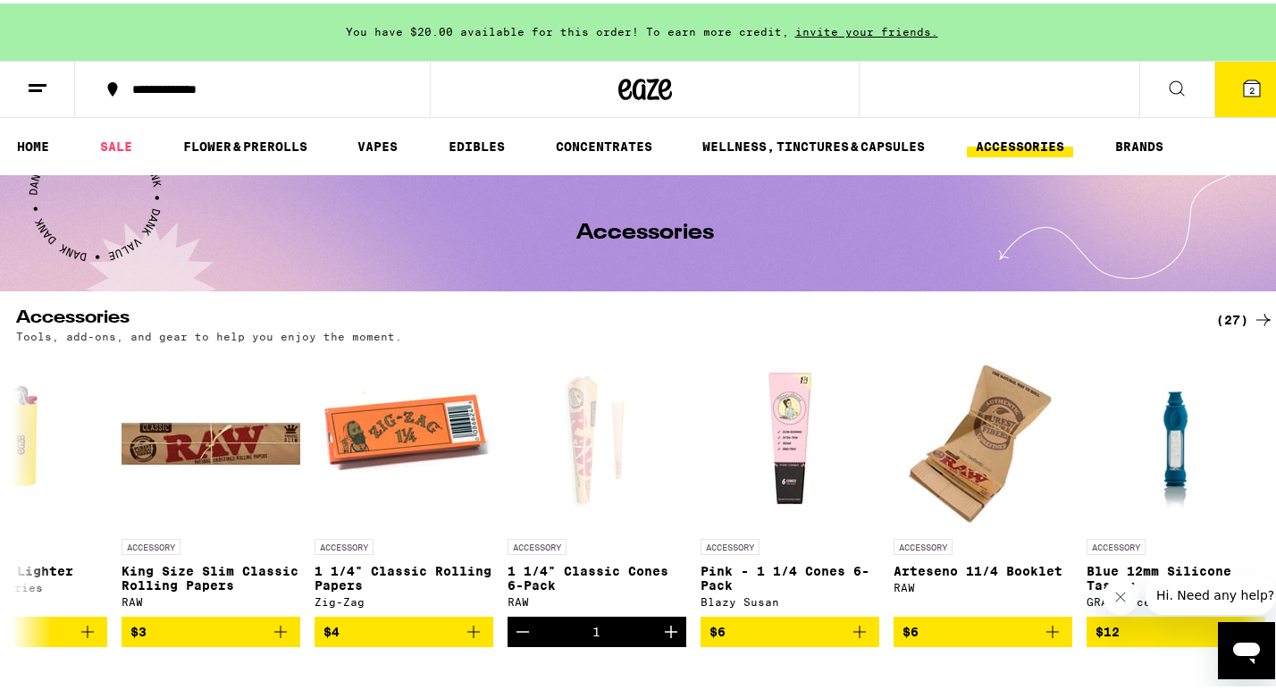
click at [1256, 68] on button "2" at bounding box center [1251, 85] width 75 height 55
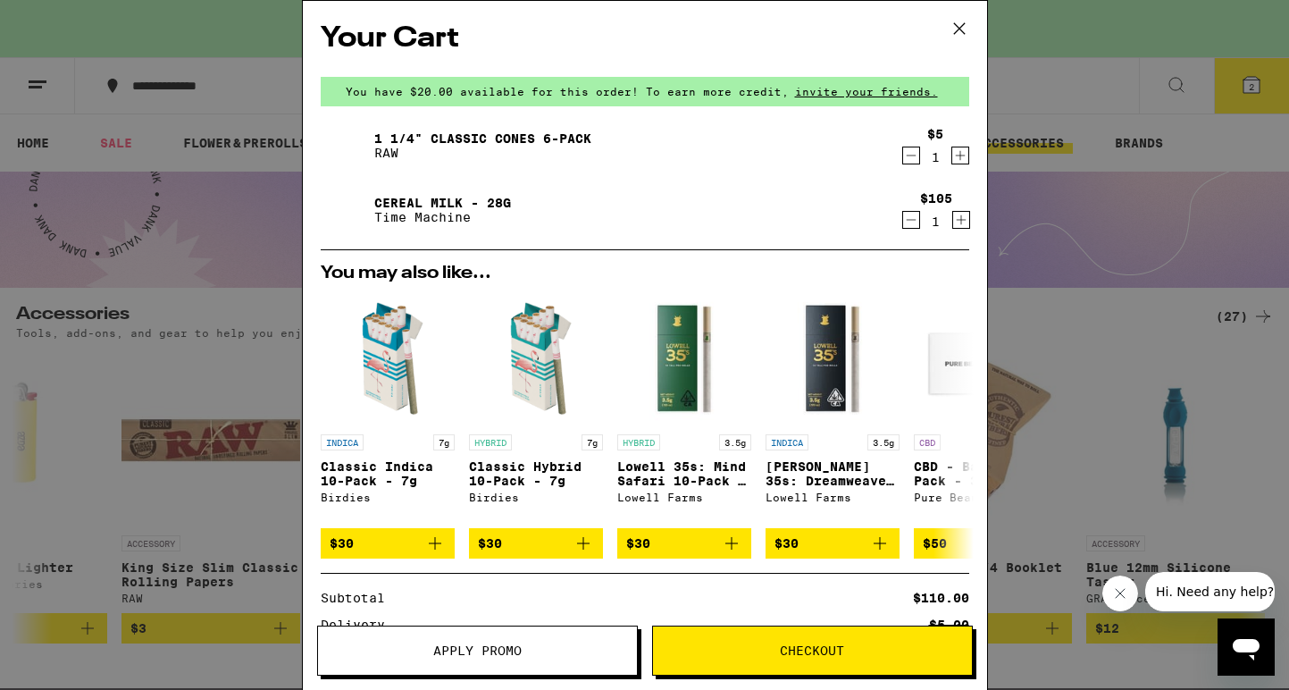
click at [444, 196] on link "Cereal Milk - 28g" at bounding box center [442, 203] width 137 height 14
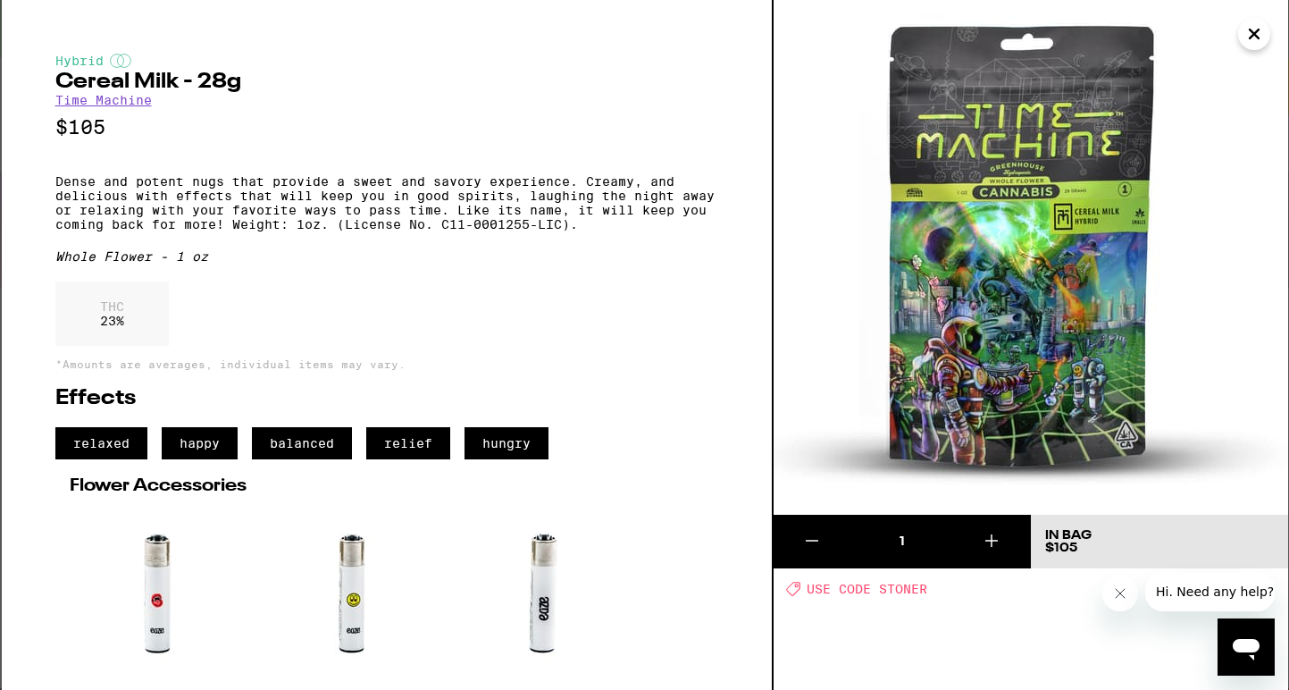
click at [1251, 29] on icon "Close" at bounding box center [1254, 34] width 21 height 27
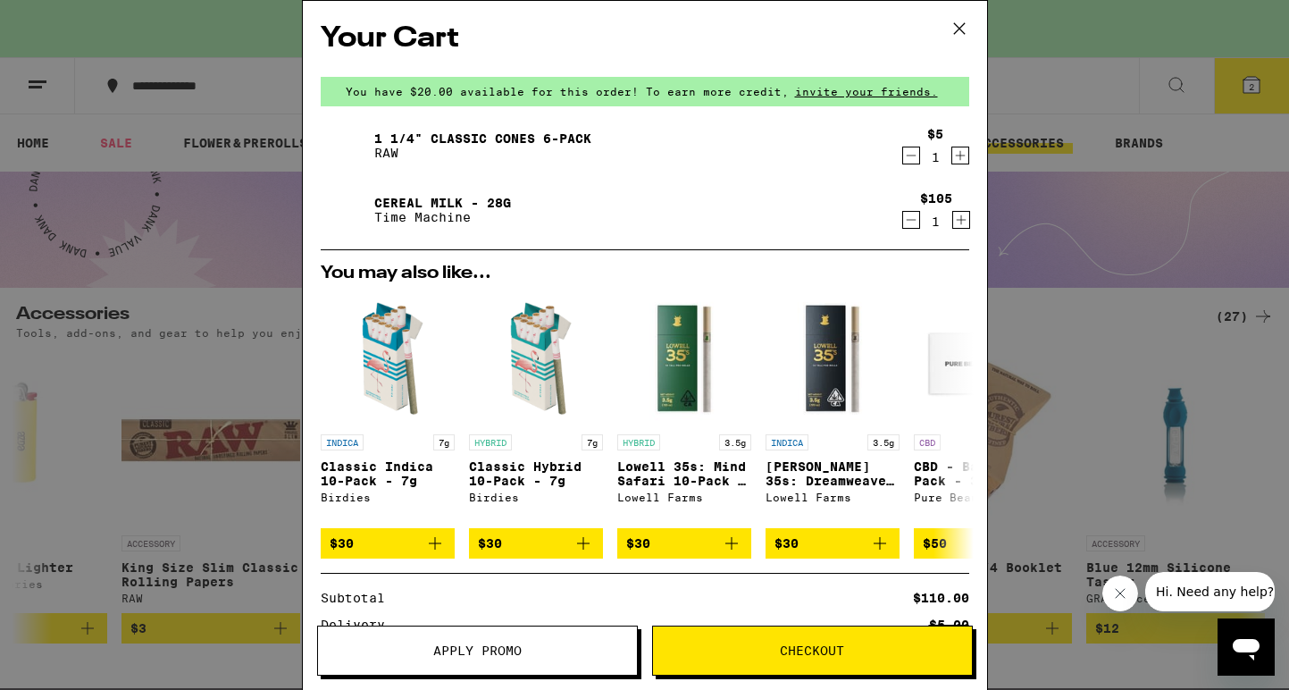
click at [965, 30] on icon at bounding box center [959, 28] width 27 height 27
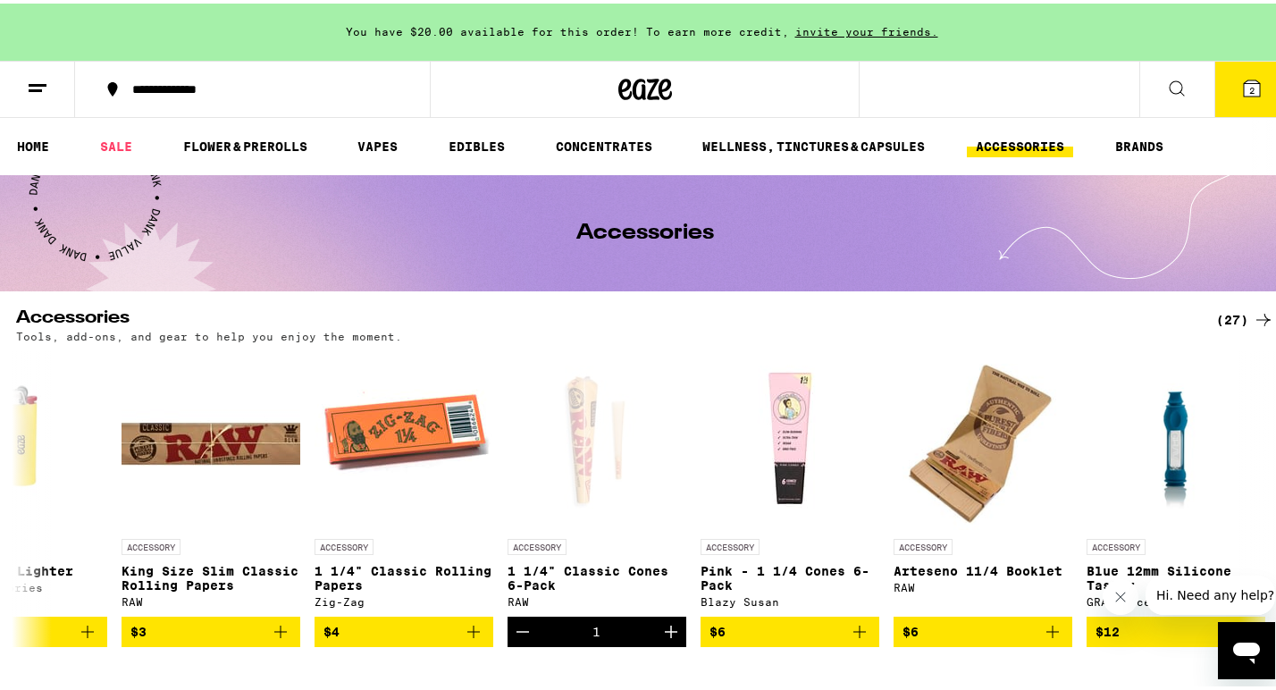
click at [1149, 80] on button at bounding box center [1176, 86] width 75 height 56
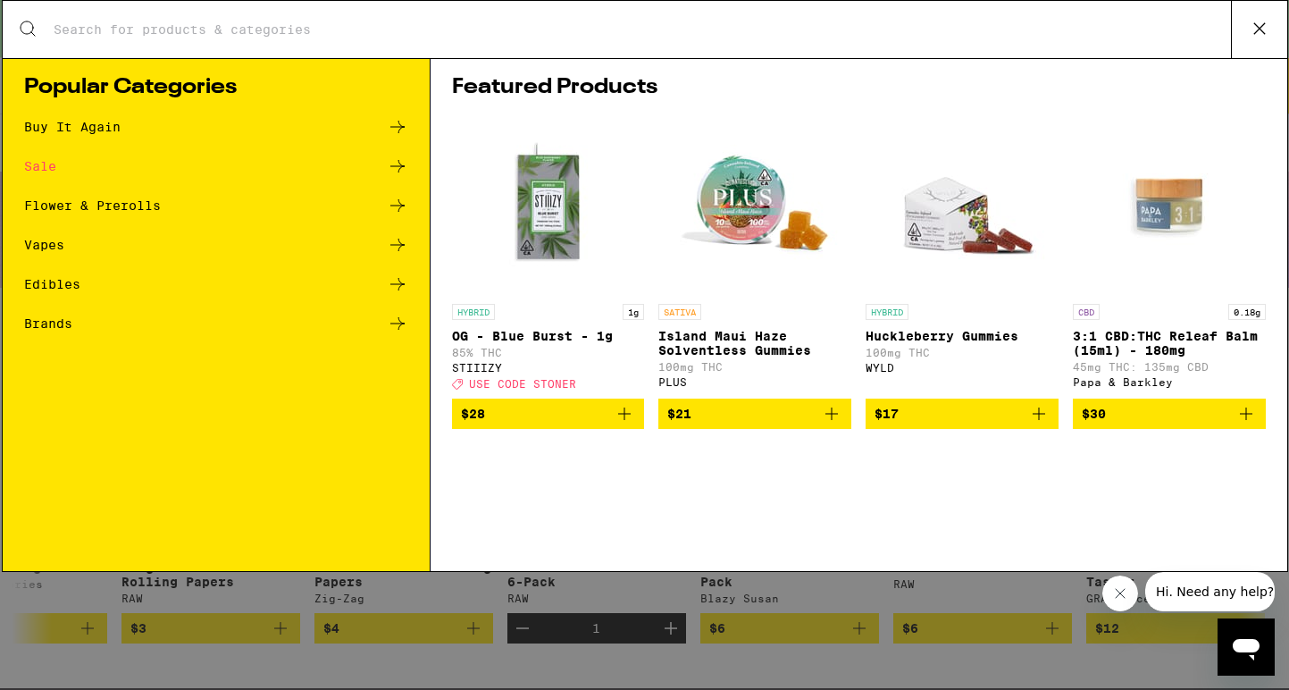
click at [952, 26] on input "Search for Products" at bounding box center [642, 29] width 1178 height 16
type input "o"
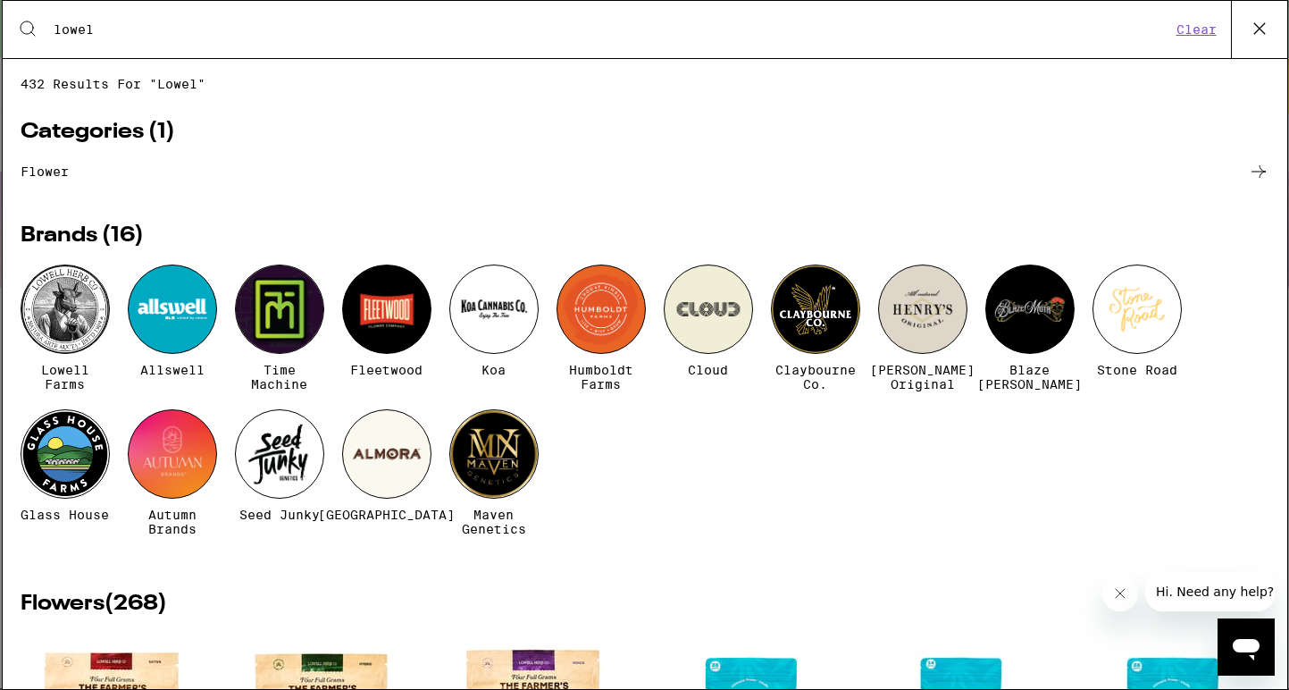
type input "lower"
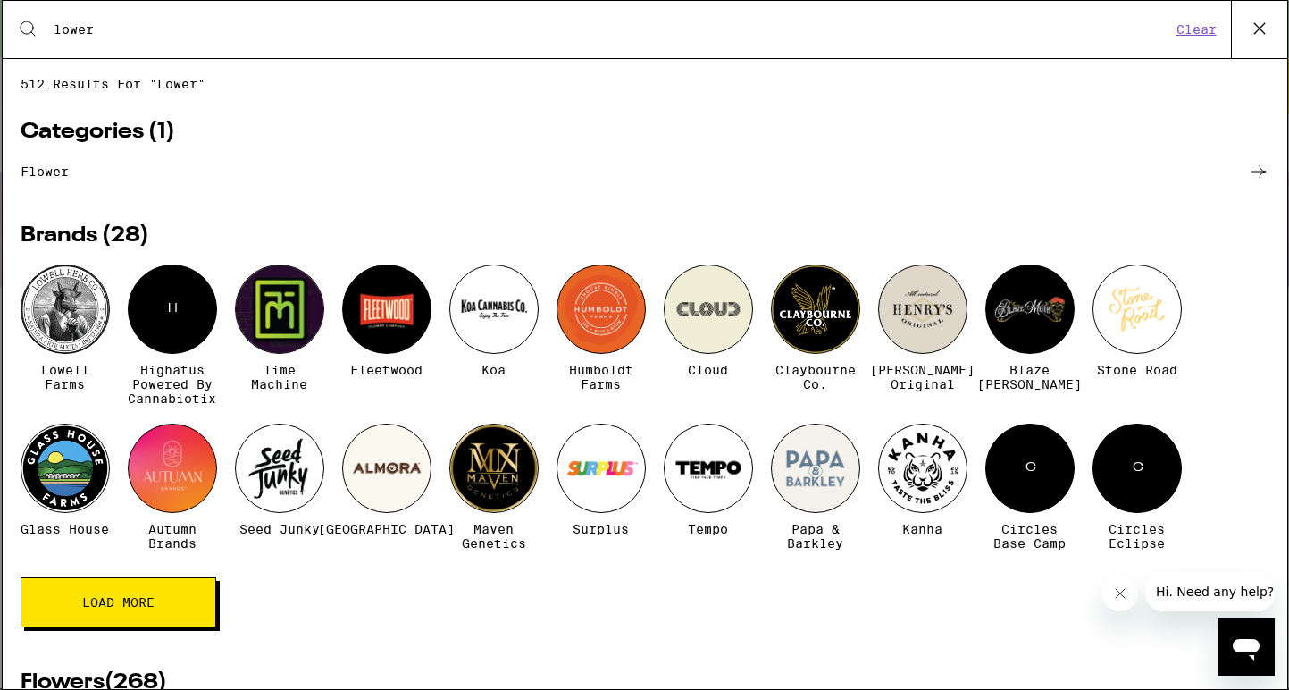
drag, startPoint x: 952, startPoint y: 26, endPoint x: 7, endPoint y: 327, distance: 991.9
click at [7, 327] on div "512 results for "lower" Categories ( 1 ) flower Brands ( 28 ) Lowell Farms H Hi…" at bounding box center [645, 374] width 1285 height 594
click at [47, 327] on div at bounding box center [65, 308] width 89 height 89
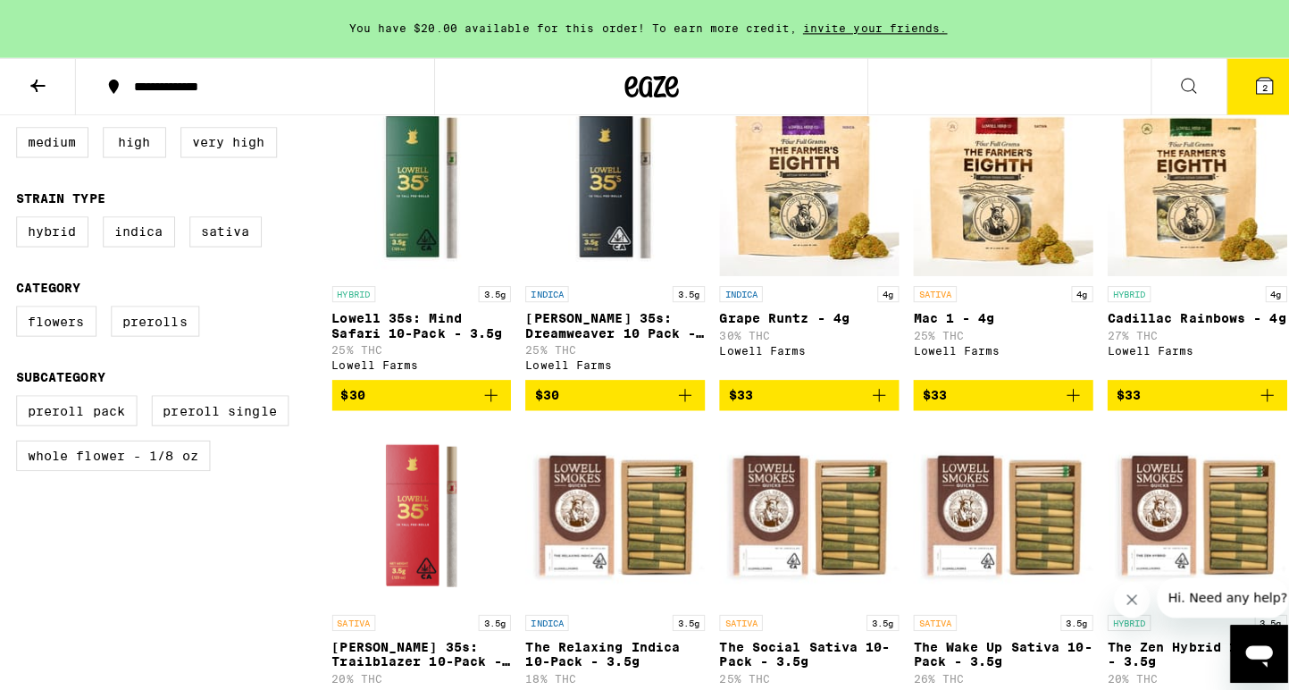
scroll to position [477, 0]
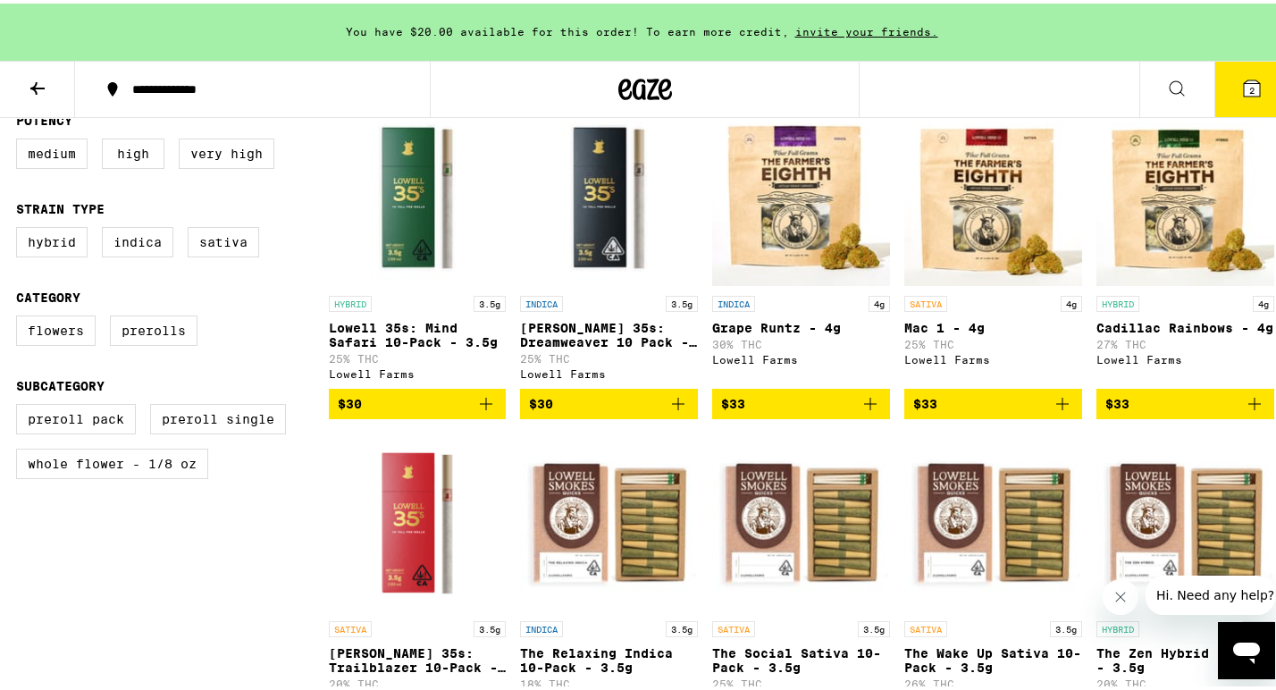
click at [1251, 98] on button "2" at bounding box center [1251, 85] width 75 height 55
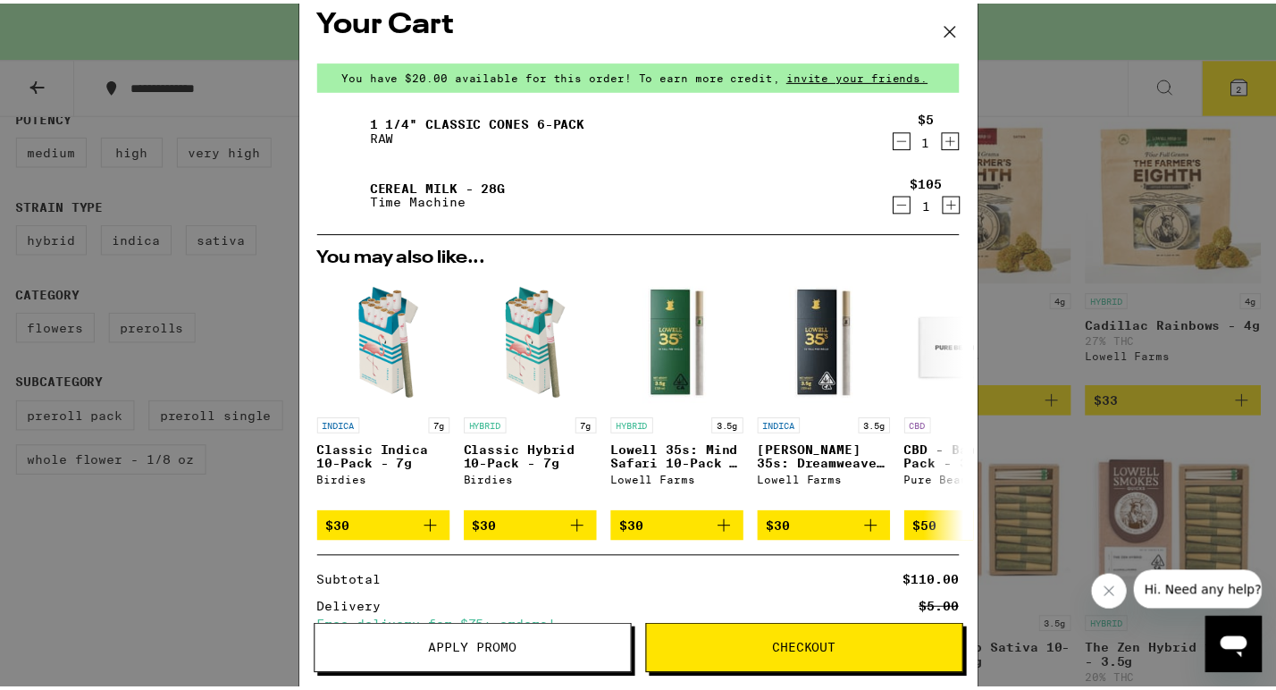
scroll to position [20, 0]
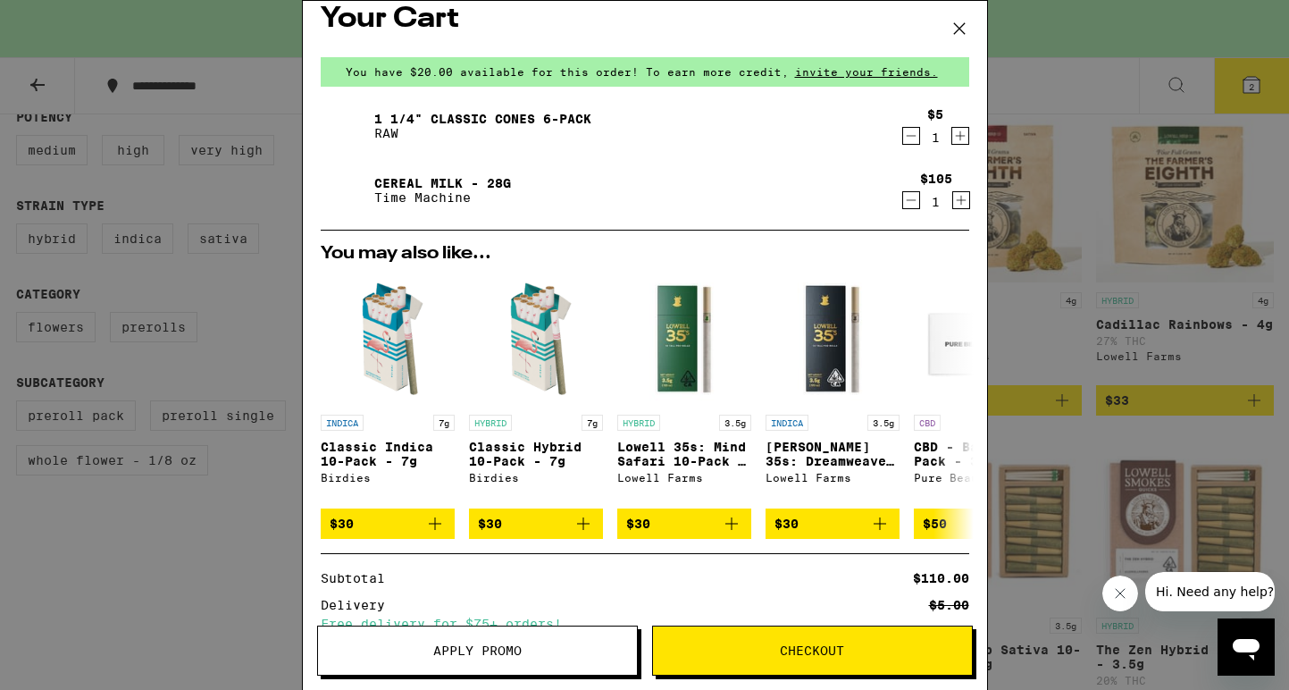
click at [967, 19] on icon at bounding box center [959, 28] width 27 height 27
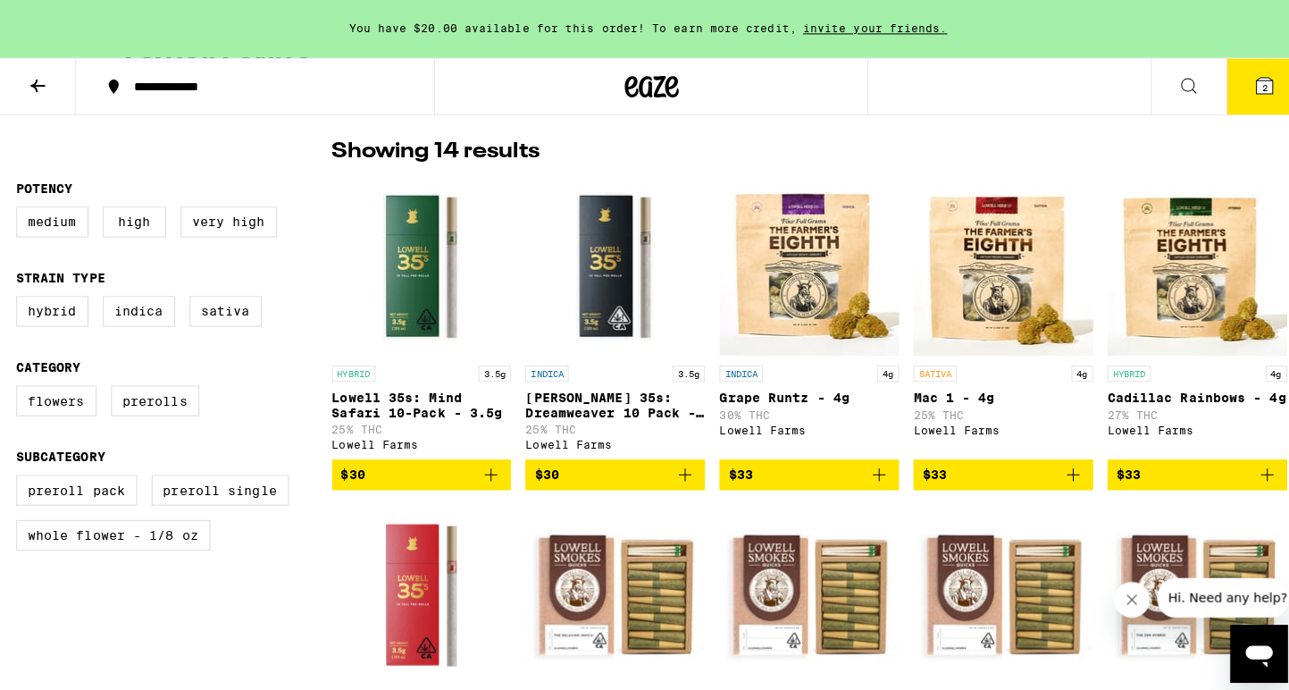
scroll to position [432, 0]
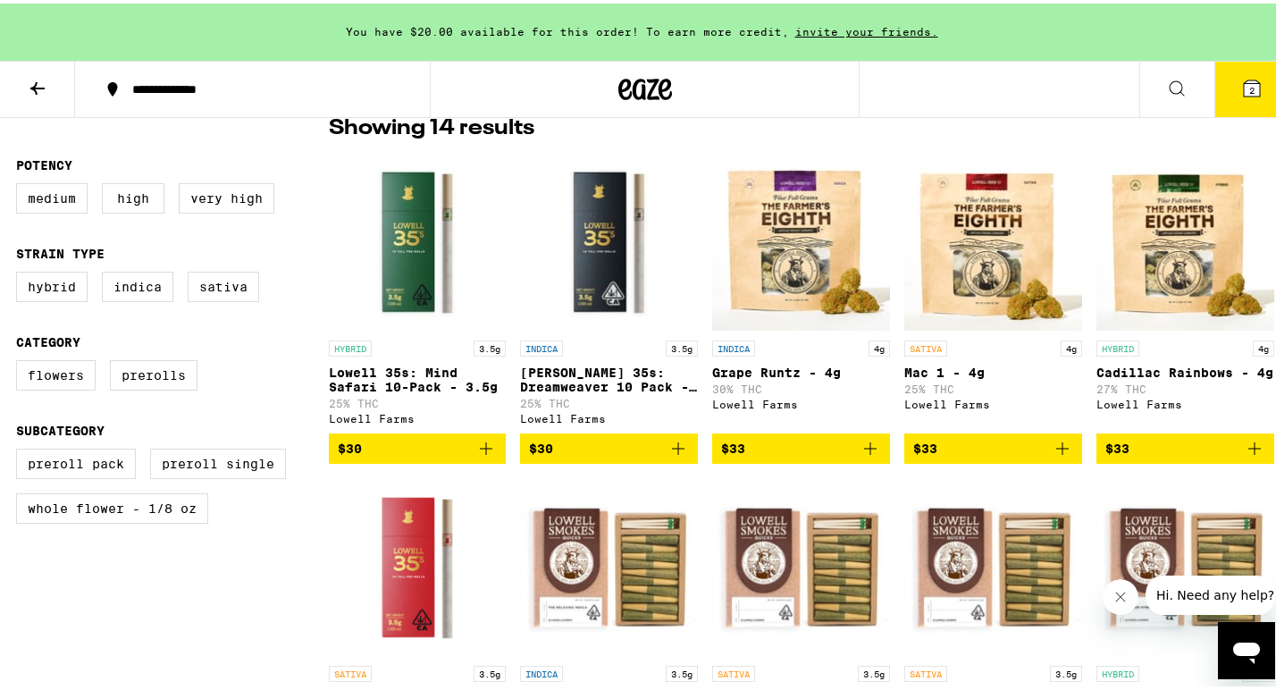
click at [1241, 74] on icon at bounding box center [1251, 84] width 21 height 21
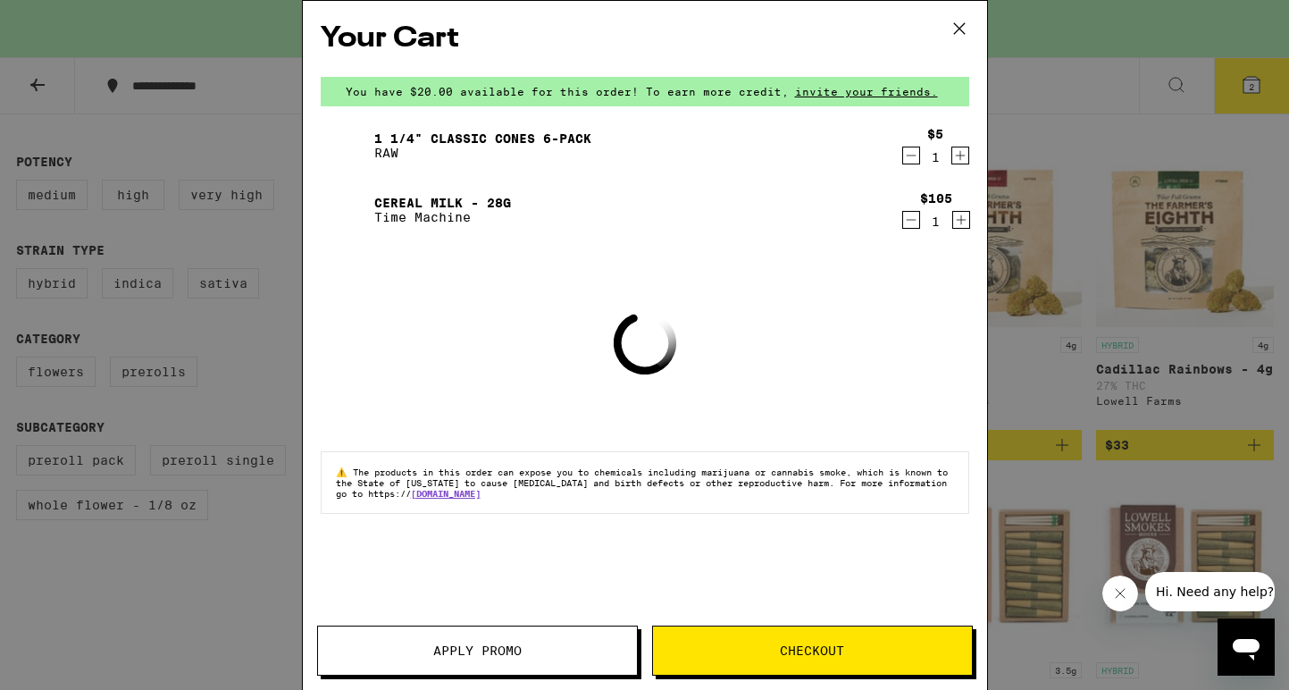
click at [965, 31] on icon at bounding box center [959, 28] width 27 height 27
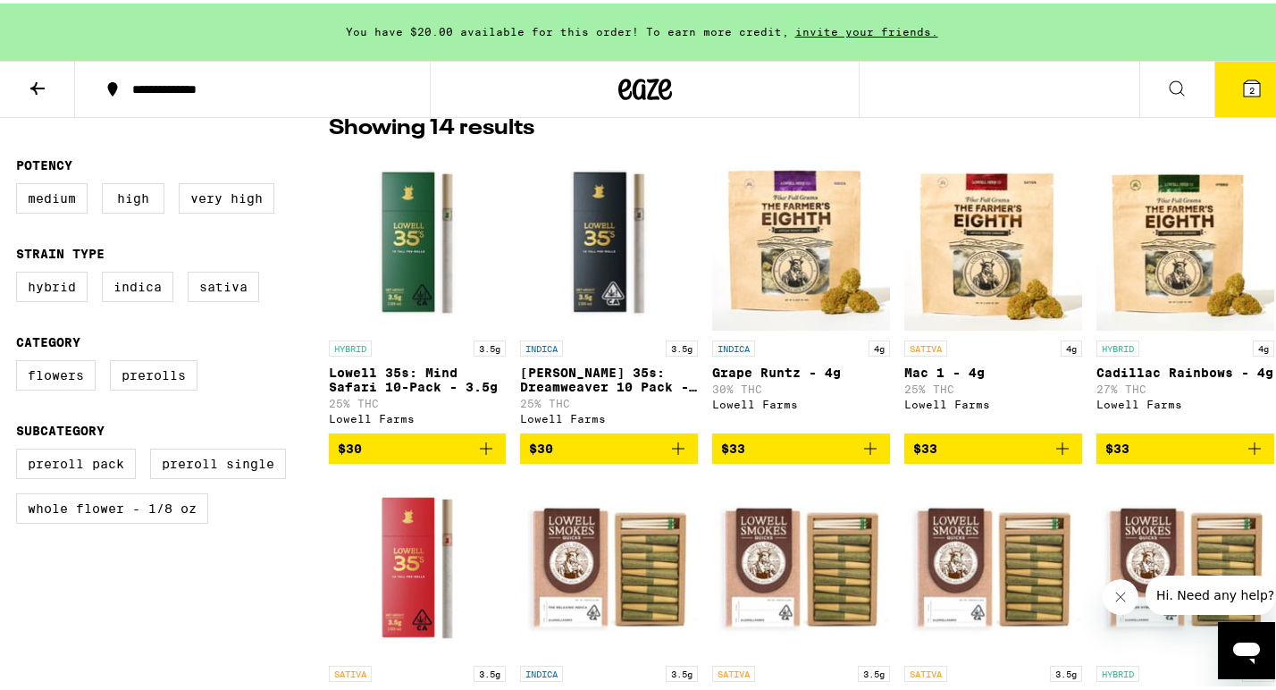
click at [1258, 79] on button "2" at bounding box center [1251, 85] width 75 height 55
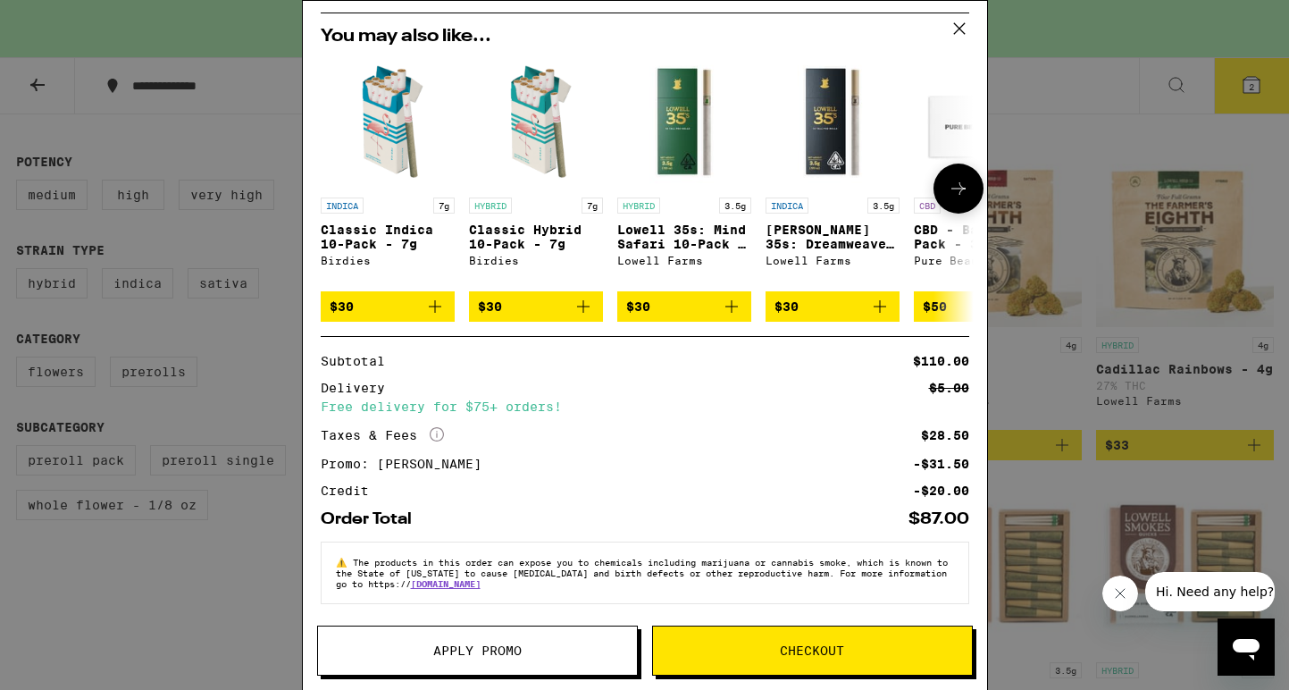
scroll to position [250, 0]
click at [717, 644] on span "Checkout" at bounding box center [812, 650] width 319 height 13
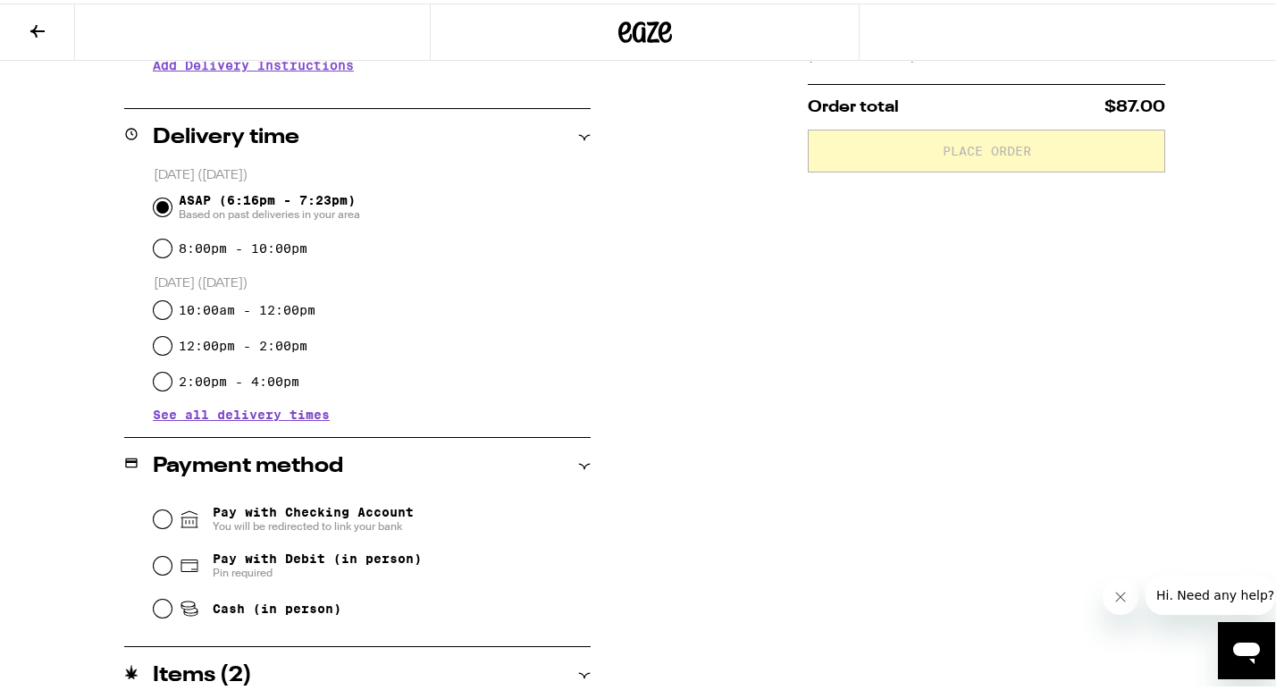
scroll to position [420, 0]
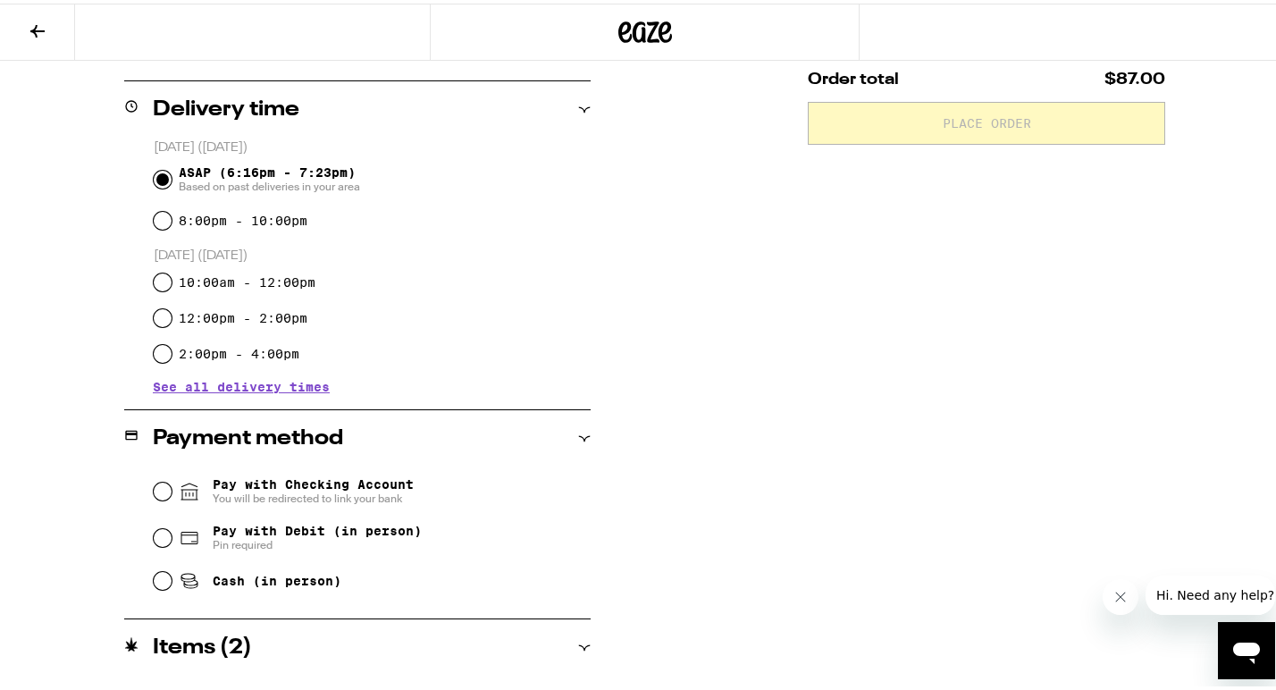
click at [377, 534] on span "Pay with Debit (in person)" at bounding box center [317, 527] width 209 height 14
click at [172, 534] on input "Pay with Debit (in person) Pin required" at bounding box center [163, 534] width 18 height 18
radio input "true"
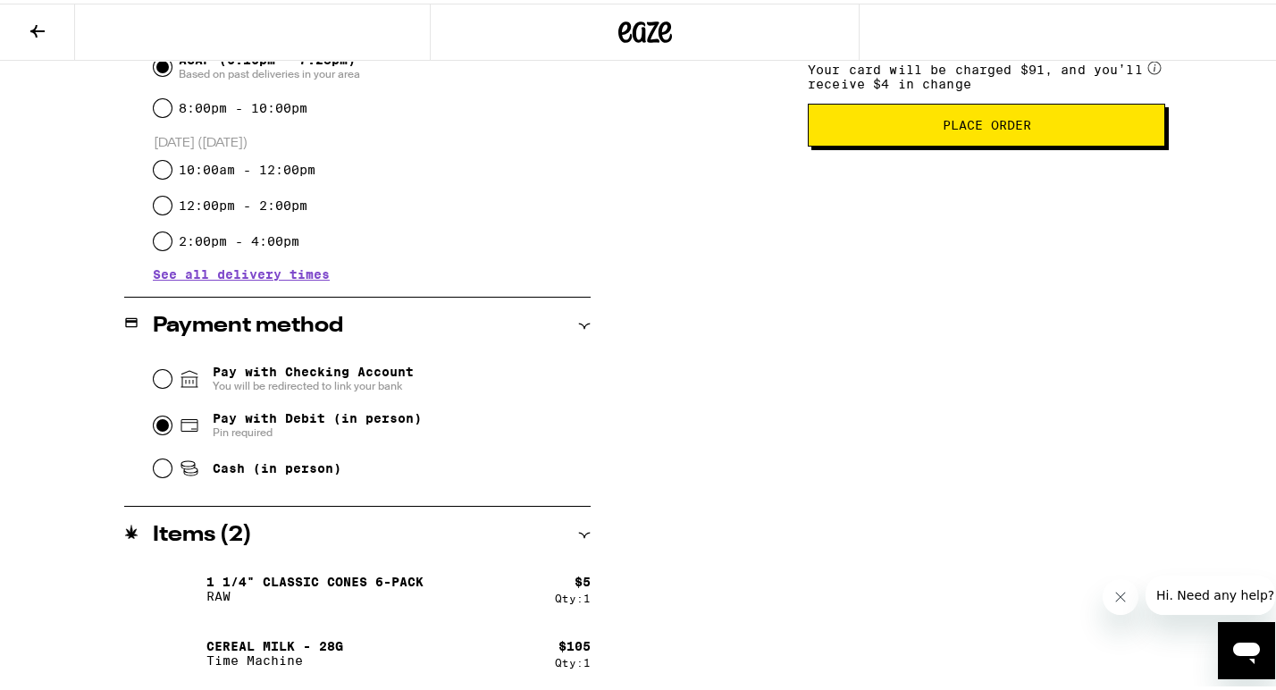
scroll to position [532, 0]
click at [264, 635] on p "Cereal Milk - 28g" at bounding box center [274, 642] width 137 height 14
click at [183, 650] on img at bounding box center [178, 649] width 50 height 50
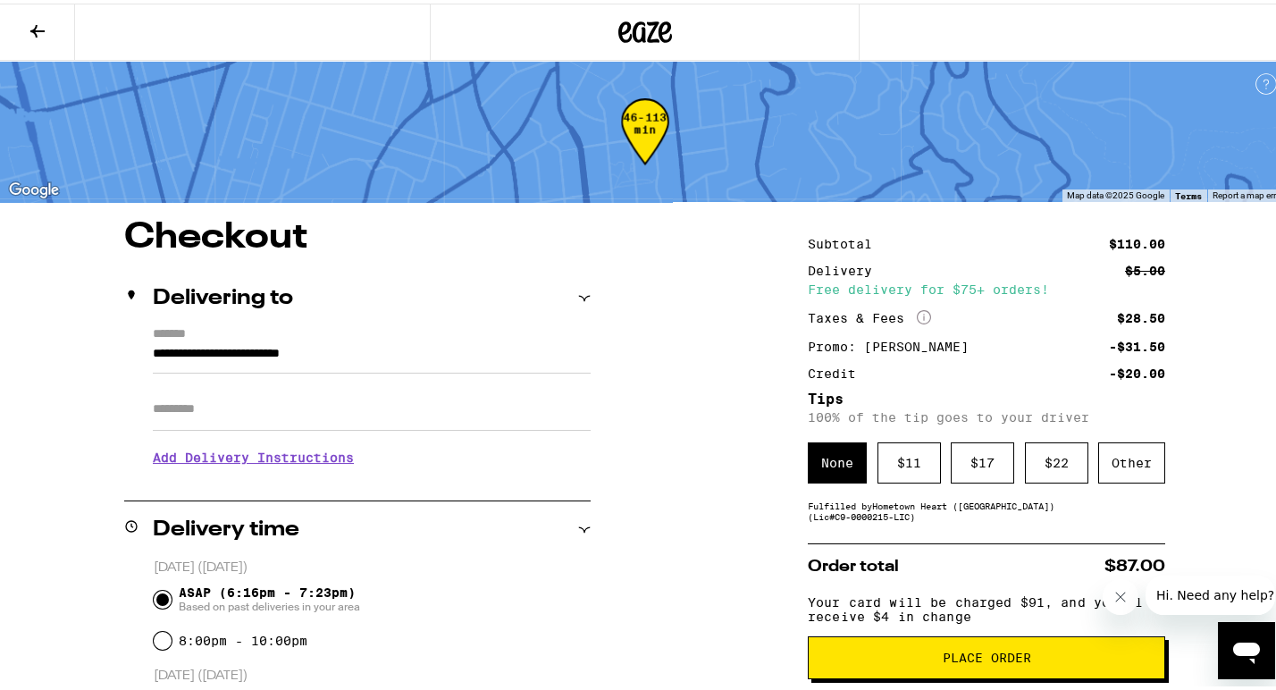
scroll to position [0, 0]
click at [49, 25] on button at bounding box center [37, 29] width 75 height 56
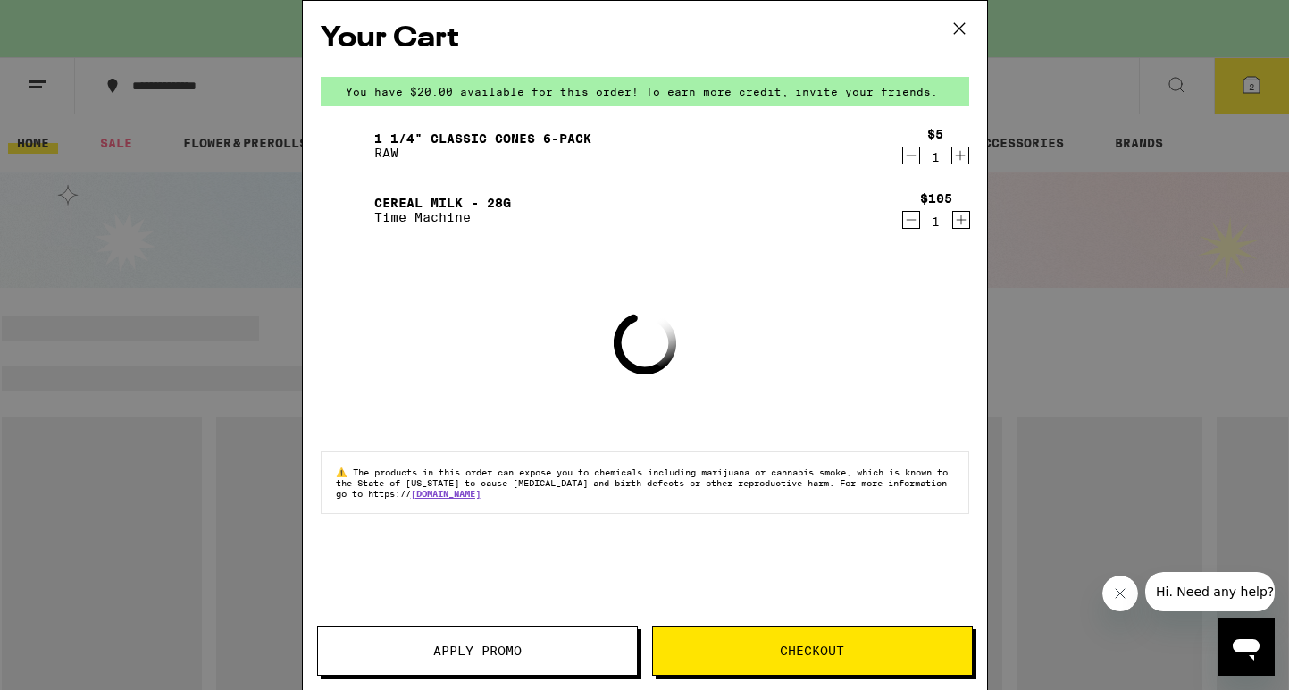
click at [437, 204] on link "Cereal Milk - 28g" at bounding box center [442, 203] width 137 height 14
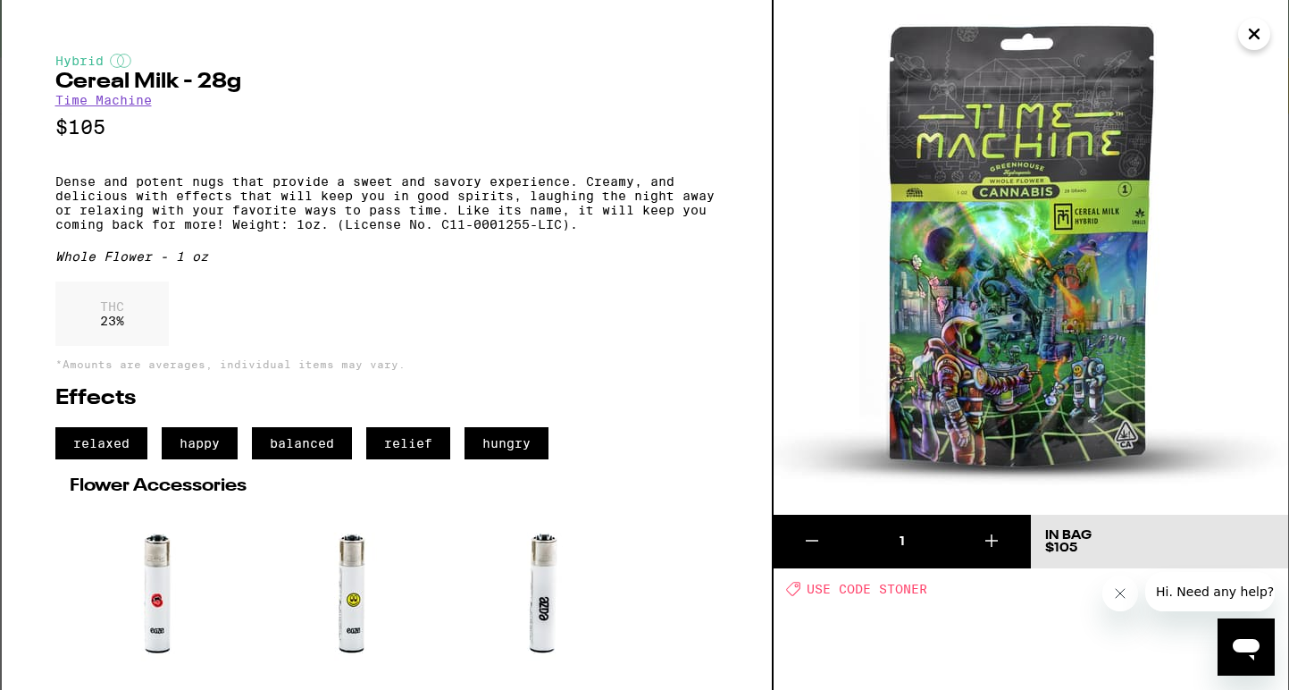
click at [1245, 32] on icon "Close" at bounding box center [1254, 34] width 21 height 27
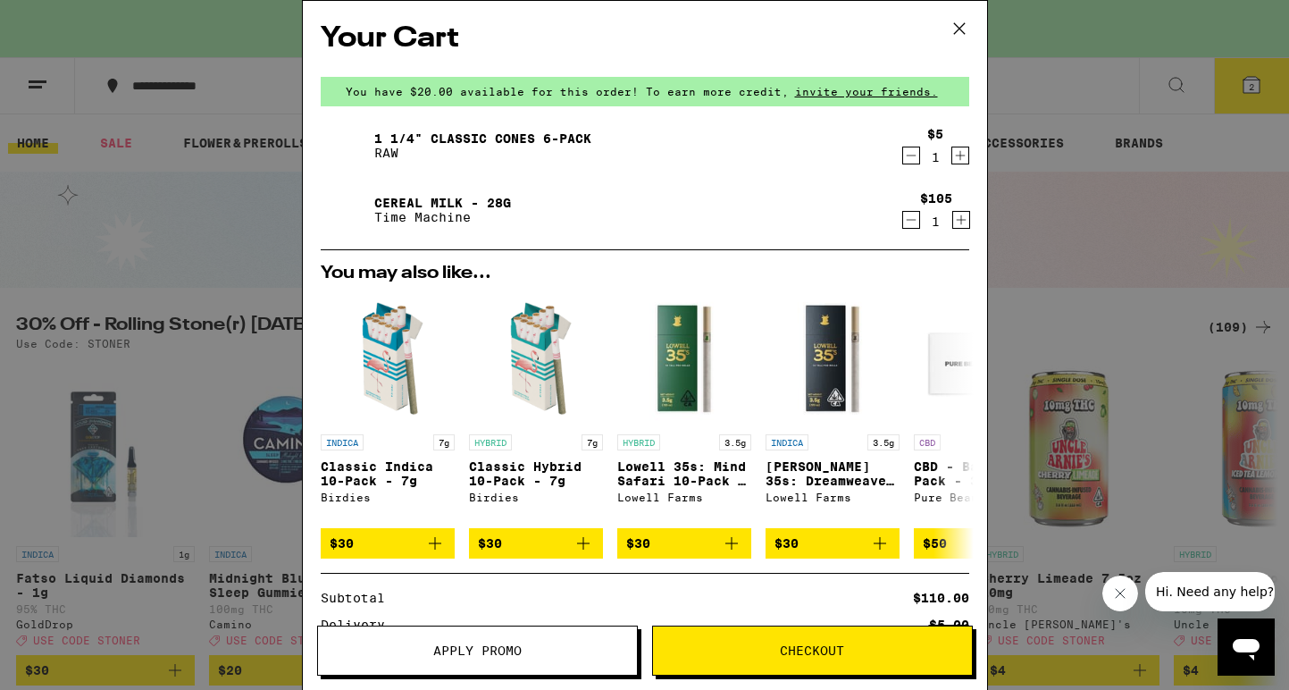
click at [759, 652] on span "Checkout" at bounding box center [812, 650] width 319 height 13
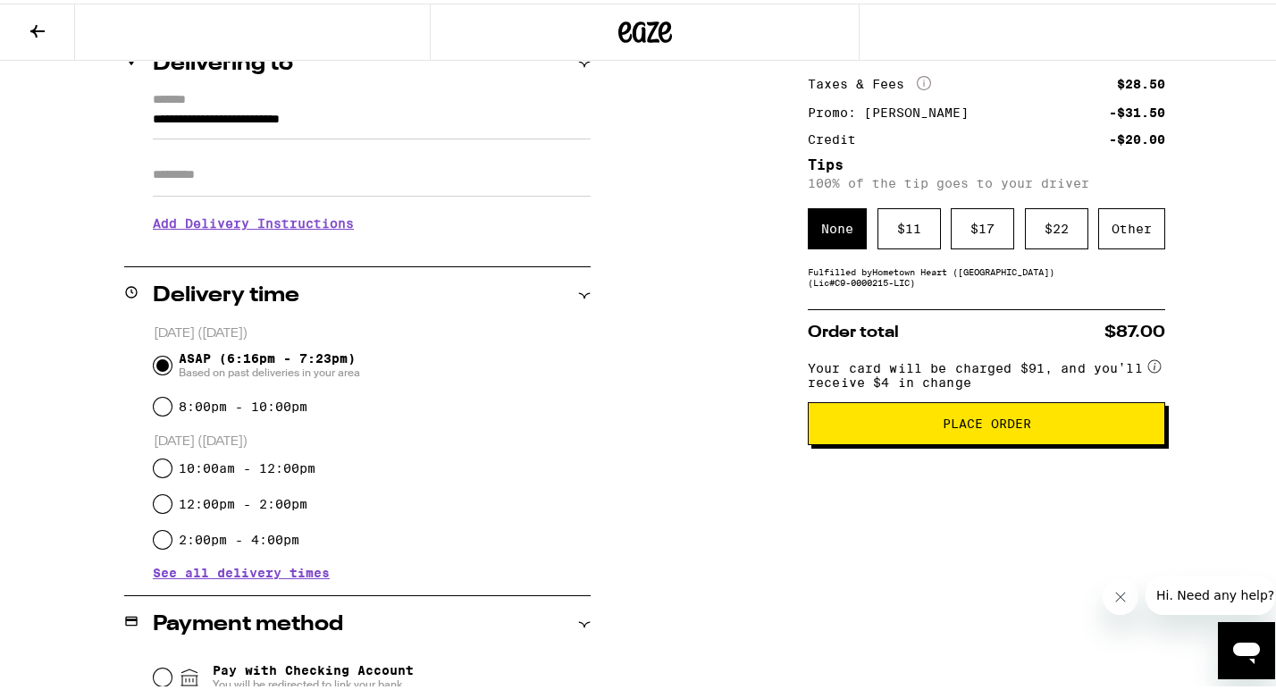
scroll to position [286, 0]
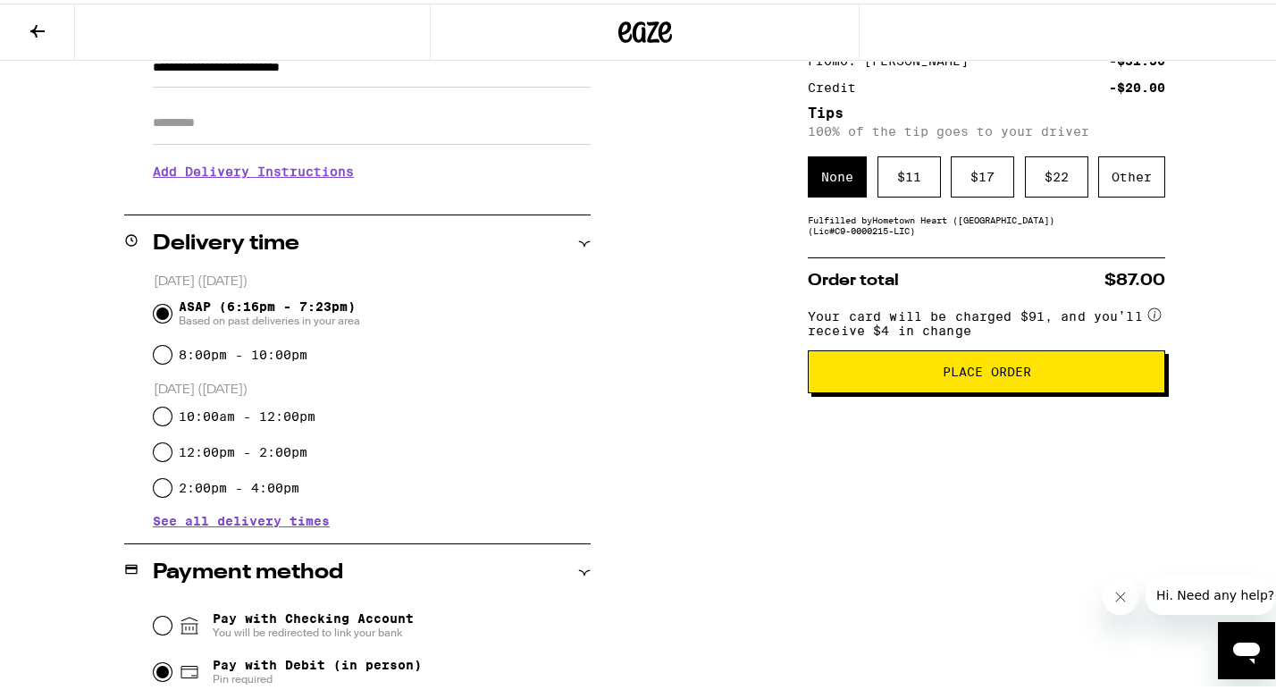
click at [869, 374] on span "Place Order" at bounding box center [986, 368] width 327 height 13
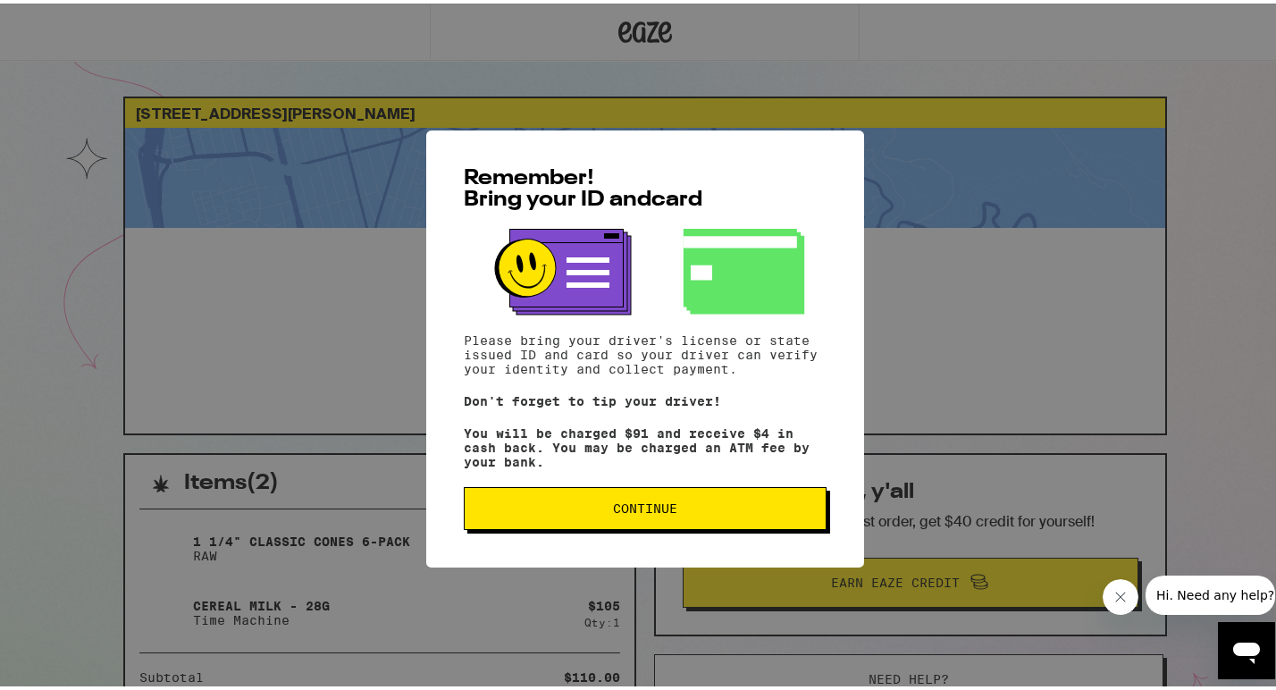
click at [748, 509] on span "Continue" at bounding box center [645, 504] width 332 height 13
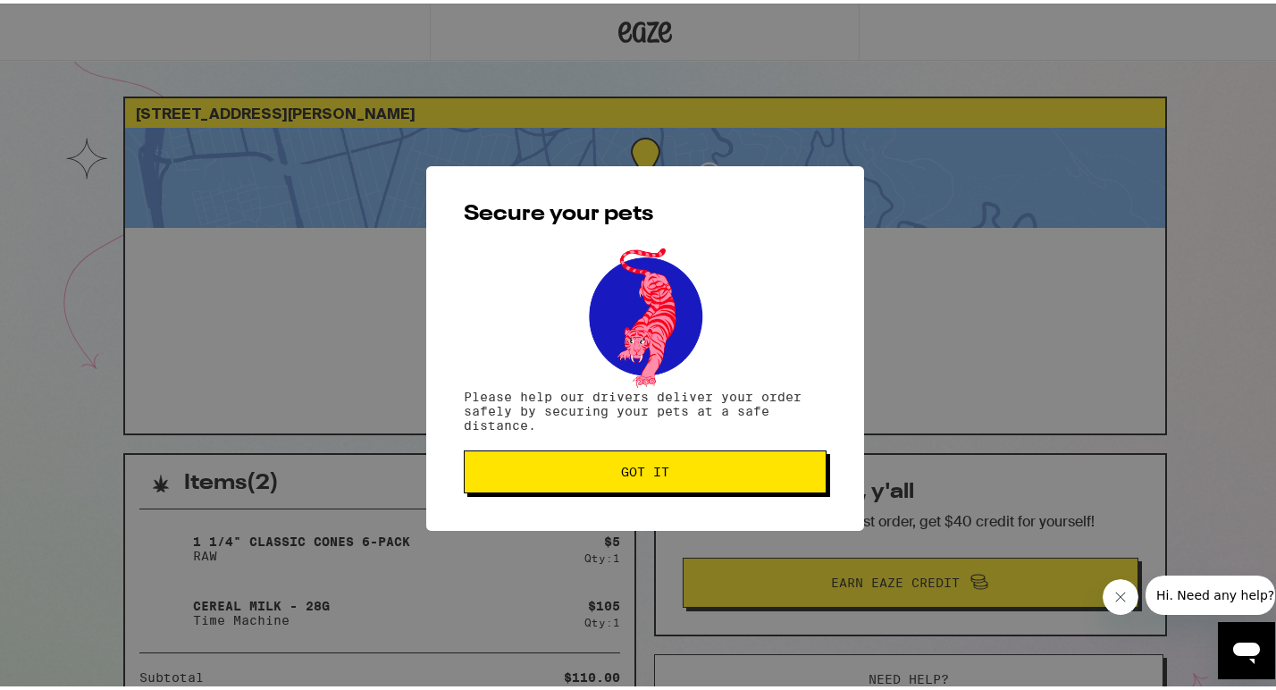
click at [730, 482] on button "Got it" at bounding box center [645, 468] width 363 height 43
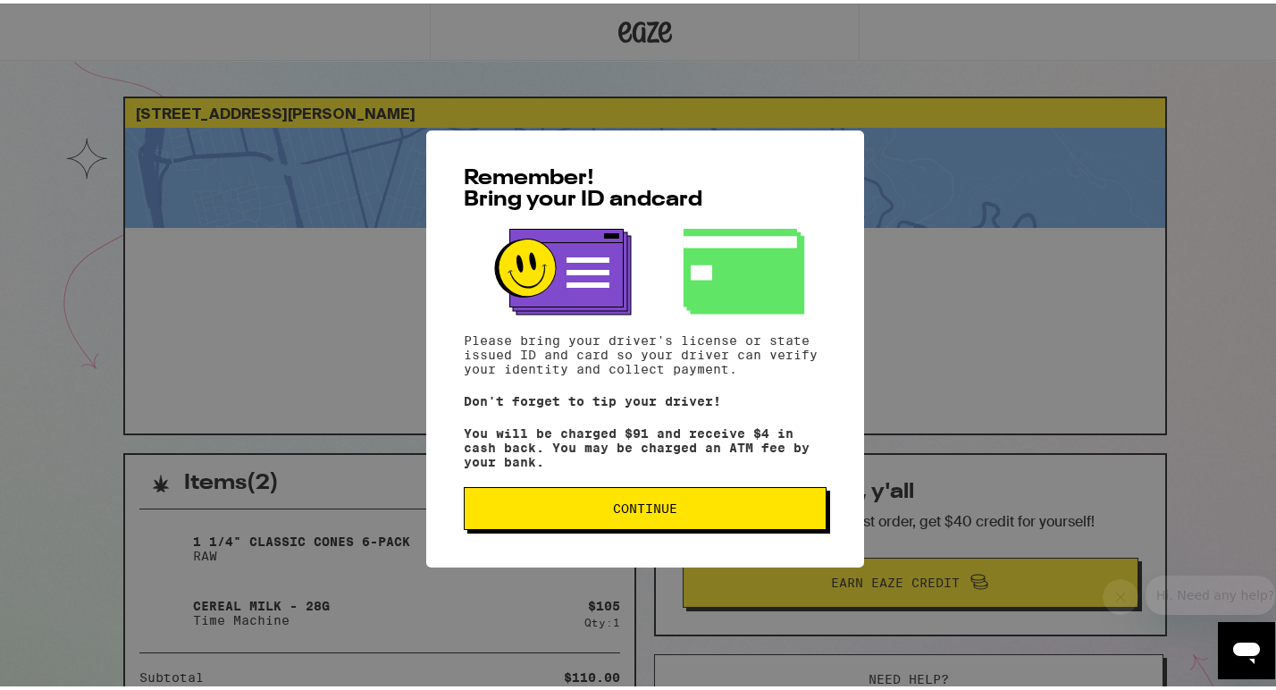
click at [739, 481] on div "Remember! Bring your ID and card Please bring your driver's license or state is…" at bounding box center [645, 345] width 438 height 437
click at [739, 490] on button "Continue" at bounding box center [645, 504] width 363 height 43
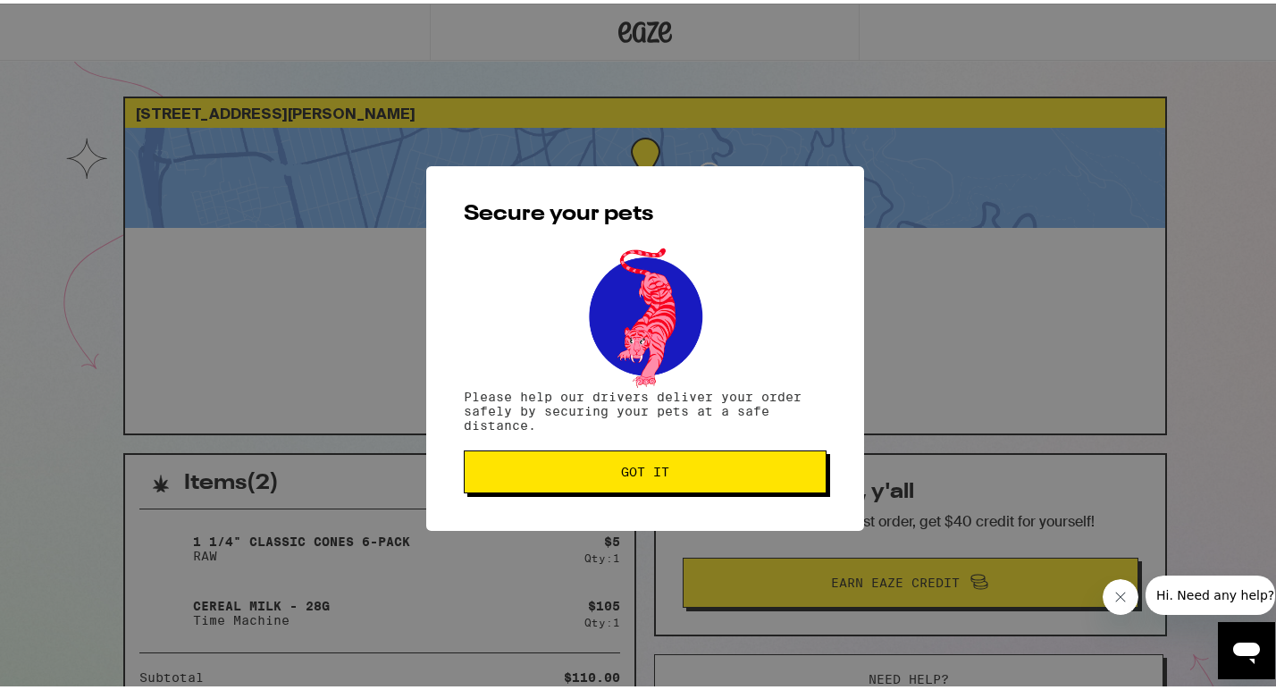
click at [739, 490] on button "Got it" at bounding box center [645, 468] width 363 height 43
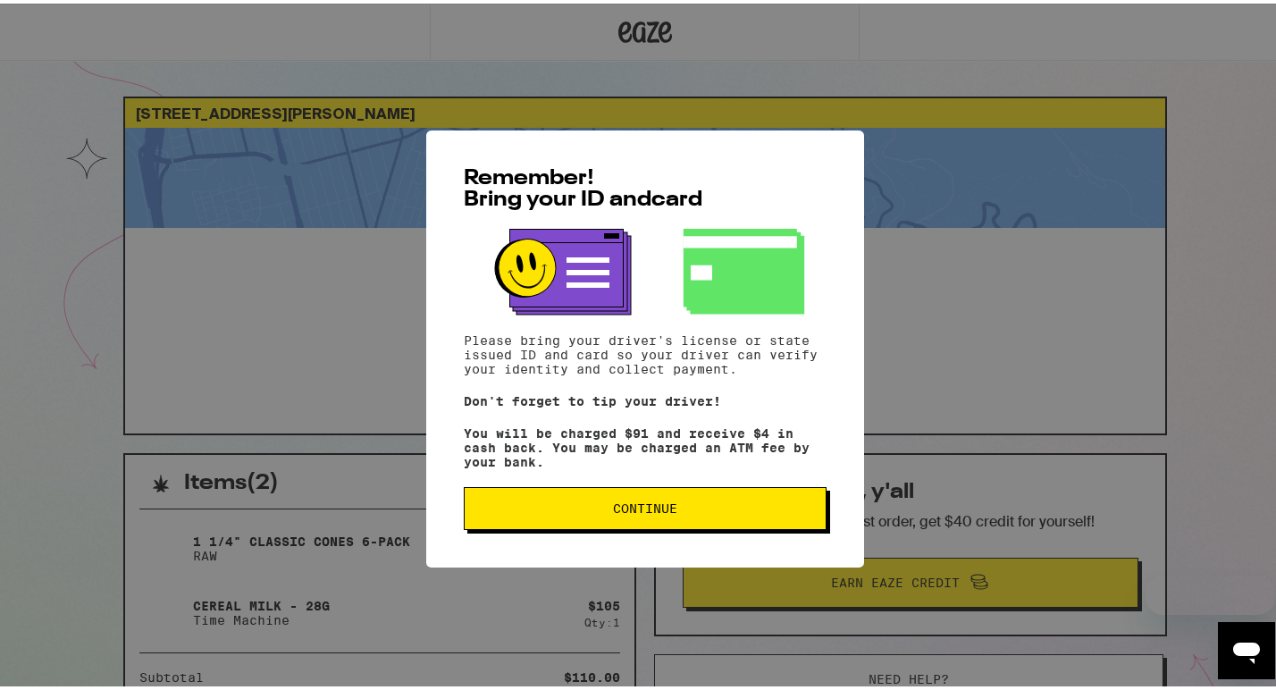
click at [716, 505] on span "Continue" at bounding box center [645, 504] width 332 height 13
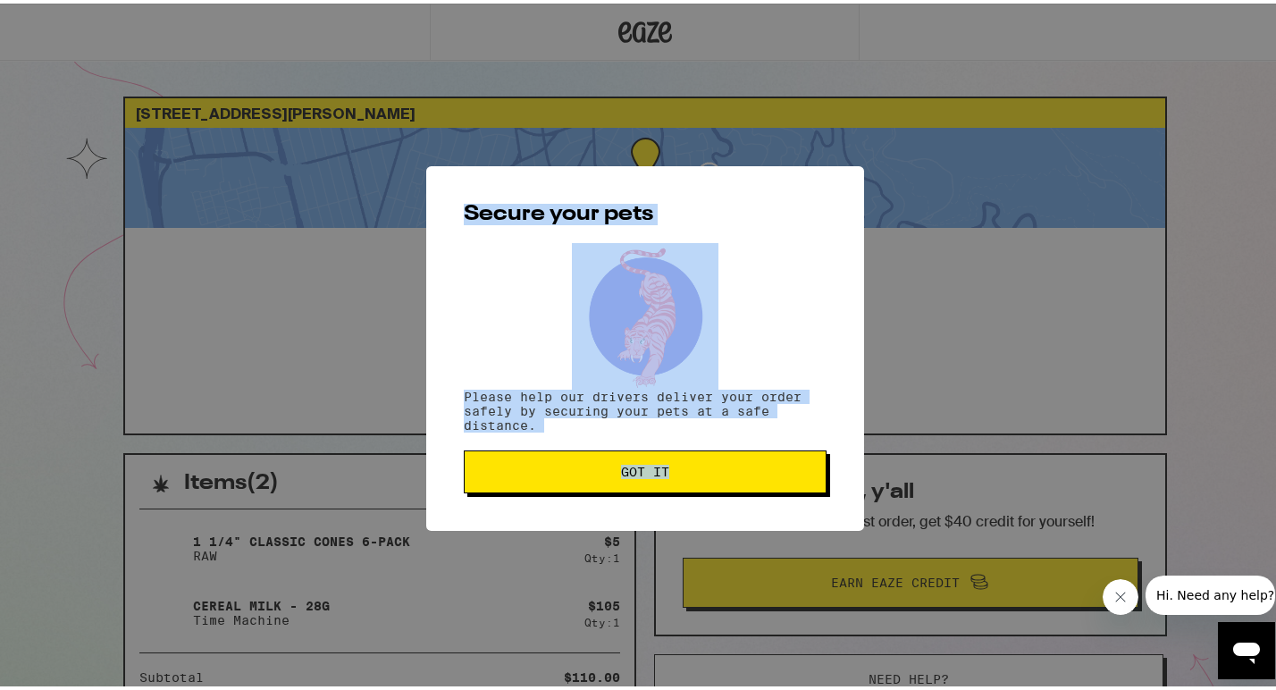
click at [716, 505] on div "Secure your pets Please help our drivers deliver your order safely by securing …" at bounding box center [645, 345] width 438 height 364
click at [714, 477] on button "Got it" at bounding box center [645, 468] width 363 height 43
